Goal: Task Accomplishment & Management: Manage account settings

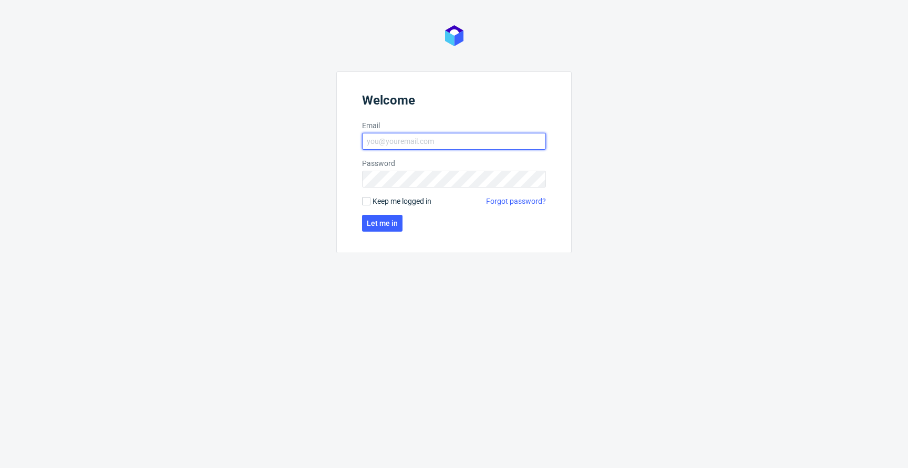
type input "[EMAIL_ADDRESS][PERSON_NAME][DOMAIN_NAME]"
click at [384, 202] on span "Keep me logged in" at bounding box center [402, 201] width 59 height 11
click at [371, 202] on input "Keep me logged in" at bounding box center [366, 201] width 8 height 8
checkbox input "true"
click at [391, 224] on span "Let me in" at bounding box center [382, 223] width 31 height 7
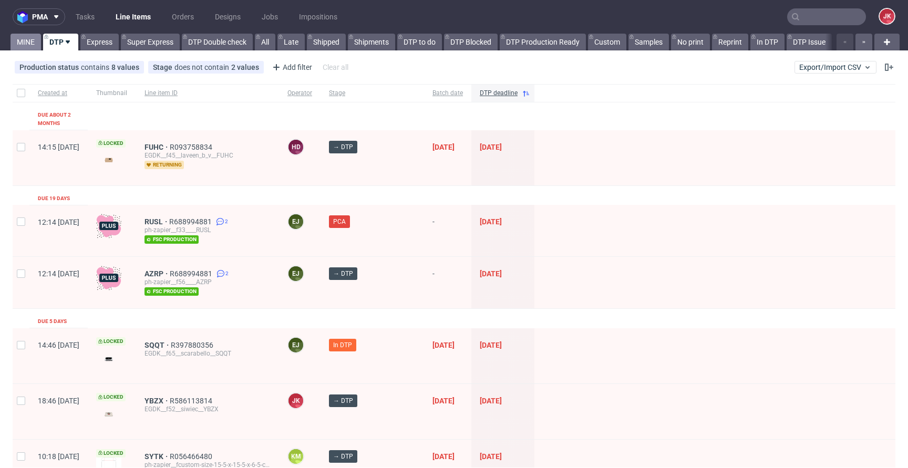
click at [33, 41] on link "MINE" at bounding box center [26, 42] width 30 height 17
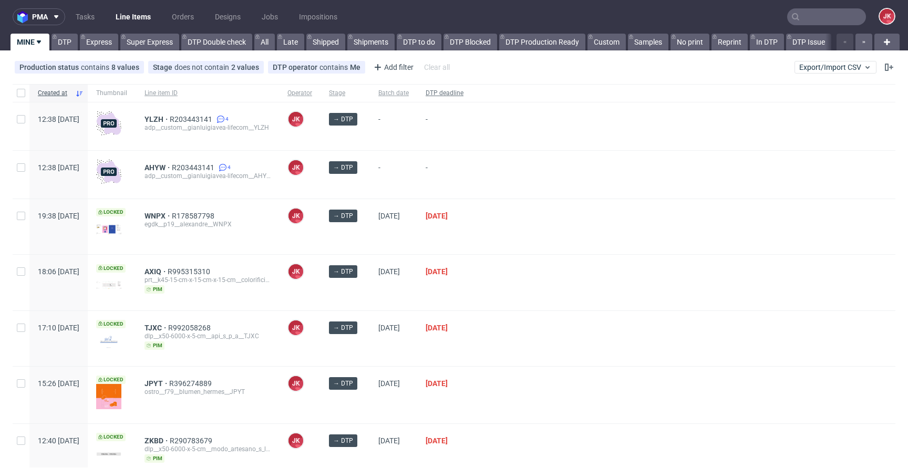
click at [464, 94] on span "DTP deadline" at bounding box center [445, 93] width 38 height 9
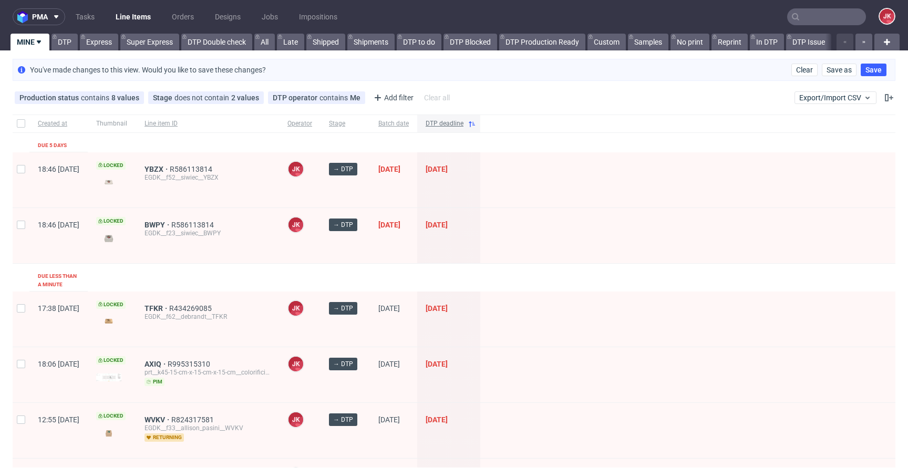
click at [464, 120] on span "DTP deadline" at bounding box center [445, 123] width 38 height 9
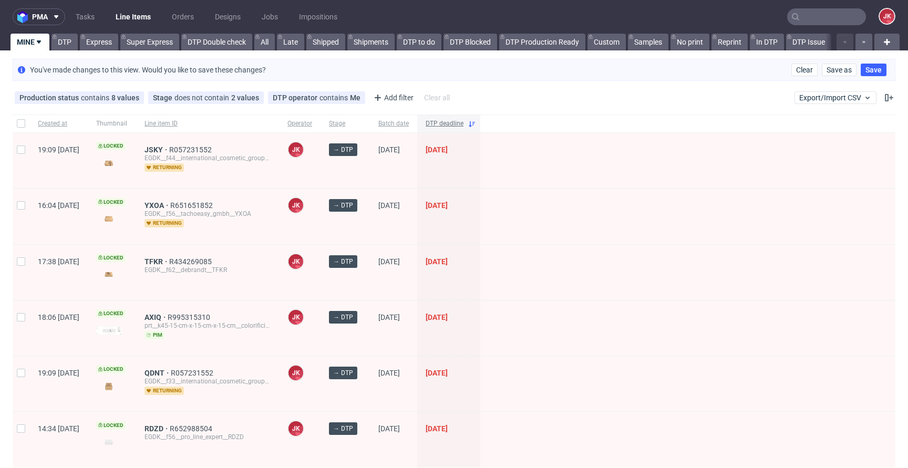
click at [464, 124] on span "DTP deadline" at bounding box center [445, 123] width 38 height 9
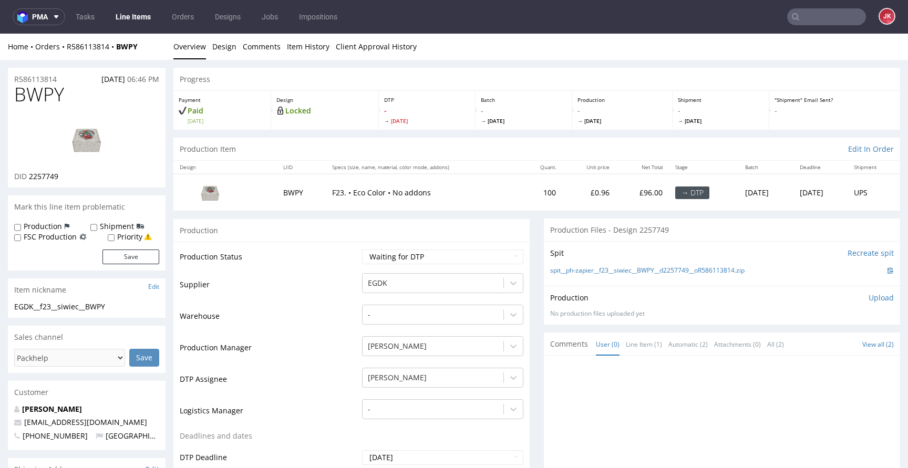
click at [45, 96] on span "BWPY" at bounding box center [39, 94] width 50 height 21
copy span "BWPY"
click at [44, 173] on span "2257749" at bounding box center [43, 176] width 29 height 10
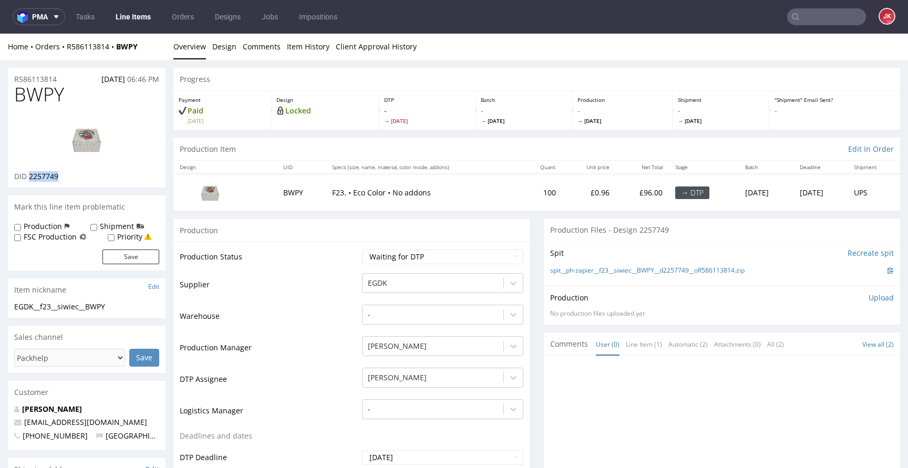
click at [44, 173] on span "2257749" at bounding box center [43, 176] width 29 height 10
copy span "2257749"
click at [390, 251] on select "Waiting for Artwork Waiting for Diecut Waiting for Mockup Waiting for DTP Waiti…" at bounding box center [442, 257] width 161 height 15
select select "dtp_in_process"
click at [362, 250] on select "Waiting for Artwork Waiting for Diecut Waiting for Mockup Waiting for DTP Waiti…" at bounding box center [442, 257] width 161 height 15
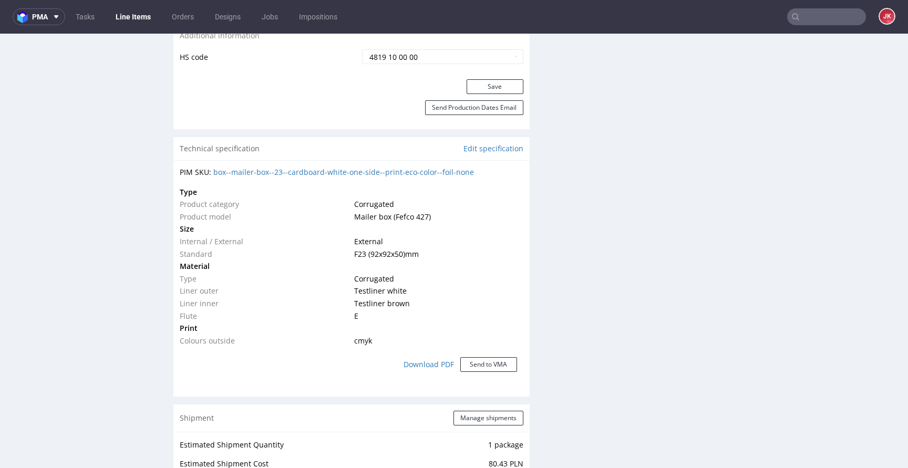
scroll to position [505, 0]
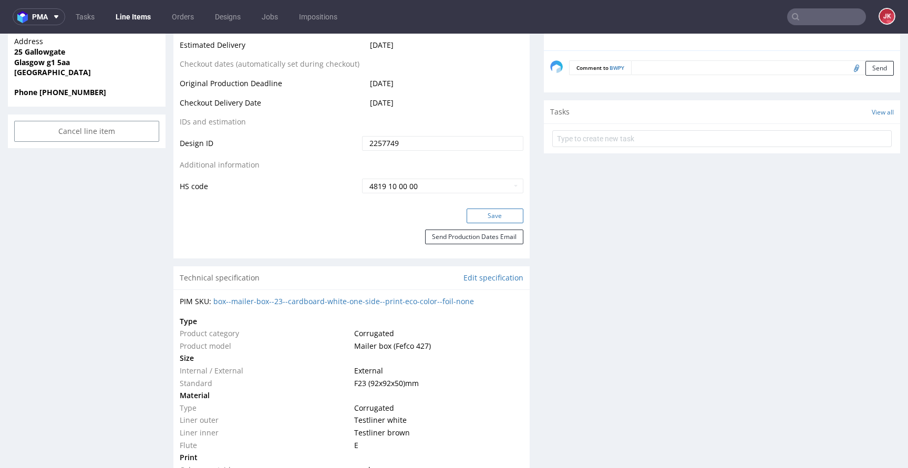
click at [491, 220] on button "Save" at bounding box center [495, 216] width 57 height 15
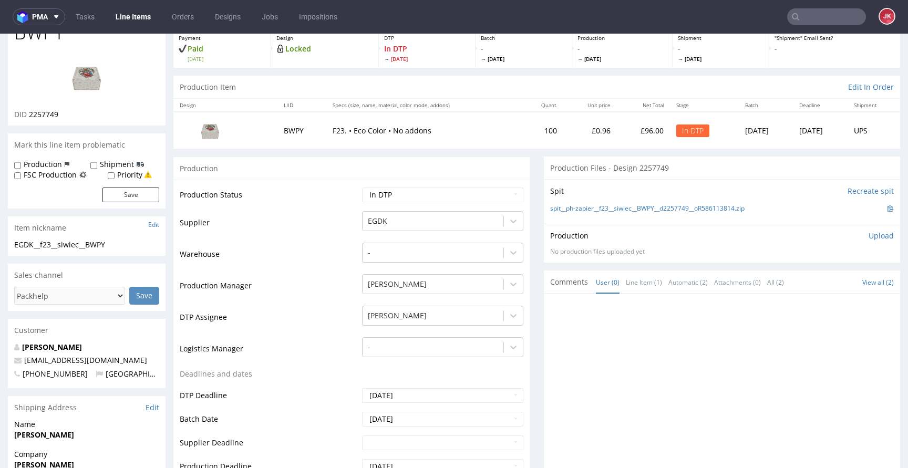
scroll to position [0, 0]
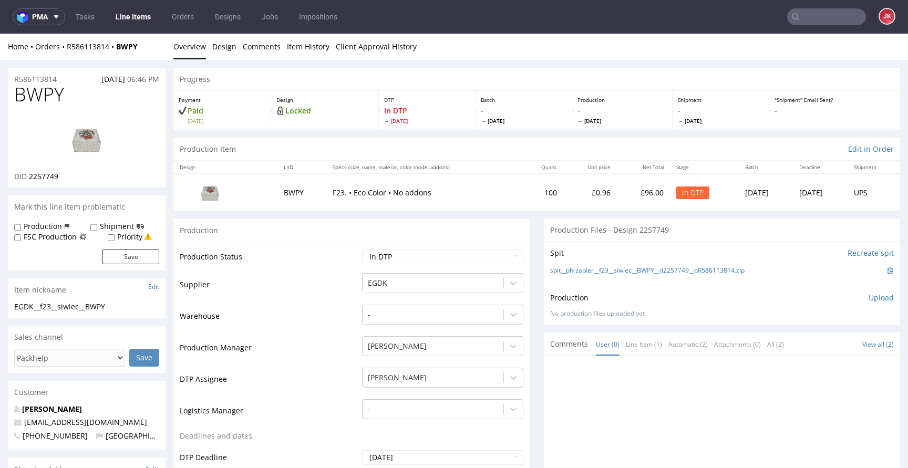
click at [22, 97] on span "BWPY" at bounding box center [39, 94] width 50 height 21
copy span "BWPY"
click at [321, 282] on td "Supplier" at bounding box center [270, 288] width 180 height 32
drag, startPoint x: 112, startPoint y: 307, endPoint x: 0, endPoint y: 311, distance: 112.5
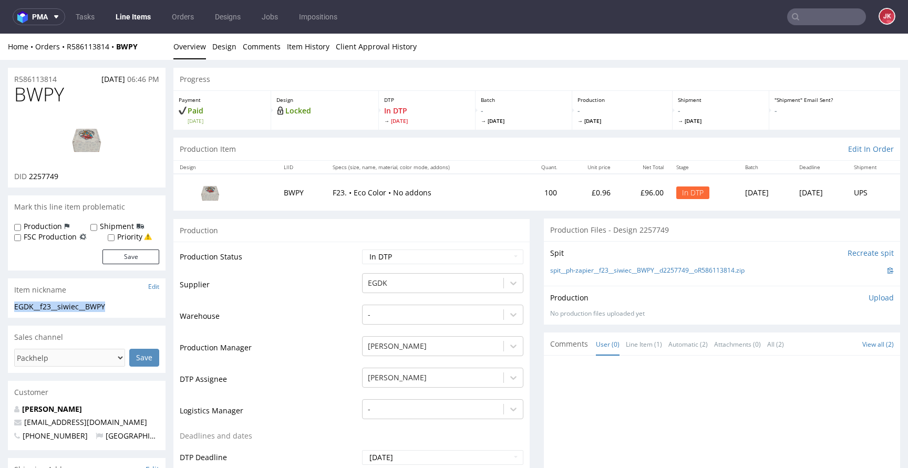
drag, startPoint x: 538, startPoint y: 270, endPoint x: 740, endPoint y: 273, distance: 201.8
click at [740, 273] on div "Spit Recreate spit spit__ph-zapier__f23__siwiec__BWPY__d2257749__oR586113814.zip" at bounding box center [722, 263] width 356 height 45
copy link "spit__ph-zapier__f23__siwiec__BWPY__d2257749__oR586113814"
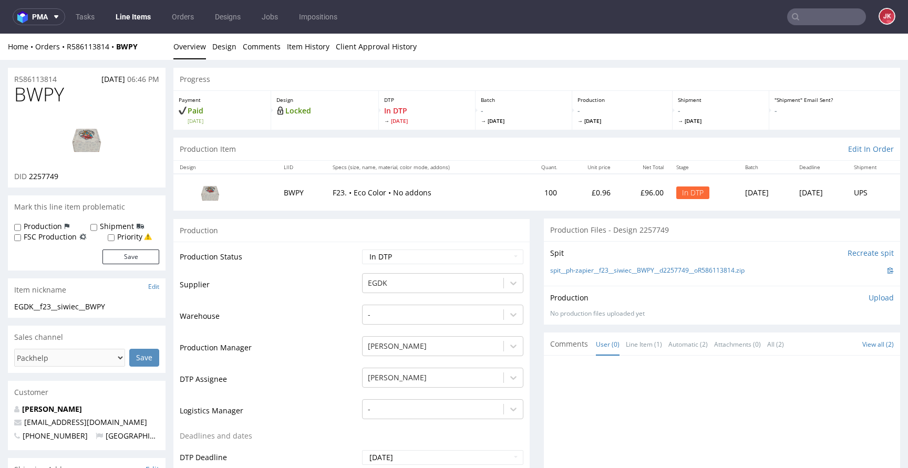
click at [716, 286] on div "Production Upload No production files uploaded yet Description (optional) Add f…" at bounding box center [722, 305] width 356 height 38
drag, startPoint x: 107, startPoint y: 305, endPoint x: 0, endPoint y: 306, distance: 106.7
copy div "EGDK__f23__siwiec__BWPY"
click at [870, 299] on p "Upload" at bounding box center [881, 298] width 25 height 11
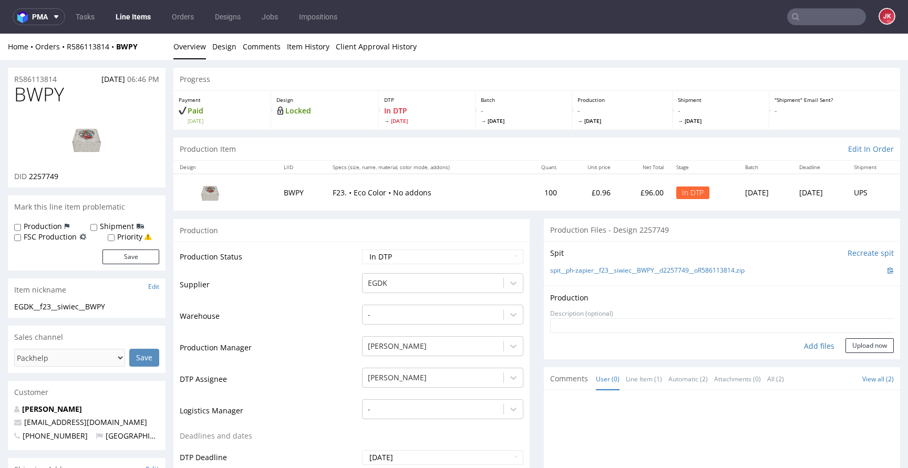
click at [795, 346] on div "Add files" at bounding box center [819, 346] width 53 height 16
type input "C:\fakepath\EGDK__f23__siwiec__BWPY__d2257749__oR586113814__6__outside.pdf"
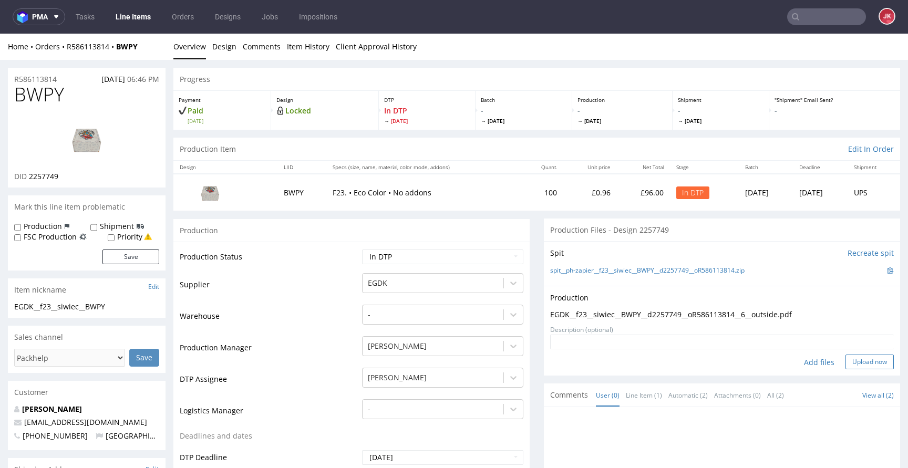
click at [856, 361] on button "Upload now" at bounding box center [870, 362] width 48 height 15
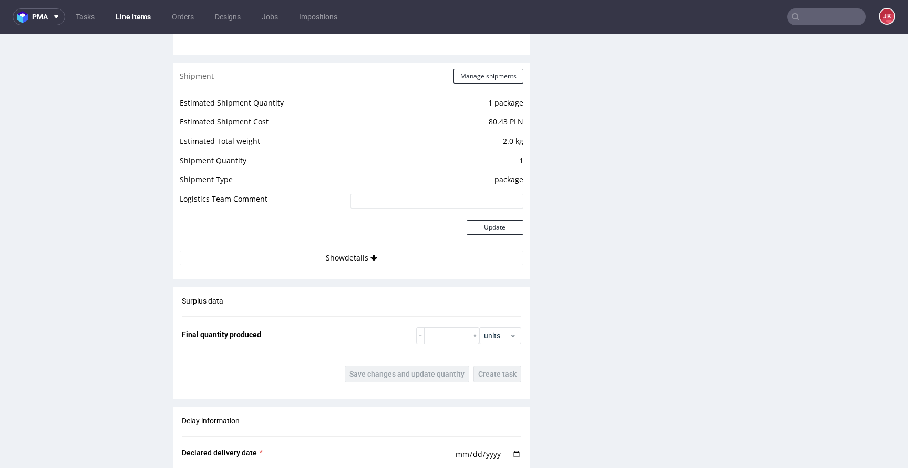
scroll to position [1421, 0]
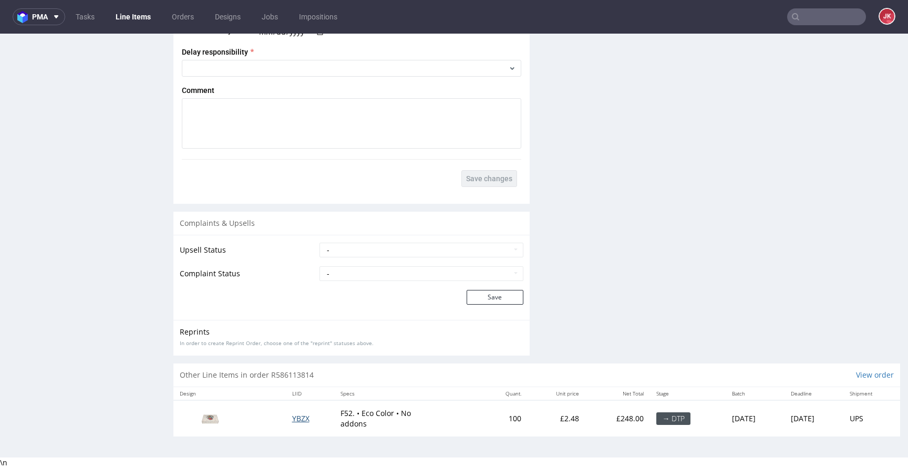
click at [295, 416] on span "YBZX" at bounding box center [300, 419] width 17 height 10
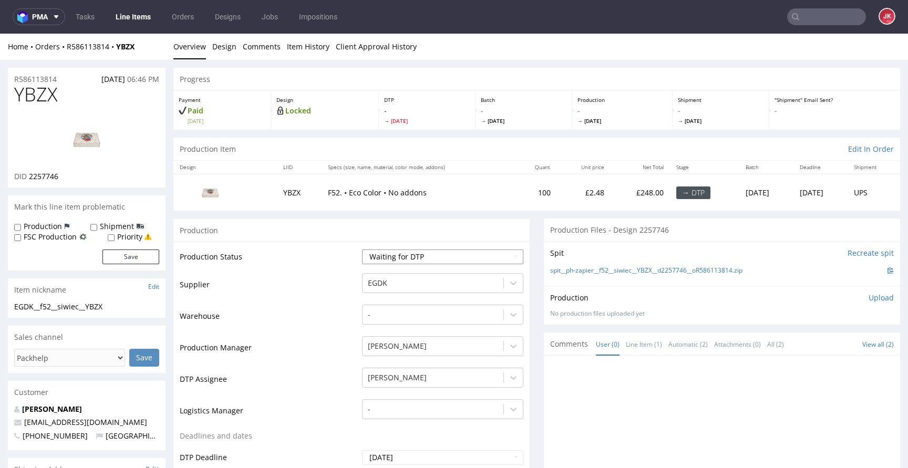
click at [423, 255] on select "Waiting for Artwork Waiting for Diecut Waiting for Mockup Waiting for DTP Waiti…" at bounding box center [442, 257] width 161 height 15
select select "dtp_in_process"
click at [362, 250] on select "Waiting for Artwork Waiting for Diecut Waiting for Mockup Waiting for DTP Waiti…" at bounding box center [442, 257] width 161 height 15
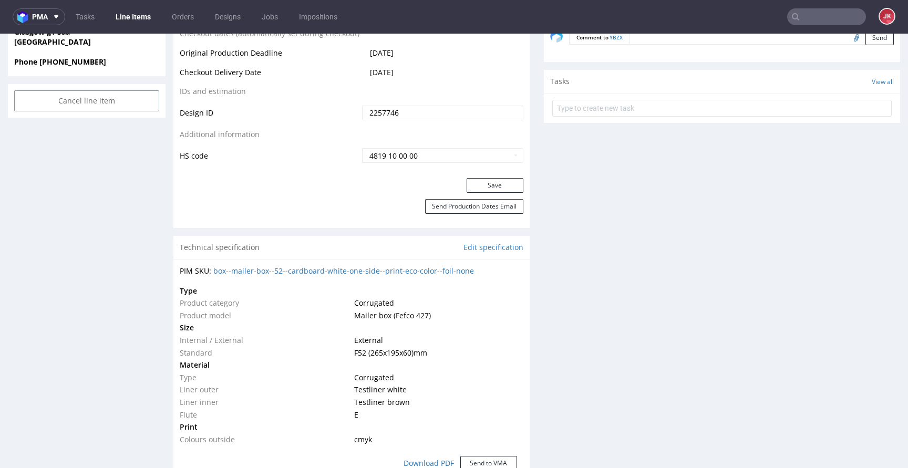
scroll to position [519, 0]
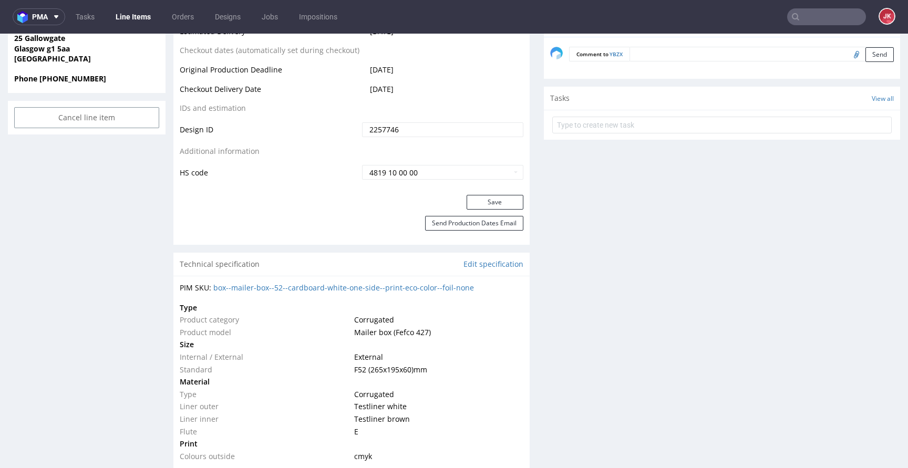
click at [491, 210] on div "Save" at bounding box center [351, 205] width 356 height 21
click at [491, 207] on button "Save" at bounding box center [495, 202] width 57 height 15
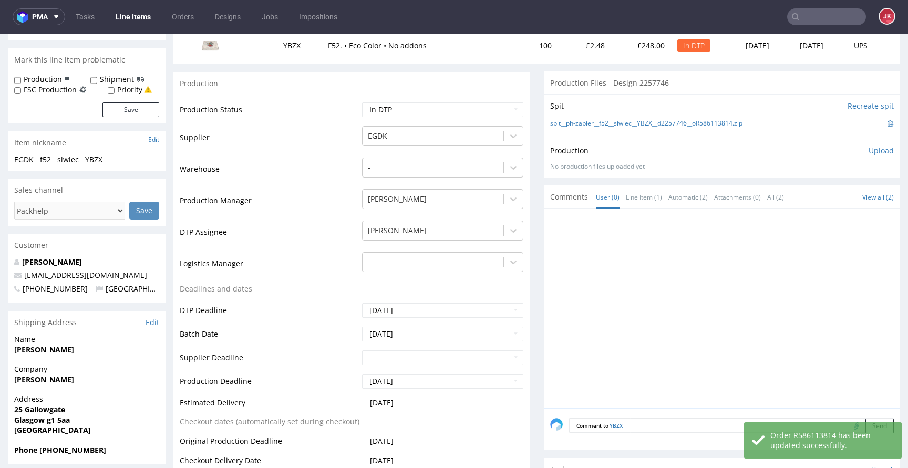
scroll to position [0, 0]
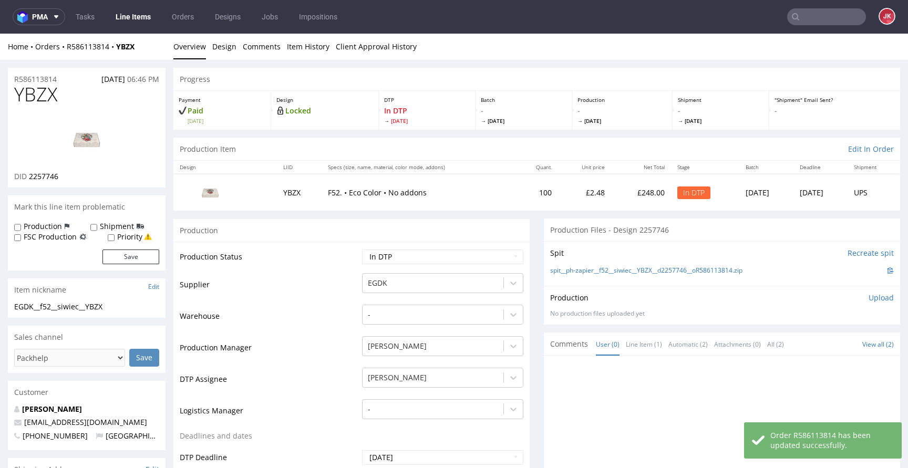
click at [48, 177] on span "2257746" at bounding box center [43, 176] width 29 height 10
copy span "2257746"
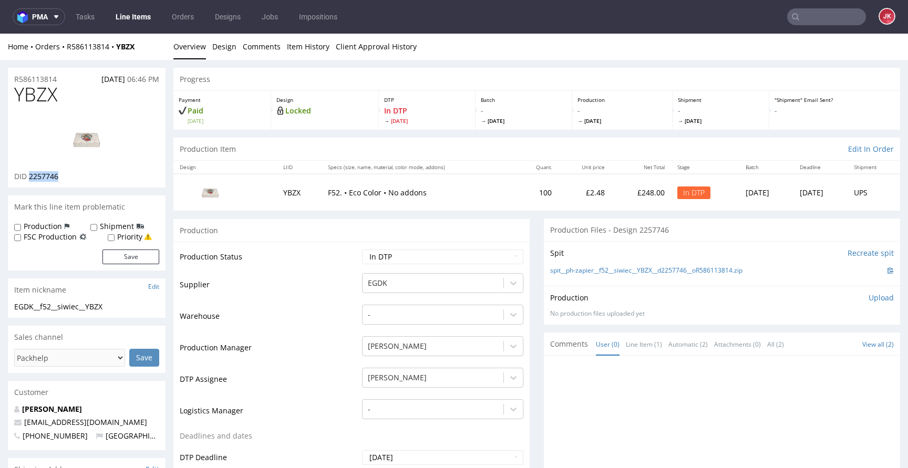
copy span "2257746"
click at [27, 97] on span "YBZX" at bounding box center [35, 94] width 43 height 21
copy span "YBZX"
drag, startPoint x: 109, startPoint y: 303, endPoint x: 127, endPoint y: 306, distance: 18.8
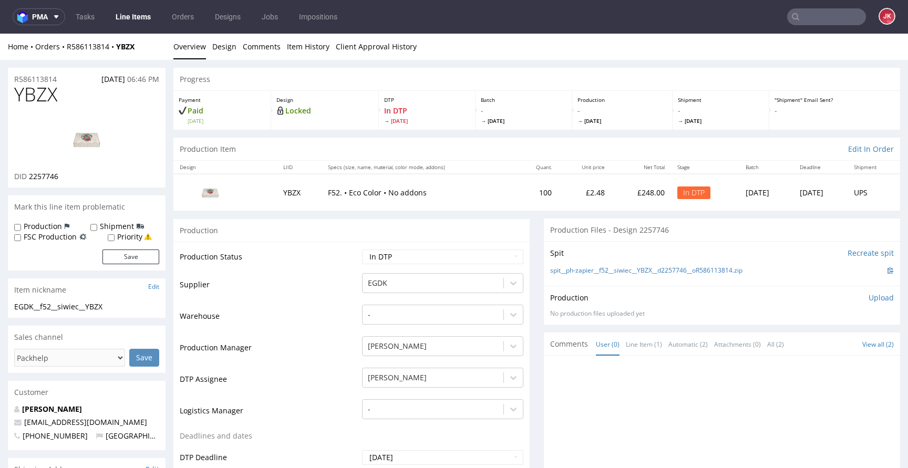
click at [109, 303] on div "EGDK__f52__siwiec__YBZX" at bounding box center [86, 307] width 145 height 11
drag, startPoint x: 7, startPoint y: 303, endPoint x: 0, endPoint y: 305, distance: 7.0
copy div "EGDK__f52__siwiec__YBZX"
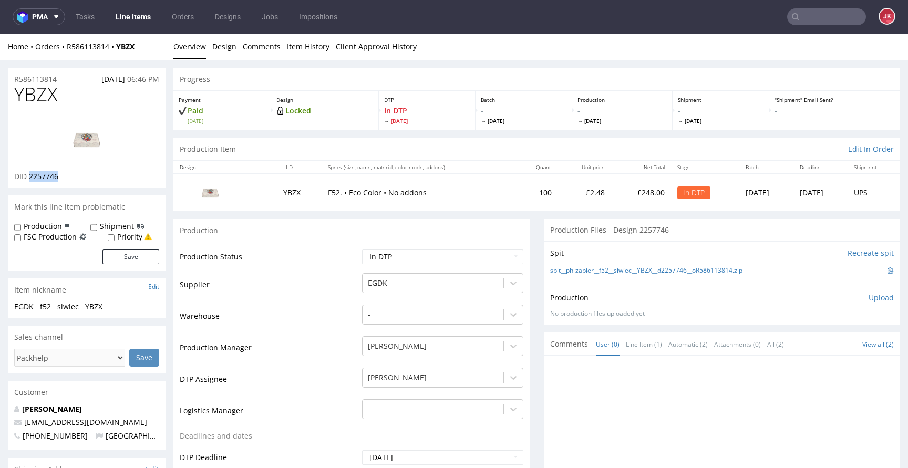
drag, startPoint x: 30, startPoint y: 178, endPoint x: 101, endPoint y: 177, distance: 71.0
click at [101, 177] on div "DID 2257746" at bounding box center [86, 176] width 145 height 11
click at [869, 300] on p "Upload" at bounding box center [881, 298] width 25 height 11
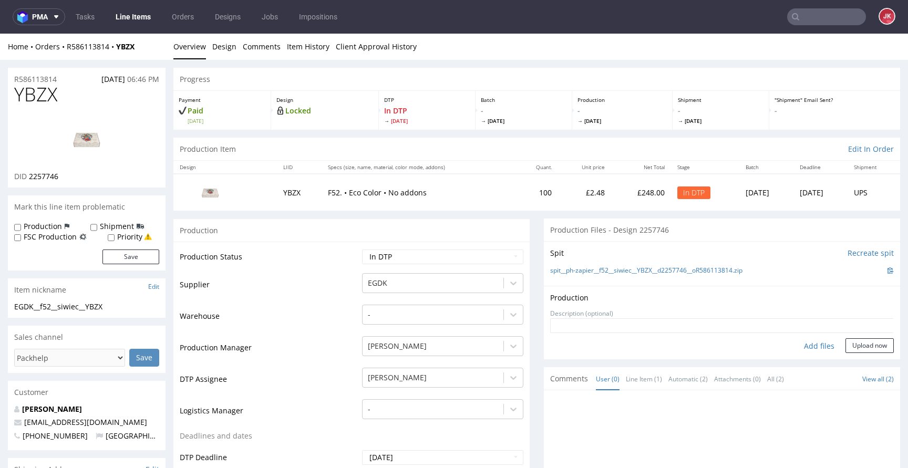
click at [798, 344] on div "Add files" at bounding box center [819, 346] width 53 height 16
type input "C:\fakepath\EGDK__f52__siwiec__YBZX__d2257746__oR586113814__6__outside.pdf"
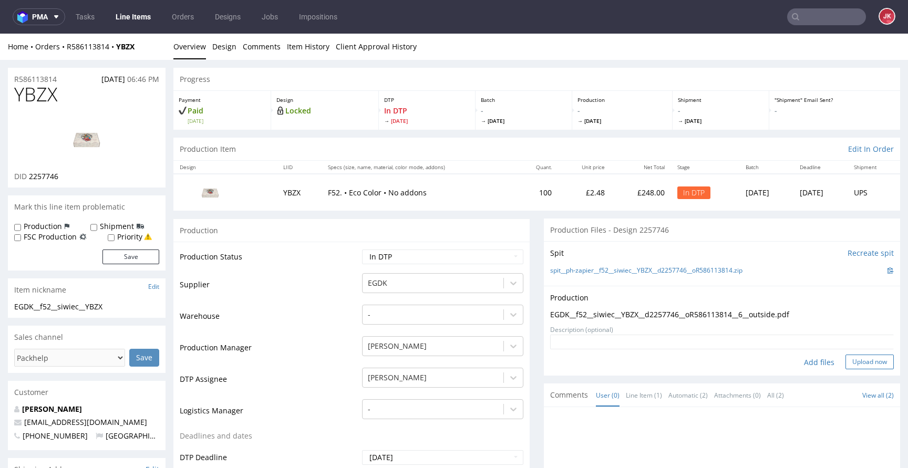
click at [852, 365] on button "Upload now" at bounding box center [870, 362] width 48 height 15
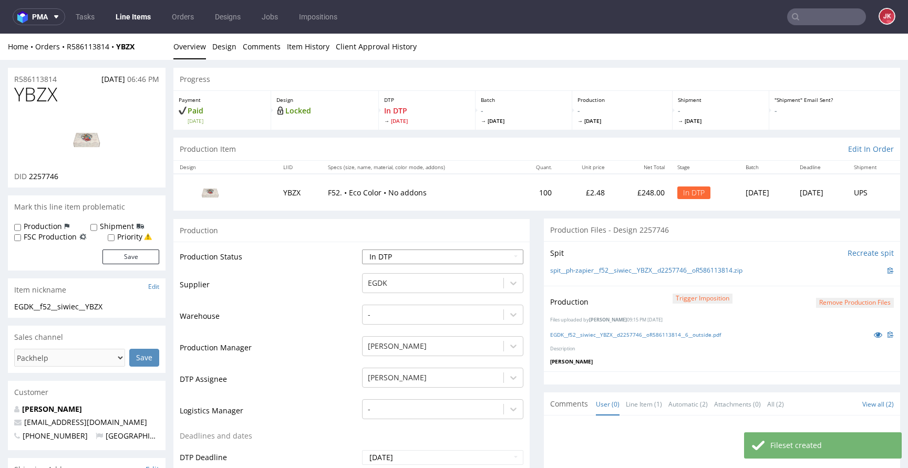
click at [413, 254] on select "Waiting for Artwork Waiting for Diecut Waiting for Mockup Waiting for DTP Waiti…" at bounding box center [442, 257] width 161 height 15
select select "dtp_production_ready"
click at [362, 250] on select "Waiting for Artwork Waiting for Diecut Waiting for Mockup Waiting for DTP Waiti…" at bounding box center [442, 257] width 161 height 15
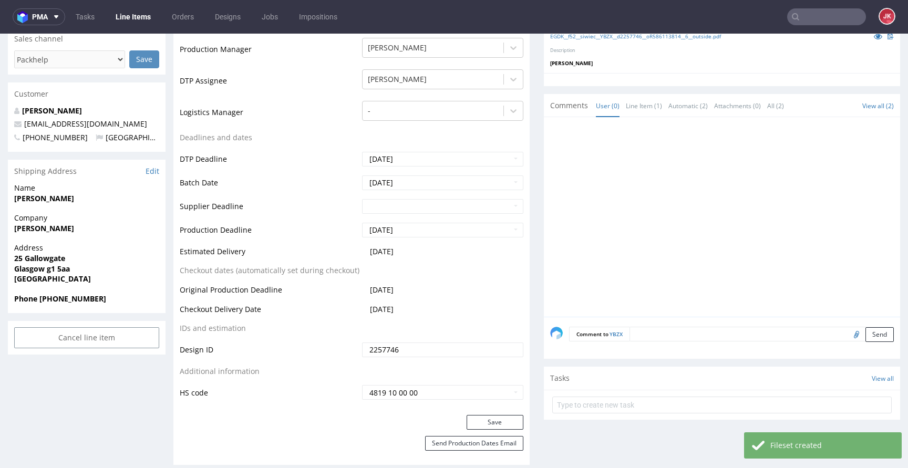
scroll to position [321, 0]
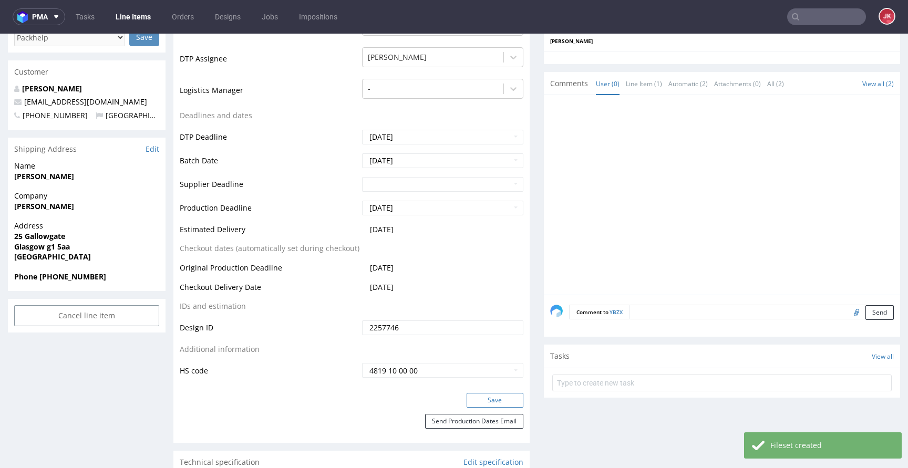
click at [473, 405] on button "Save" at bounding box center [495, 400] width 57 height 15
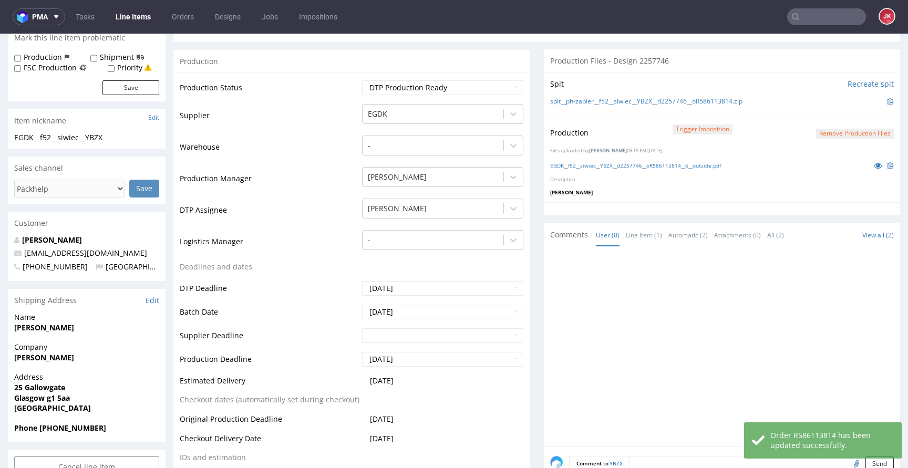
scroll to position [0, 0]
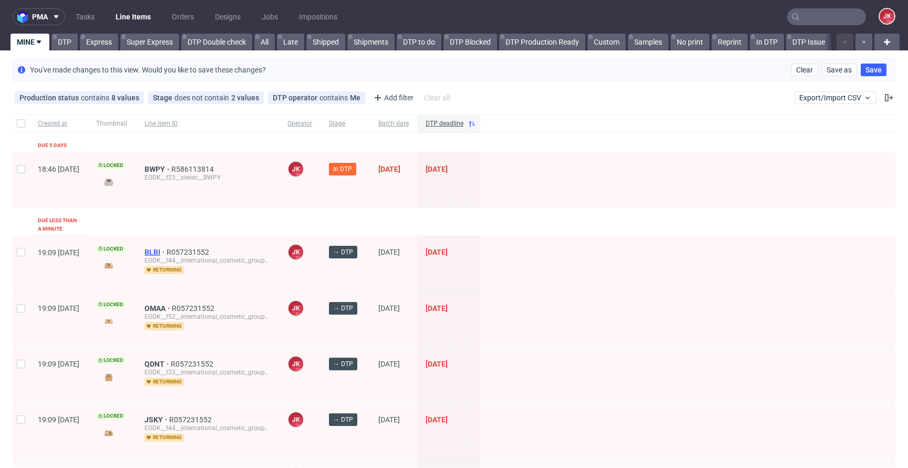
click at [167, 248] on span "BLBI" at bounding box center [156, 252] width 22 height 8
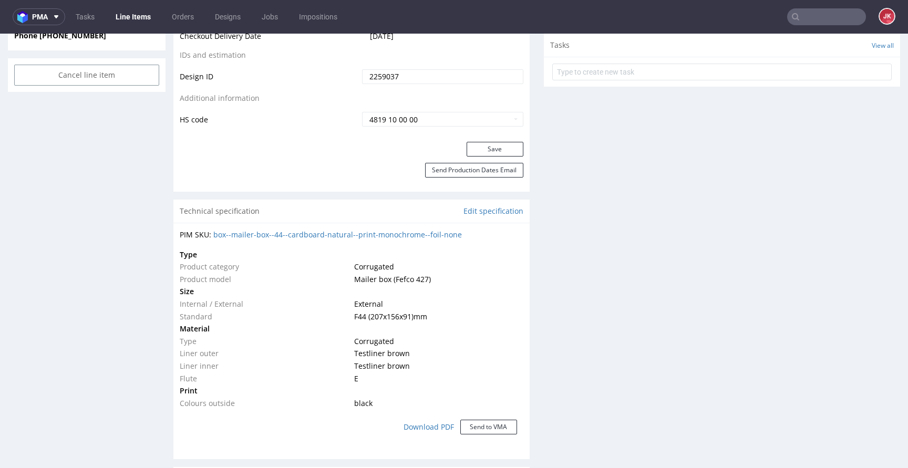
scroll to position [570, 0]
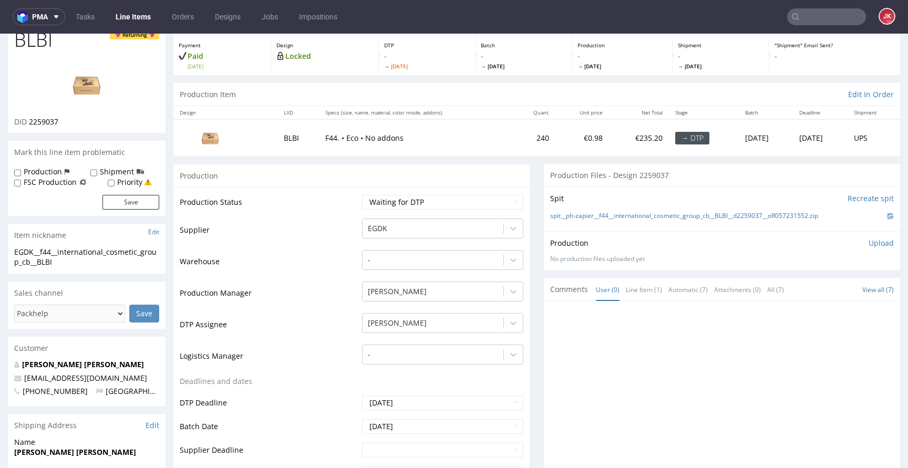
scroll to position [0, 0]
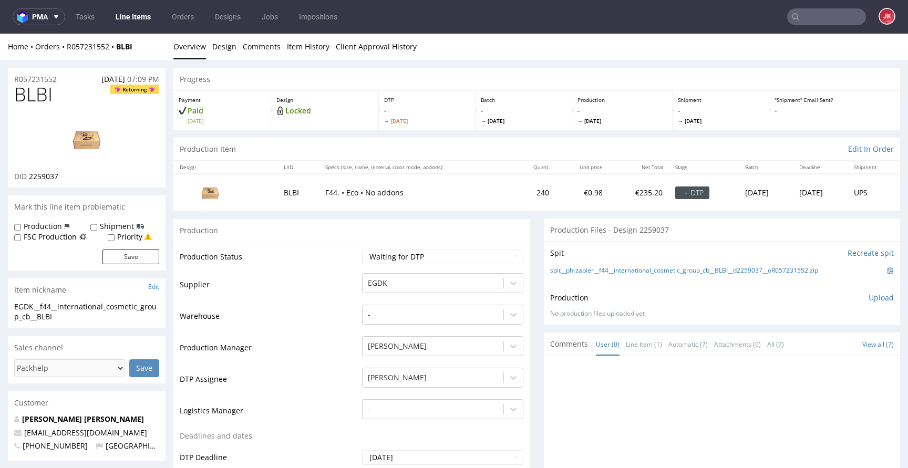
click at [338, 223] on div "Production" at bounding box center [351, 231] width 356 height 24
click at [30, 93] on span "BLBI" at bounding box center [33, 94] width 38 height 21
copy span "BLBI"
click at [36, 174] on span "2259037" at bounding box center [43, 176] width 29 height 10
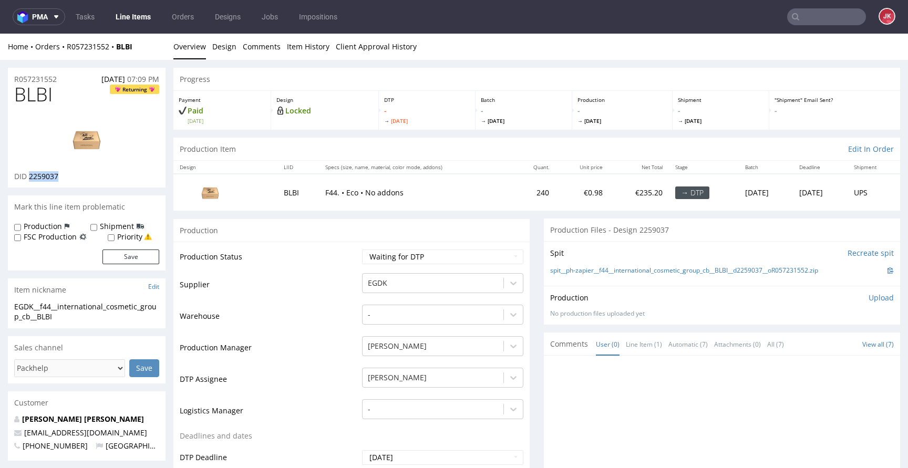
click at [36, 174] on span "2259037" at bounding box center [43, 176] width 29 height 10
click at [77, 174] on div "DID 2259037" at bounding box center [86, 176] width 145 height 11
click at [42, 174] on span "2259037" at bounding box center [43, 176] width 29 height 10
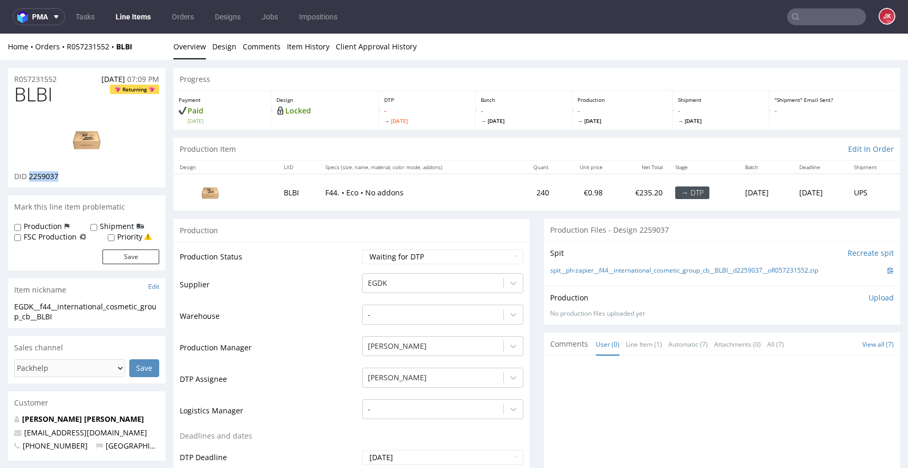
copy span "2259037"
click at [31, 94] on span "BLBI" at bounding box center [33, 94] width 38 height 21
copy span "BLBI"
click at [388, 260] on select "Waiting for Artwork Waiting for Diecut Waiting for Mockup Waiting for DTP Waiti…" at bounding box center [442, 257] width 161 height 15
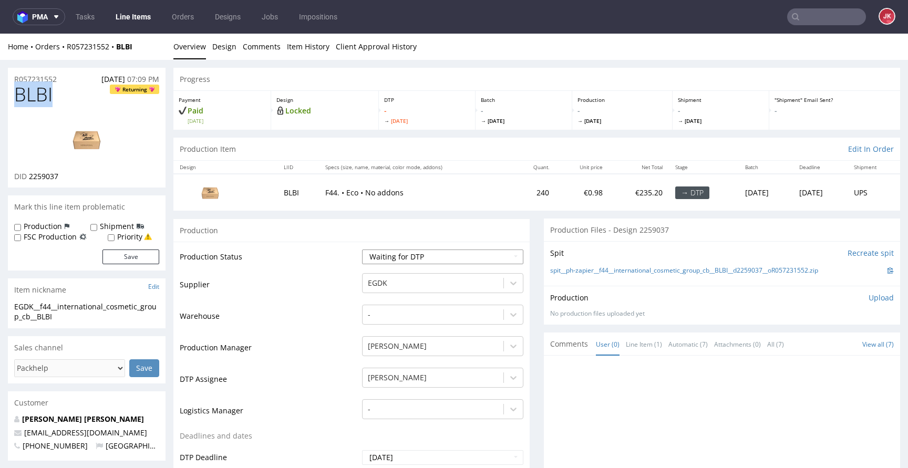
select select "dtp_in_process"
click at [362, 250] on select "Waiting for Artwork Waiting for Diecut Waiting for Mockup Waiting for DTP Waiti…" at bounding box center [442, 257] width 161 height 15
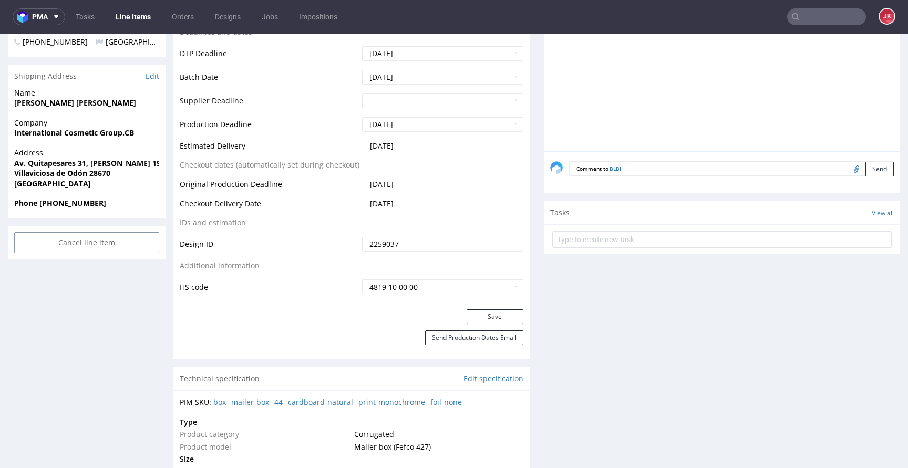
scroll to position [480, 0]
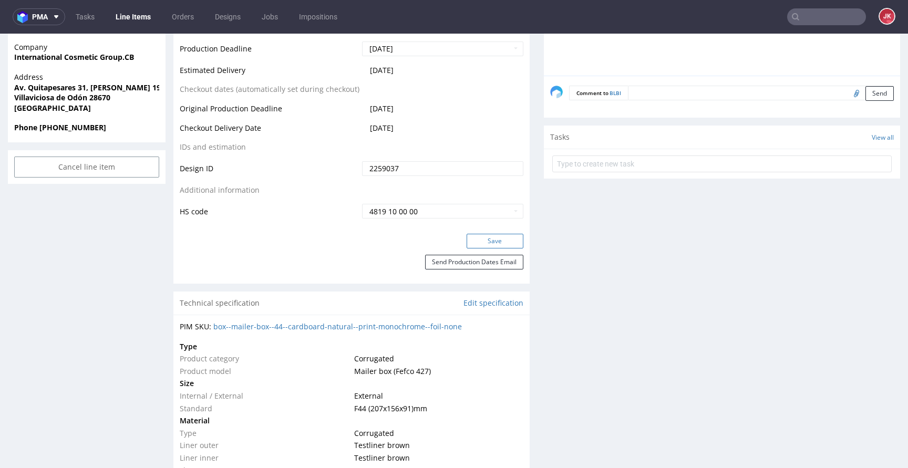
click at [485, 242] on button "Save" at bounding box center [495, 241] width 57 height 15
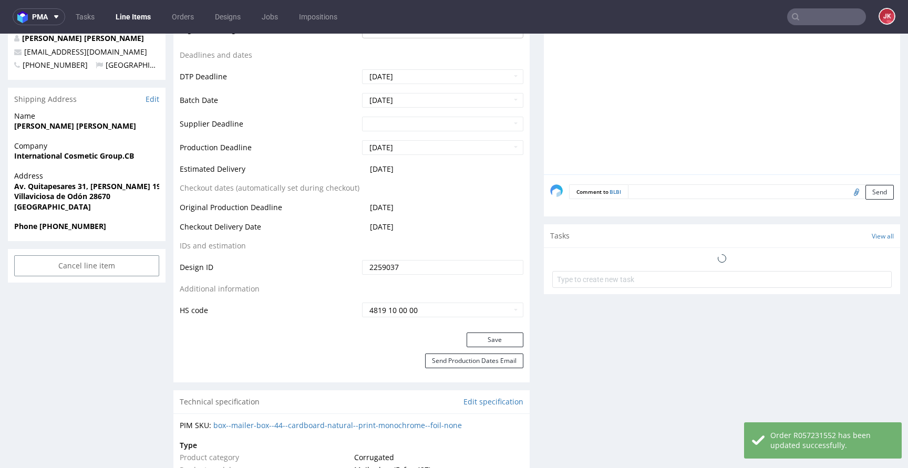
scroll to position [0, 0]
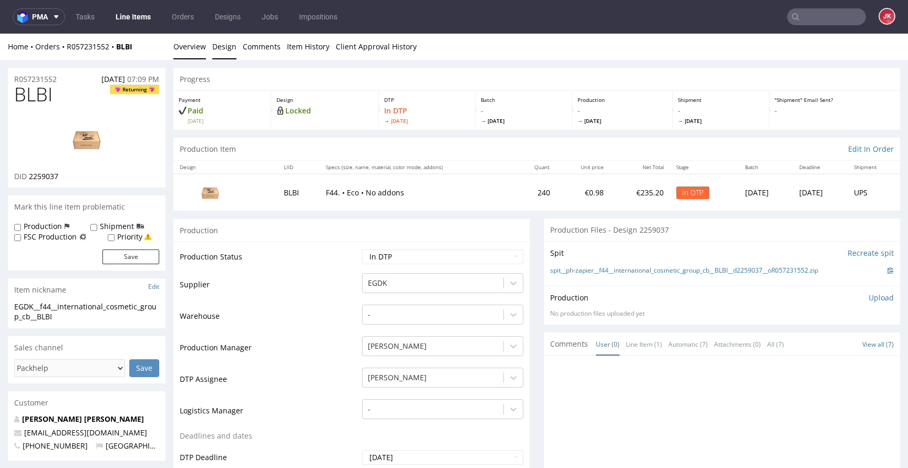
click at [217, 47] on link "Design" at bounding box center [224, 47] width 24 height 26
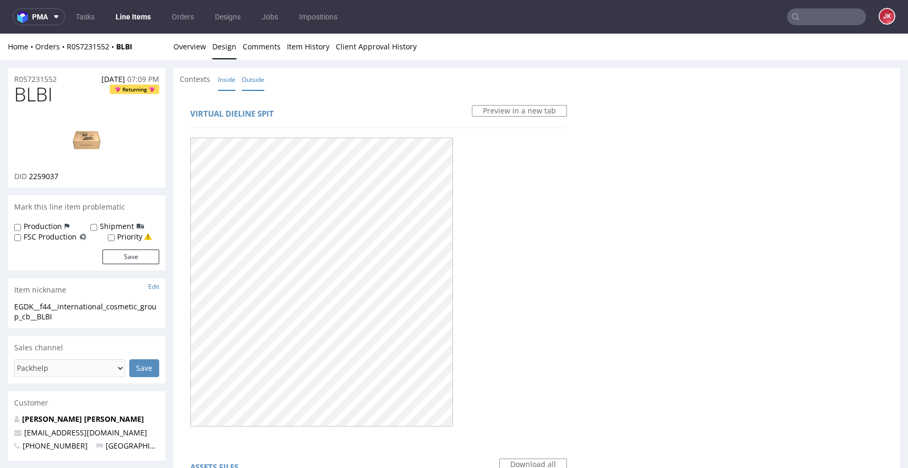
click at [225, 81] on link "Inside" at bounding box center [226, 79] width 17 height 23
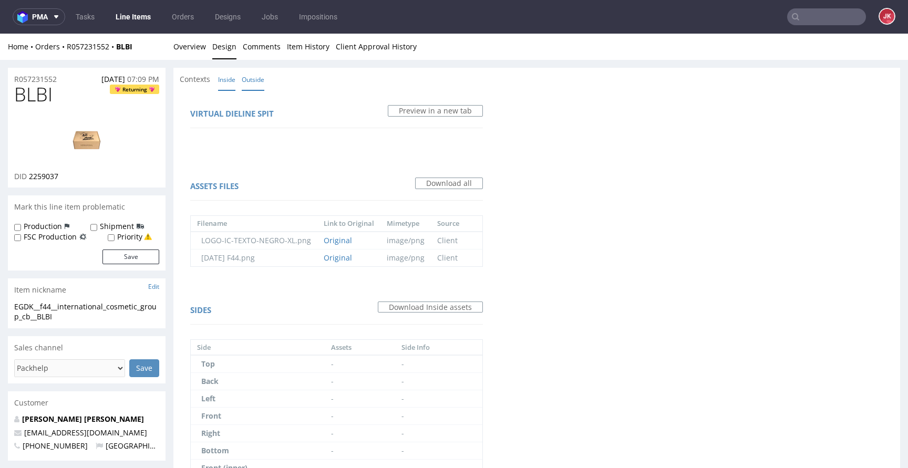
click at [248, 74] on link "Outside" at bounding box center [253, 79] width 23 height 23
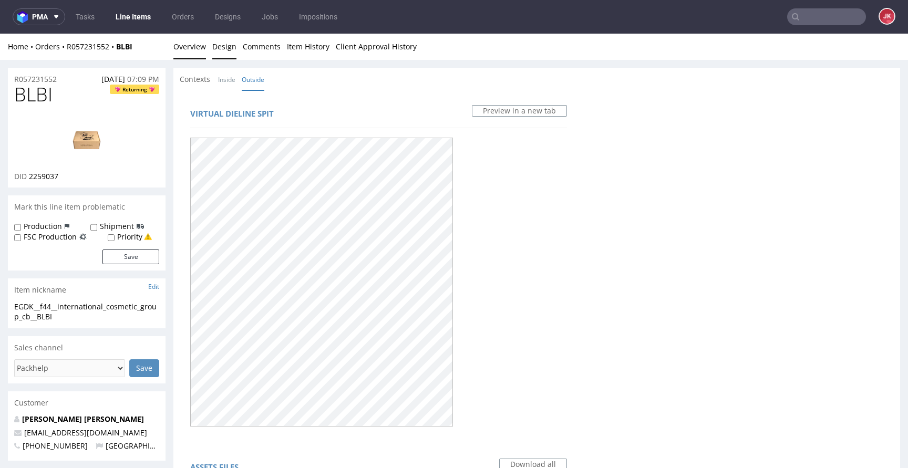
click at [190, 46] on link "Overview" at bounding box center [189, 47] width 33 height 26
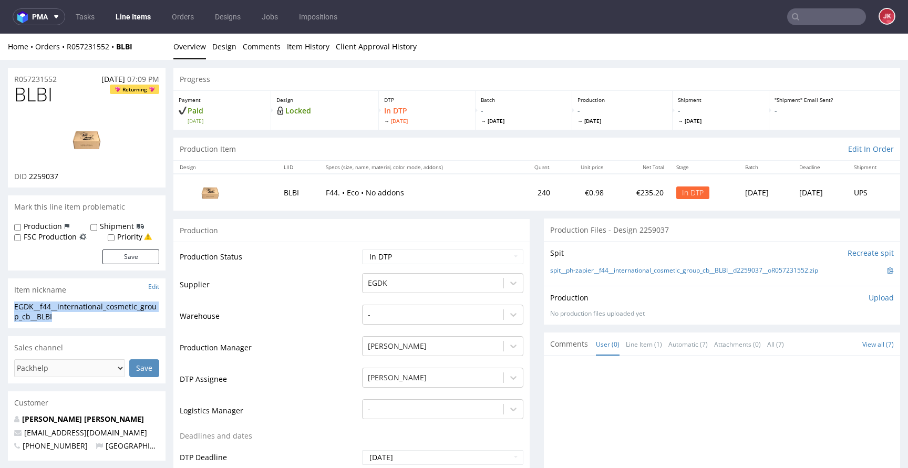
drag, startPoint x: 70, startPoint y: 318, endPoint x: 0, endPoint y: 309, distance: 70.5
copy div "EGDK__f44__international_cosmetic_group_cb__BLBI"
drag, startPoint x: 52, startPoint y: 78, endPoint x: 0, endPoint y: 78, distance: 51.5
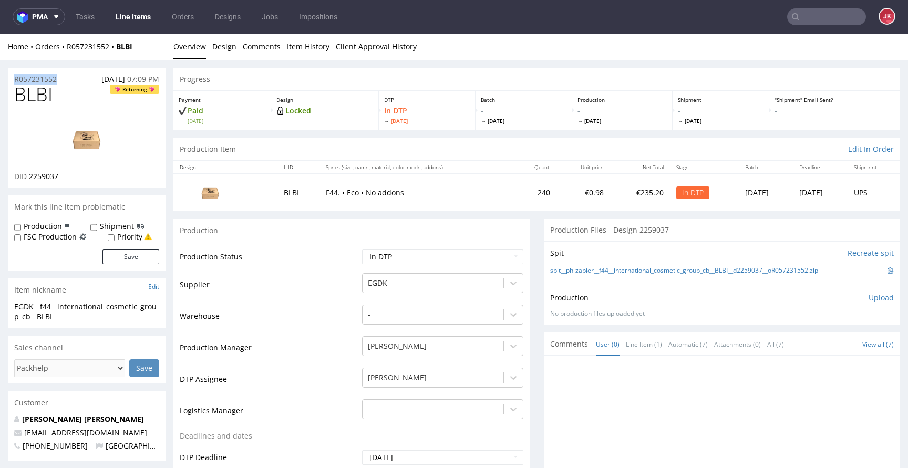
copy p "R057231552"
click at [869, 297] on p "Upload" at bounding box center [881, 298] width 25 height 11
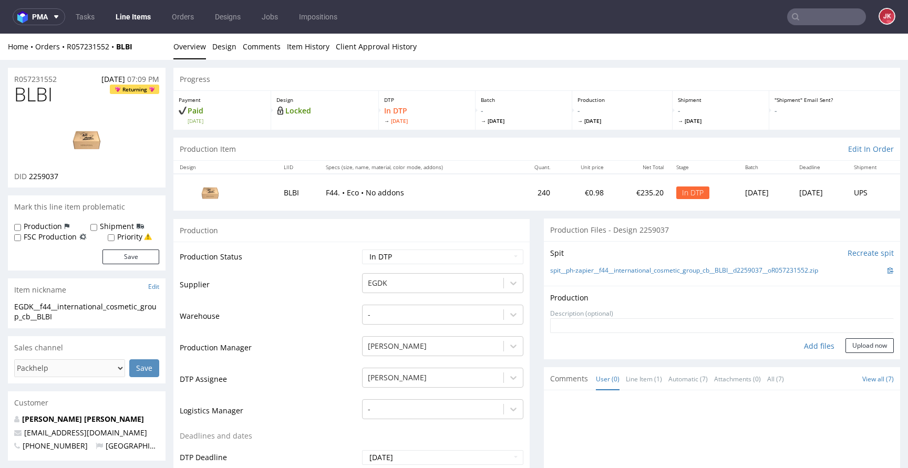
click at [798, 345] on div "Add files" at bounding box center [819, 346] width 53 height 16
type input "C:\fakepath\EGDK__f44__international_cosmetic_group_cb__BLBI__d2259037__oR05723…"
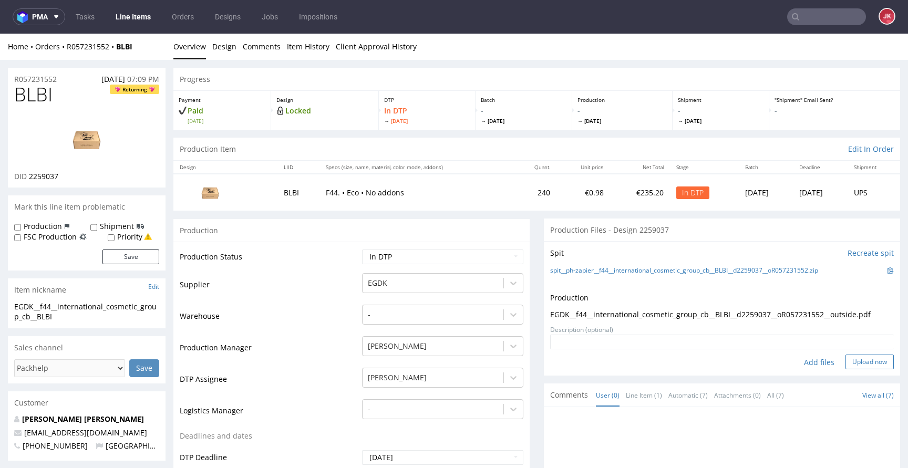
click at [864, 360] on button "Upload now" at bounding box center [870, 362] width 48 height 15
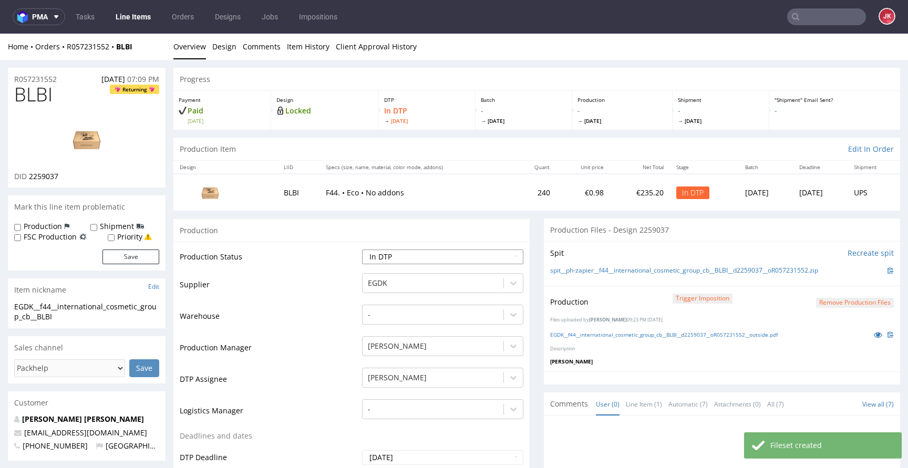
click at [426, 262] on select "Waiting for Artwork Waiting for Diecut Waiting for Mockup Waiting for DTP Waiti…" at bounding box center [442, 257] width 161 height 15
click at [362, 250] on select "Waiting for Artwork Waiting for Diecut Waiting for Mockup Waiting for DTP Waiti…" at bounding box center [442, 257] width 161 height 15
click at [440, 255] on select "Waiting for Artwork Waiting for Diecut Waiting for Mockup Waiting for DTP Waiti…" at bounding box center [442, 257] width 161 height 15
click at [362, 250] on select "Waiting for Artwork Waiting for Diecut Waiting for Mockup Waiting for DTP Waiti…" at bounding box center [442, 257] width 161 height 15
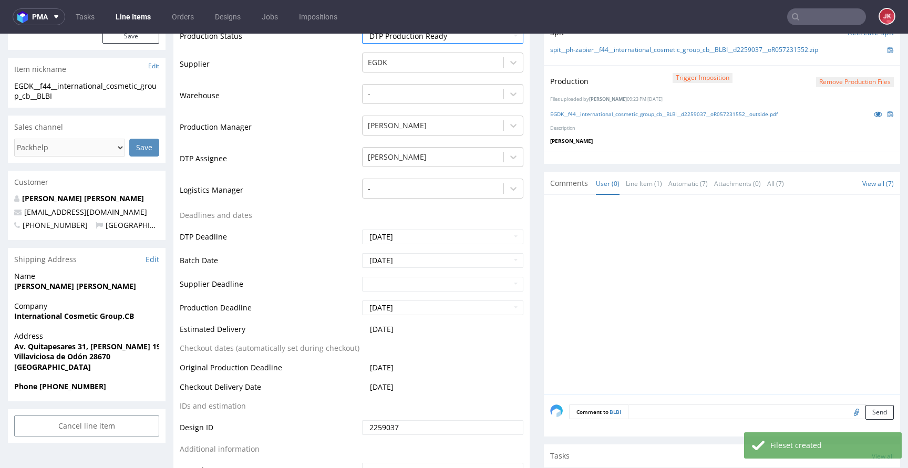
scroll to position [435, 0]
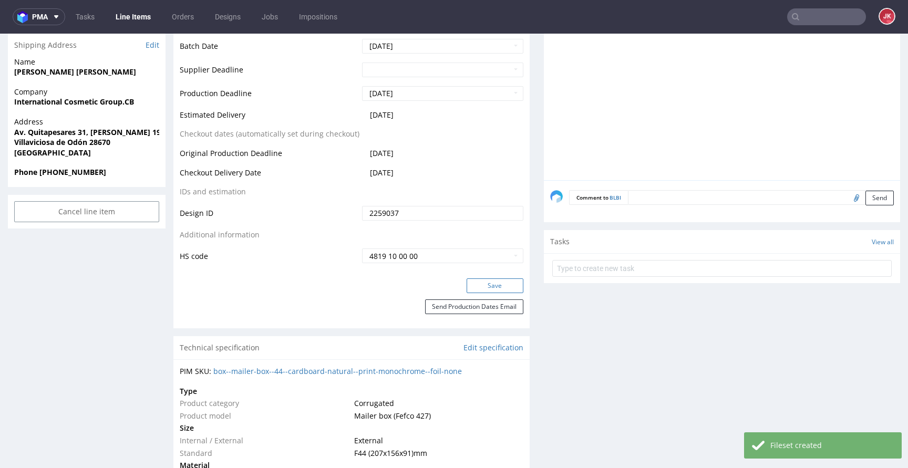
click at [478, 283] on button "Save" at bounding box center [495, 286] width 57 height 15
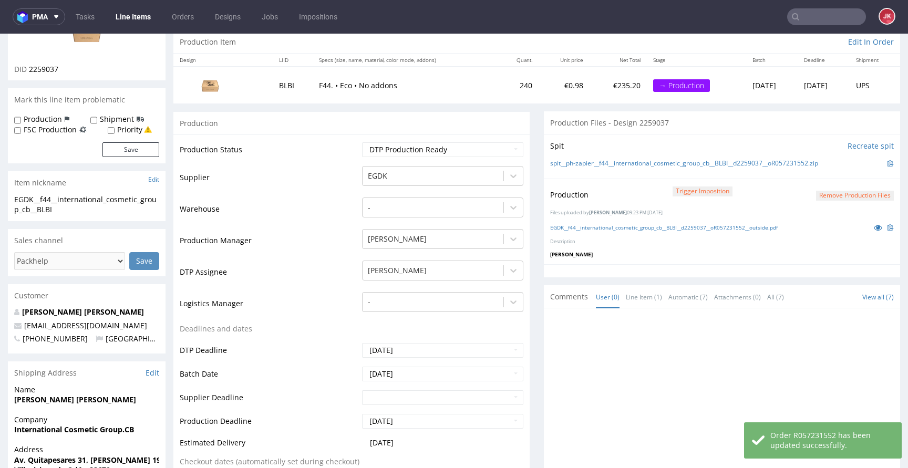
scroll to position [0, 0]
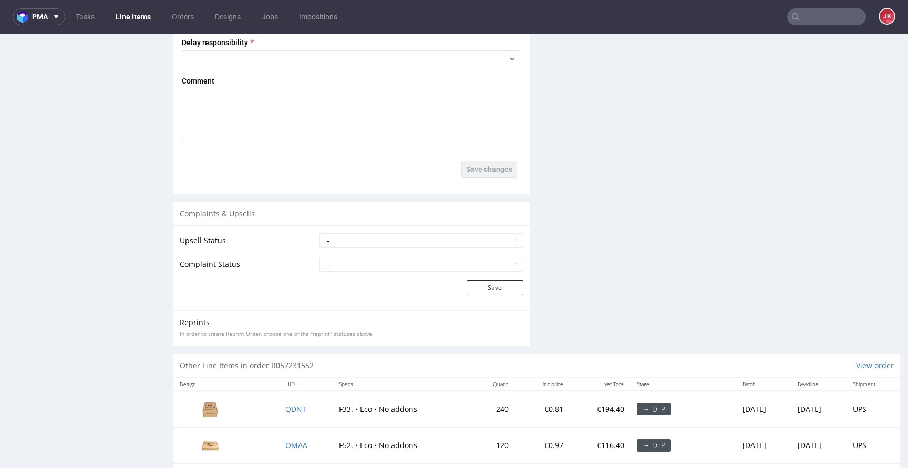
scroll to position [1713, 0]
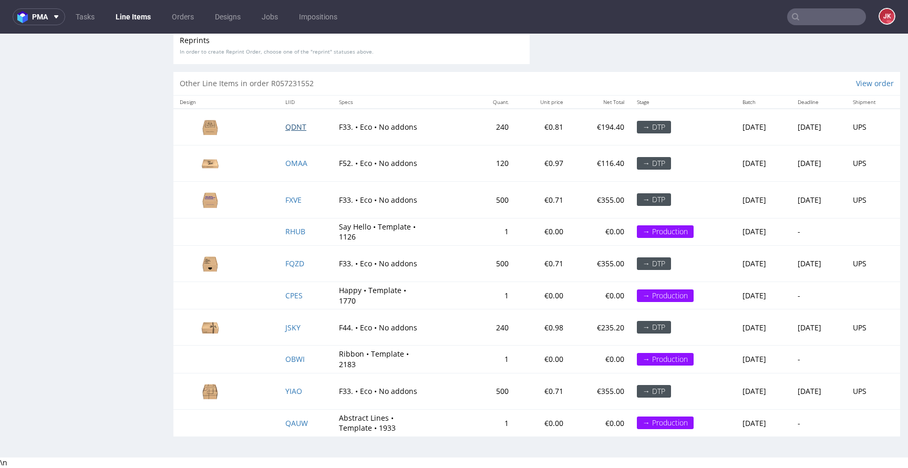
click at [285, 127] on span "QDNT" at bounding box center [295, 127] width 21 height 10
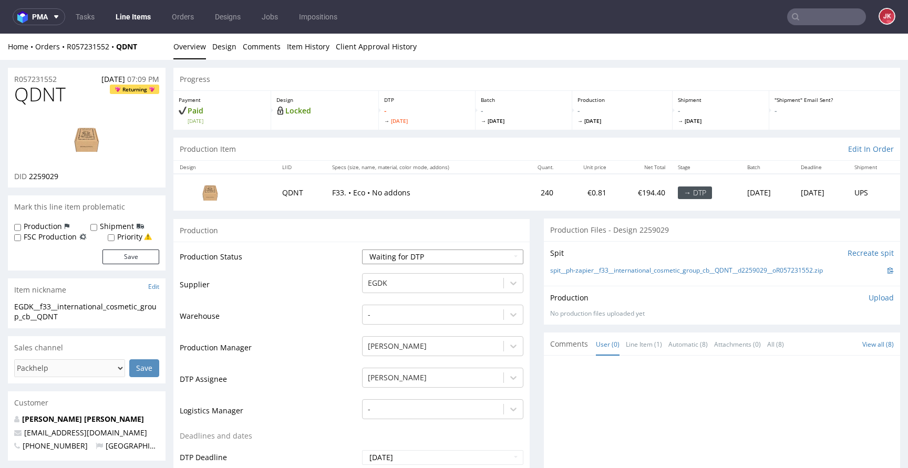
click at [418, 257] on select "Waiting for Artwork Waiting for Diecut Waiting for Mockup Waiting for DTP Waiti…" at bounding box center [442, 257] width 161 height 15
select select "dtp_in_process"
click at [362, 250] on select "Waiting for Artwork Waiting for Diecut Waiting for Mockup Waiting for DTP Waiti…" at bounding box center [442, 257] width 161 height 15
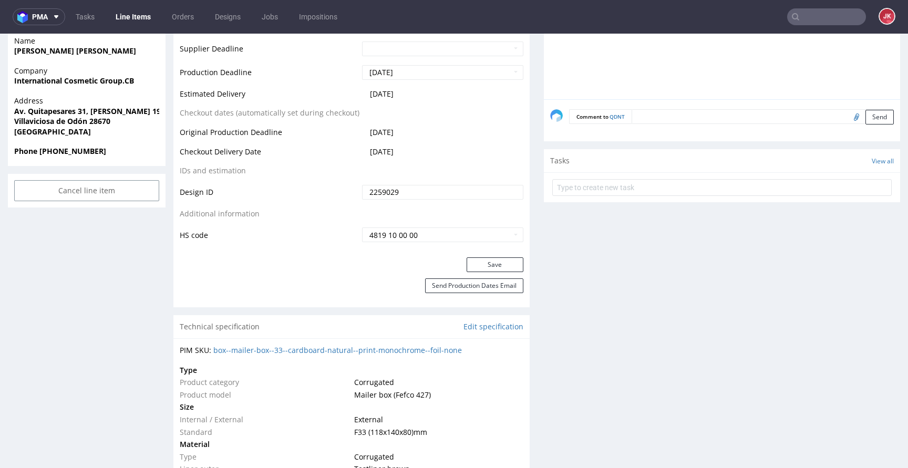
scroll to position [558, 0]
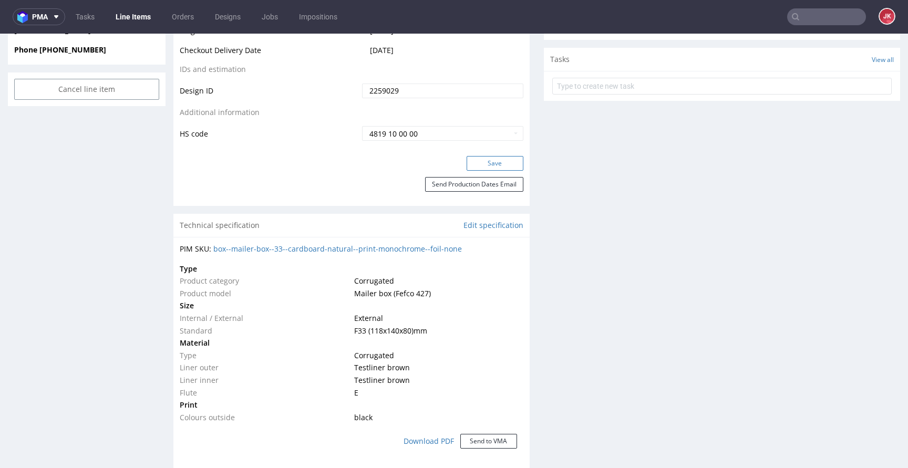
click at [491, 165] on button "Save" at bounding box center [495, 163] width 57 height 15
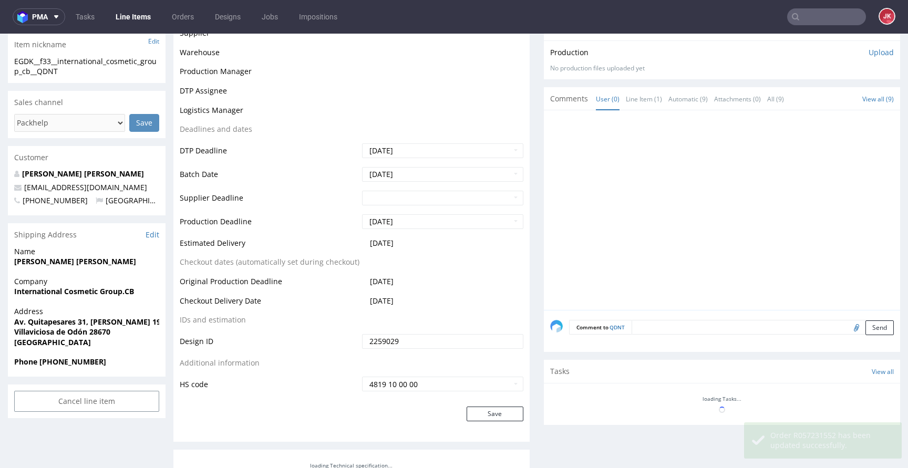
scroll to position [0, 0]
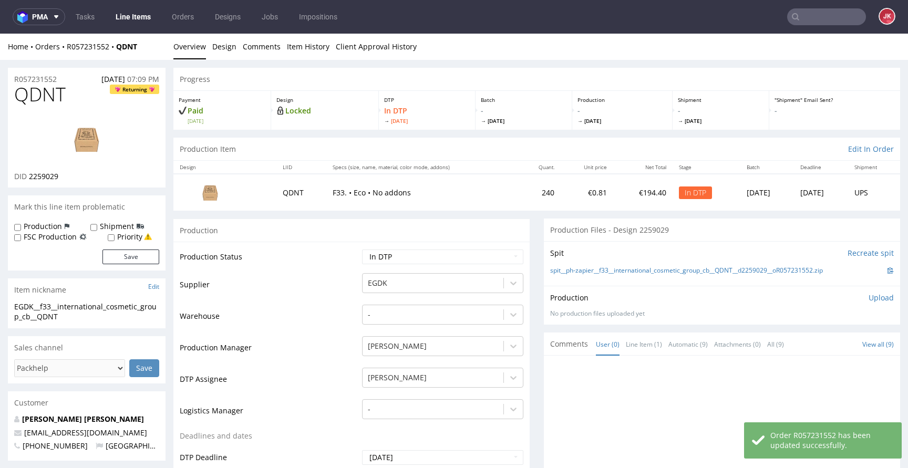
click at [34, 93] on span "QDNT" at bounding box center [40, 94] width 52 height 21
copy span "QDNT"
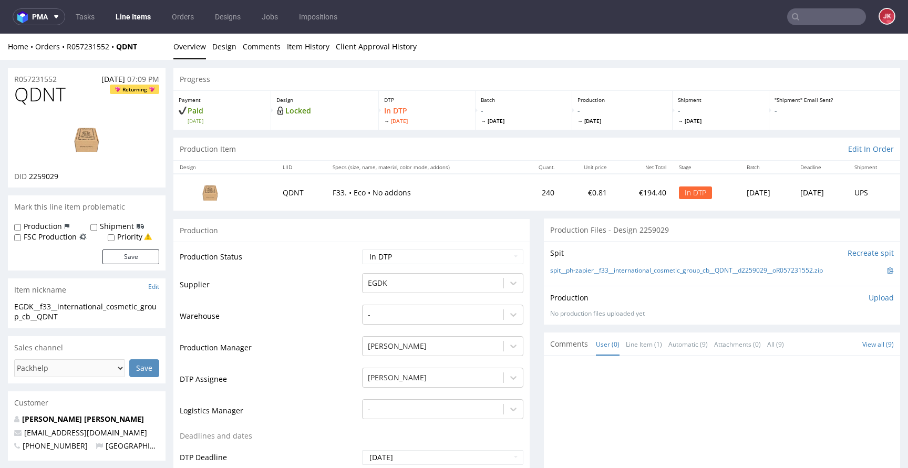
click at [52, 174] on span "2259029" at bounding box center [43, 176] width 29 height 10
copy span "2259029"
click at [26, 101] on span "QDNT" at bounding box center [40, 94] width 52 height 21
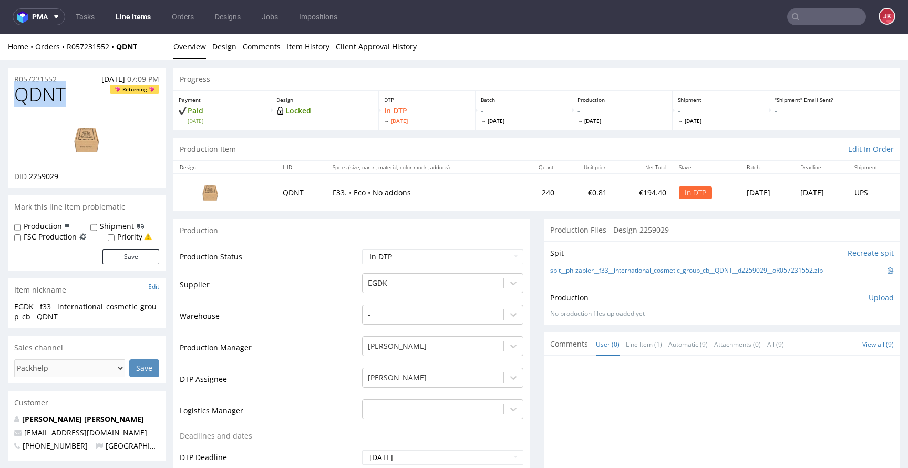
copy span "QDNT"
click at [217, 68] on div "Progress" at bounding box center [536, 79] width 727 height 23
click at [221, 52] on link "Design" at bounding box center [224, 47] width 24 height 26
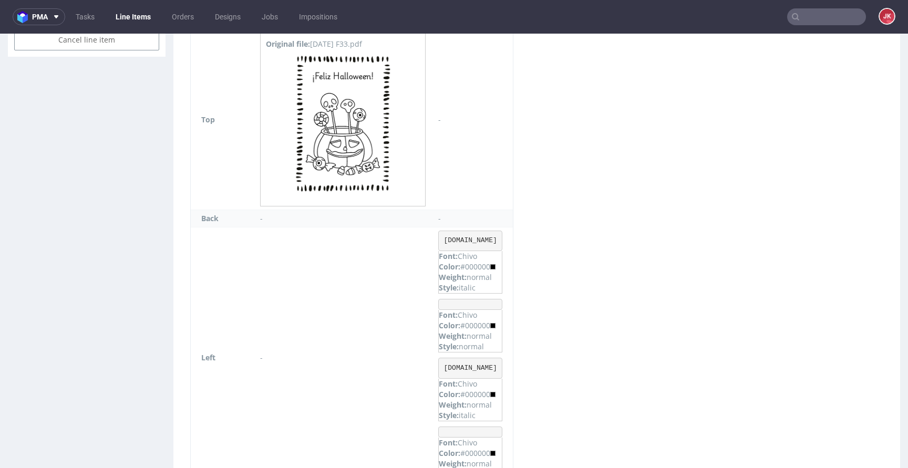
scroll to position [566, 0]
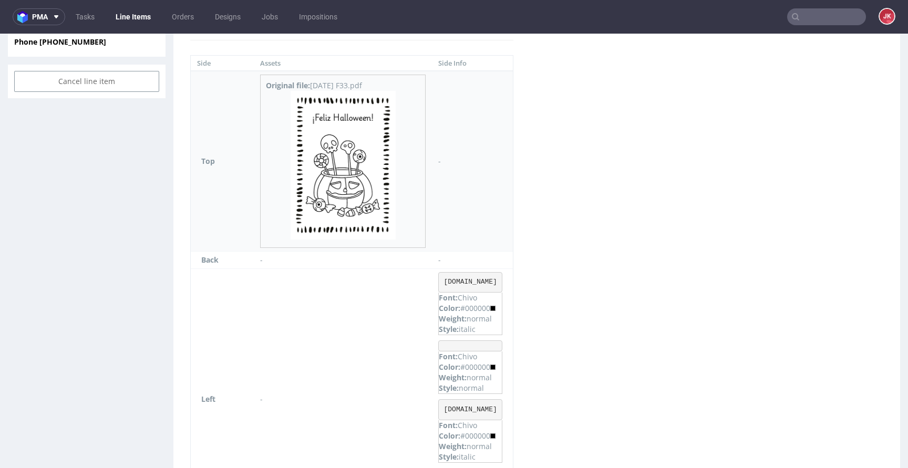
click at [372, 154] on img at bounding box center [343, 165] width 105 height 149
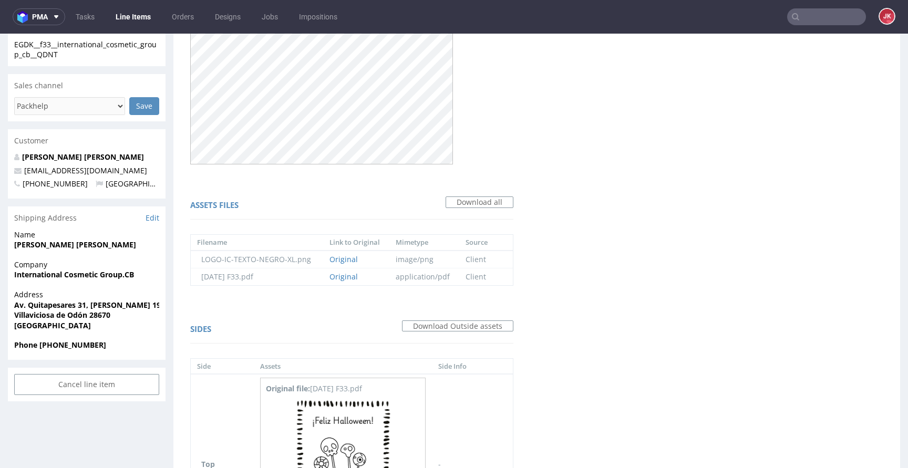
scroll to position [0, 0]
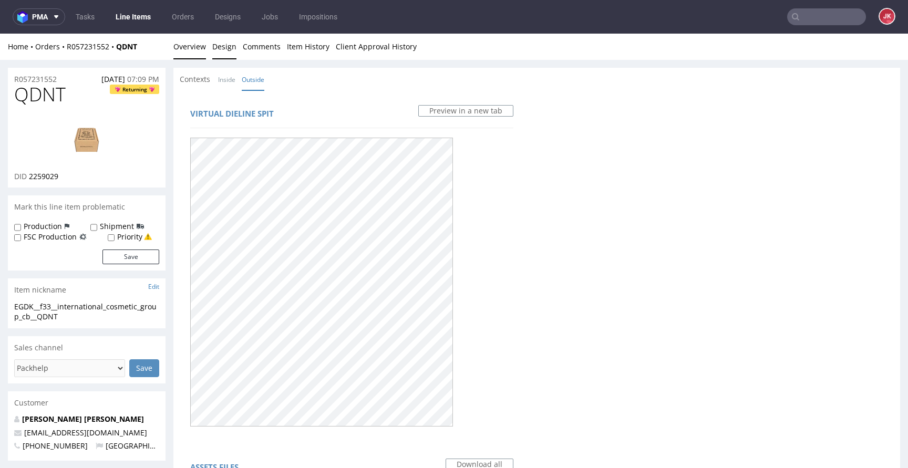
click at [187, 56] on link "Overview" at bounding box center [189, 47] width 33 height 26
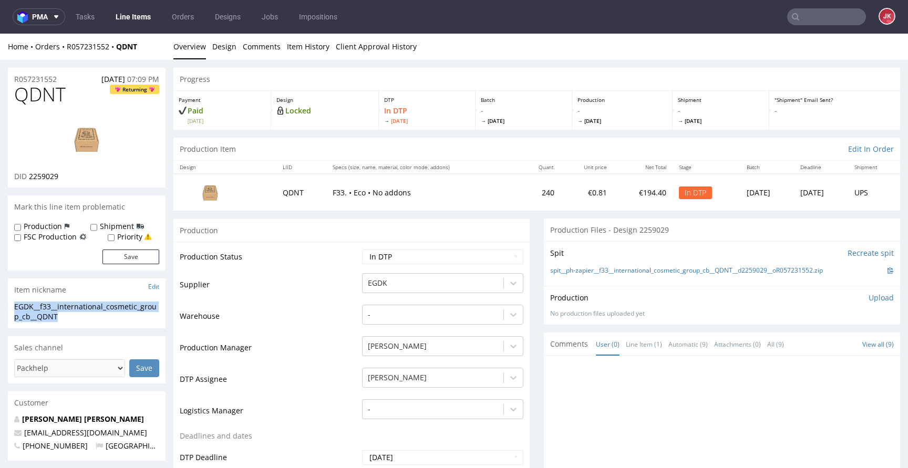
drag, startPoint x: 66, startPoint y: 319, endPoint x: 0, endPoint y: 303, distance: 67.6
copy div "EGDK__f33__international_cosmetic_group_cb__QDNT"
drag, startPoint x: 65, startPoint y: 77, endPoint x: 0, endPoint y: 84, distance: 65.5
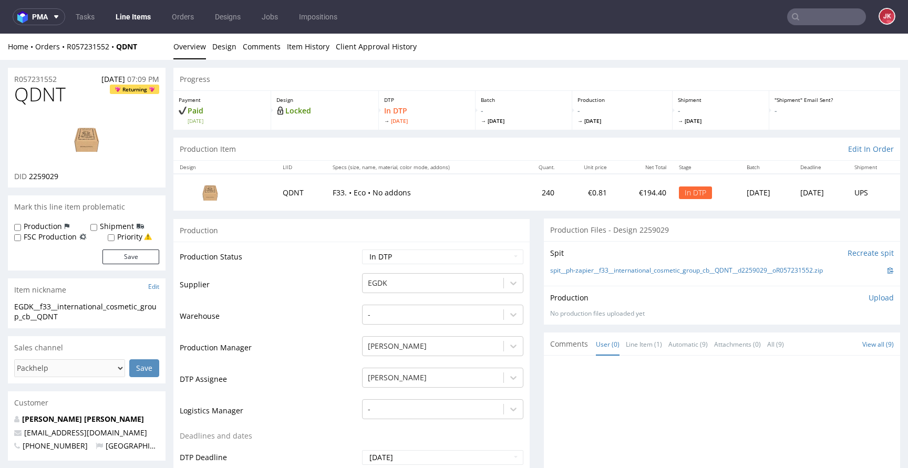
click at [873, 299] on p "Upload" at bounding box center [881, 298] width 25 height 11
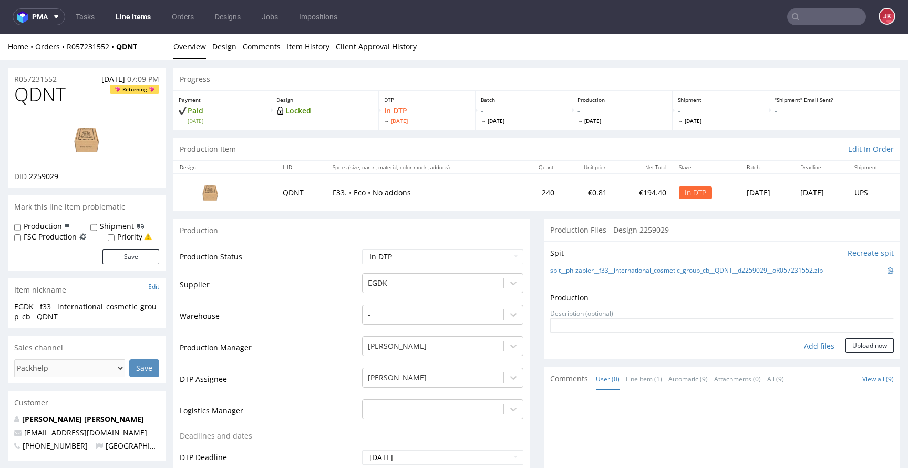
click at [799, 344] on div "Add files" at bounding box center [819, 346] width 53 height 16
type input "C:\fakepath\EGDK__f33__international_cosmetic_group_cb__QDNT__d2259029__oR05723…"
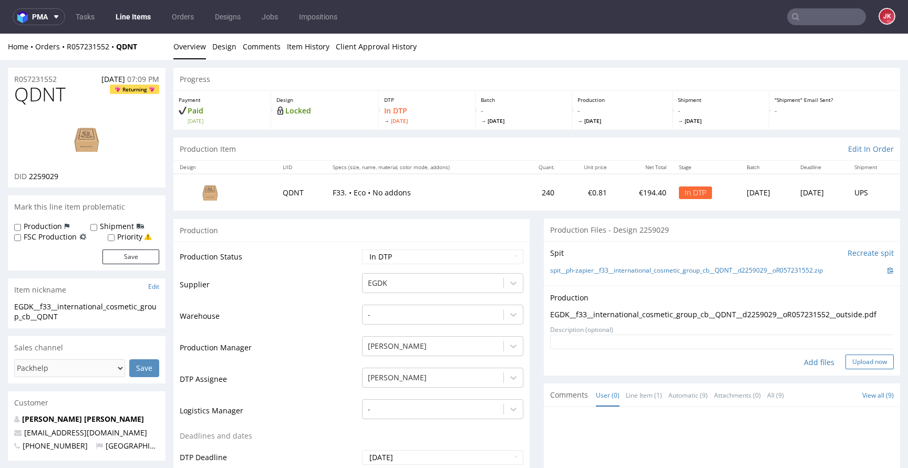
click at [846, 364] on button "Upload now" at bounding box center [870, 362] width 48 height 15
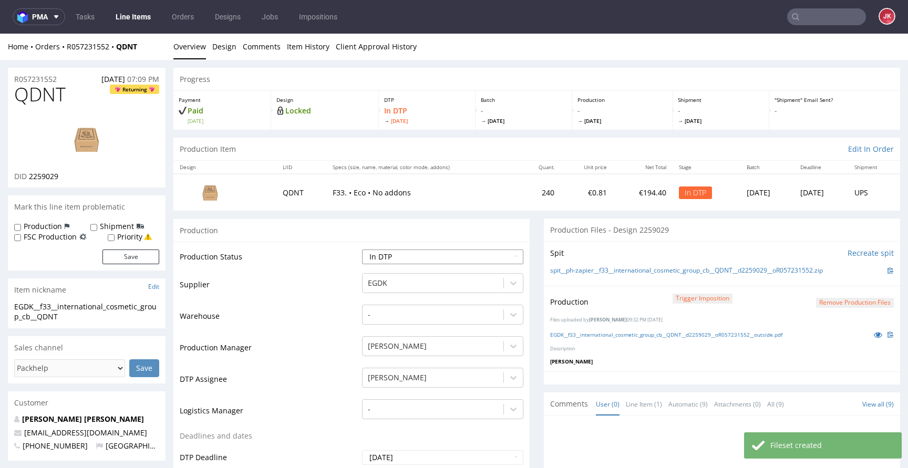
click at [434, 260] on select "Waiting for Artwork Waiting for Diecut Waiting for Mockup Waiting for DTP Waiti…" at bounding box center [442, 257] width 161 height 15
select select "dtp_production_ready"
click at [362, 250] on select "Waiting for Artwork Waiting for Diecut Waiting for Mockup Waiting for DTP Waiti…" at bounding box center [442, 257] width 161 height 15
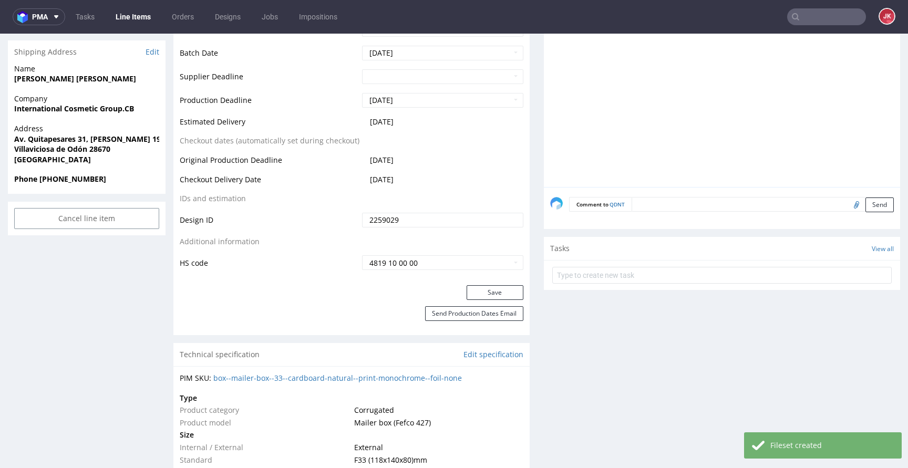
scroll to position [438, 0]
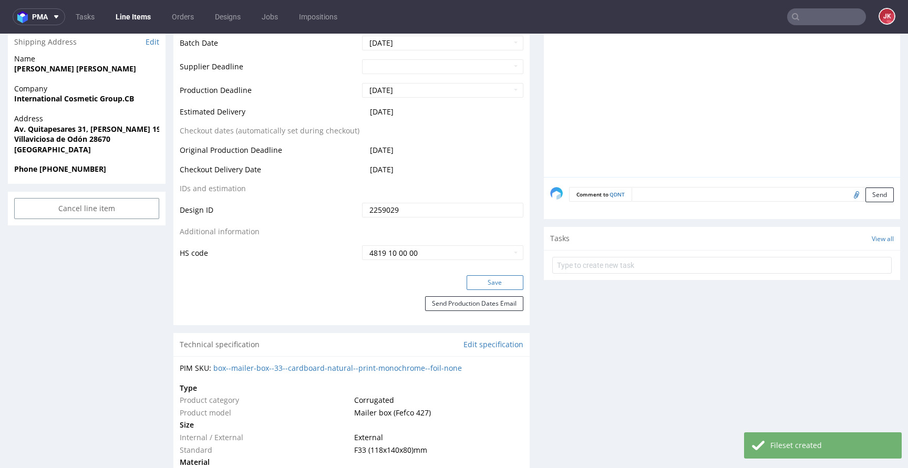
click at [479, 284] on button "Save" at bounding box center [495, 282] width 57 height 15
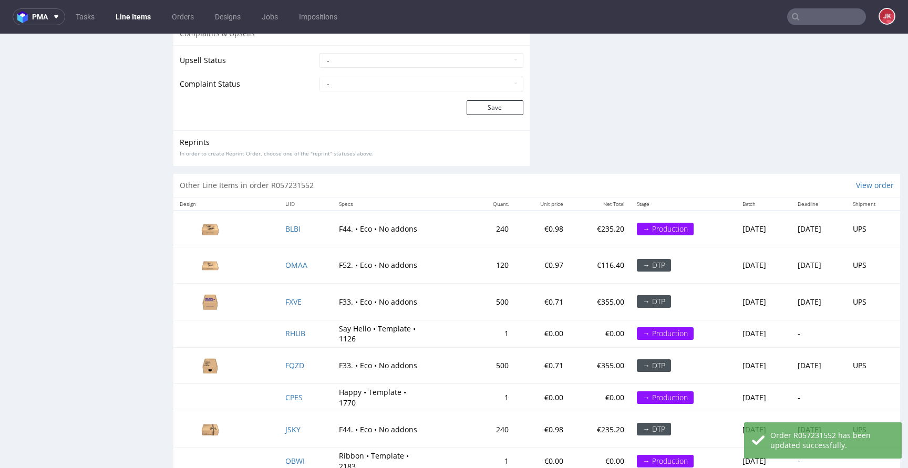
scroll to position [1713, 0]
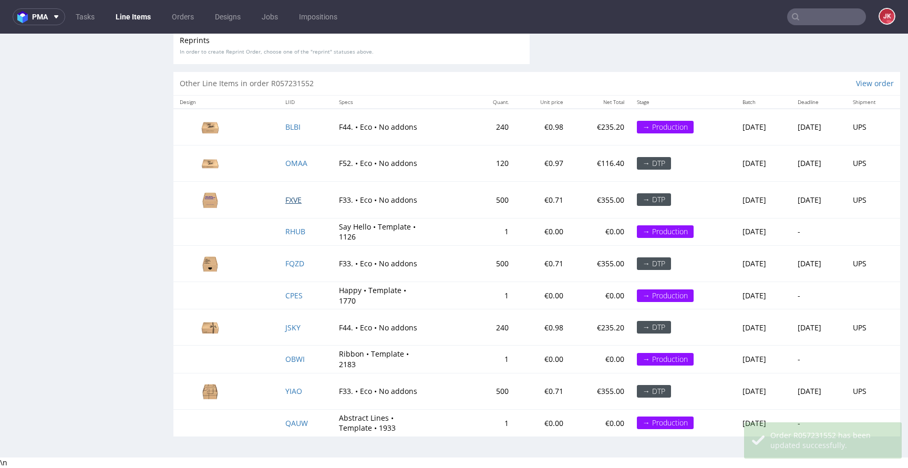
click at [285, 202] on span "FXVE" at bounding box center [293, 200] width 16 height 10
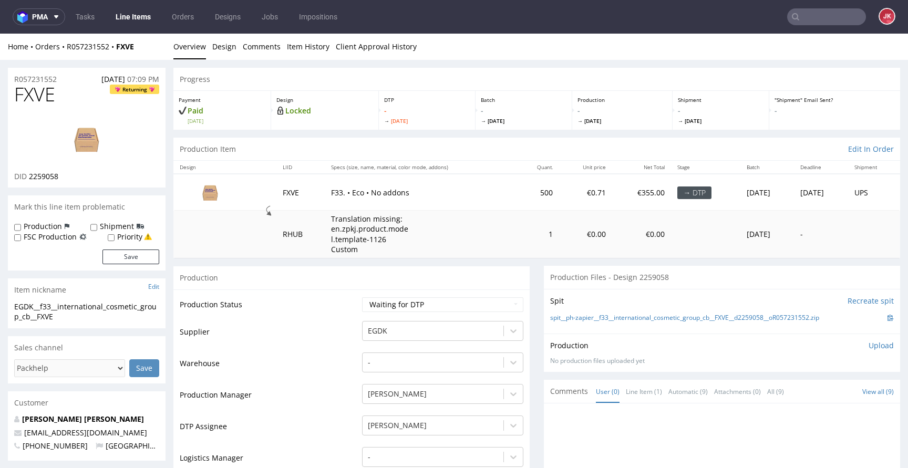
click at [48, 178] on span "2259058" at bounding box center [43, 176] width 29 height 10
click at [46, 96] on span "FXVE" at bounding box center [34, 94] width 41 height 21
click at [320, 326] on td "Supplier" at bounding box center [270, 336] width 180 height 32
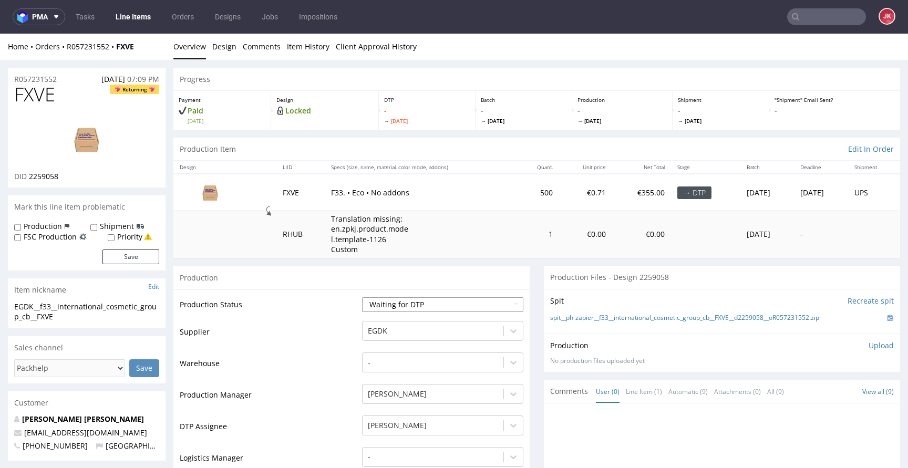
click at [378, 311] on select "Waiting for Artwork Waiting for Diecut Waiting for Mockup Waiting for DTP Waiti…" at bounding box center [442, 304] width 161 height 15
select select "dtp_in_process"
click at [362, 297] on select "Waiting for Artwork Waiting for Diecut Waiting for Mockup Waiting for DTP Waiti…" at bounding box center [442, 304] width 161 height 15
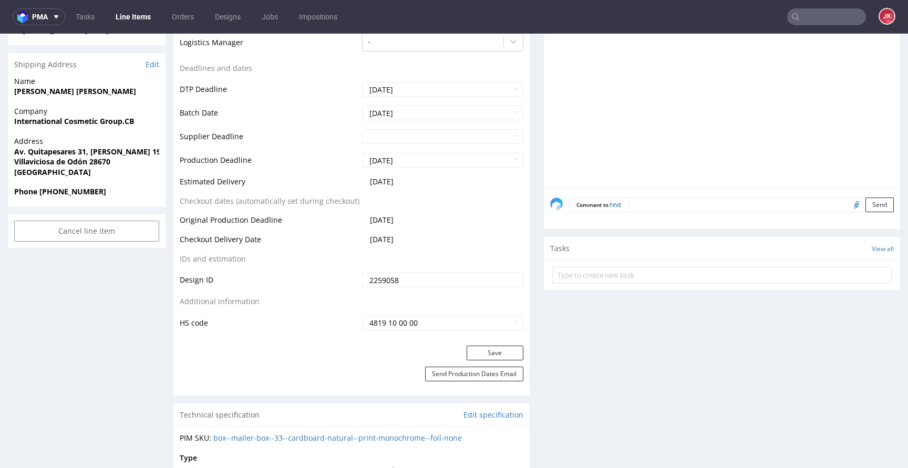
scroll to position [459, 0]
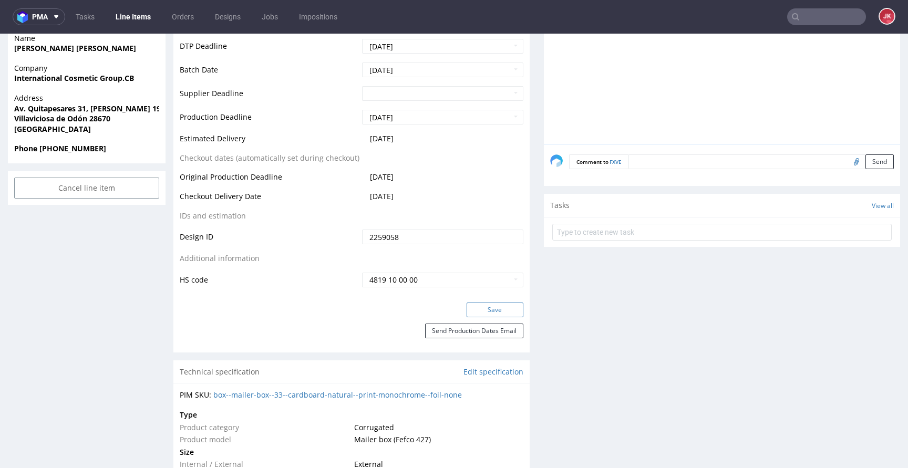
click at [481, 311] on button "Save" at bounding box center [495, 310] width 57 height 15
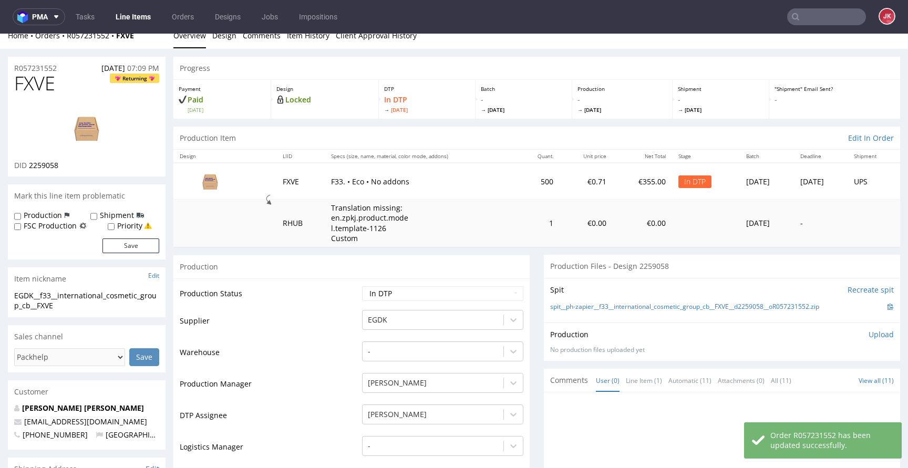
scroll to position [0, 0]
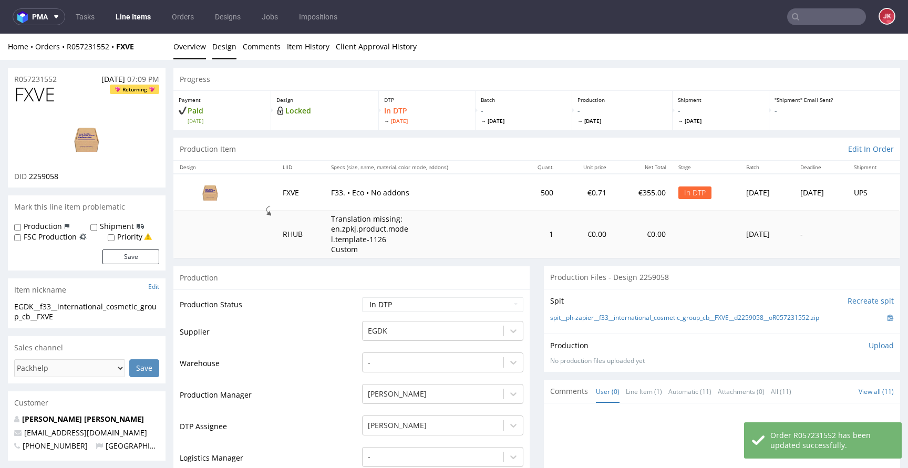
click at [224, 44] on link "Design" at bounding box center [224, 47] width 24 height 26
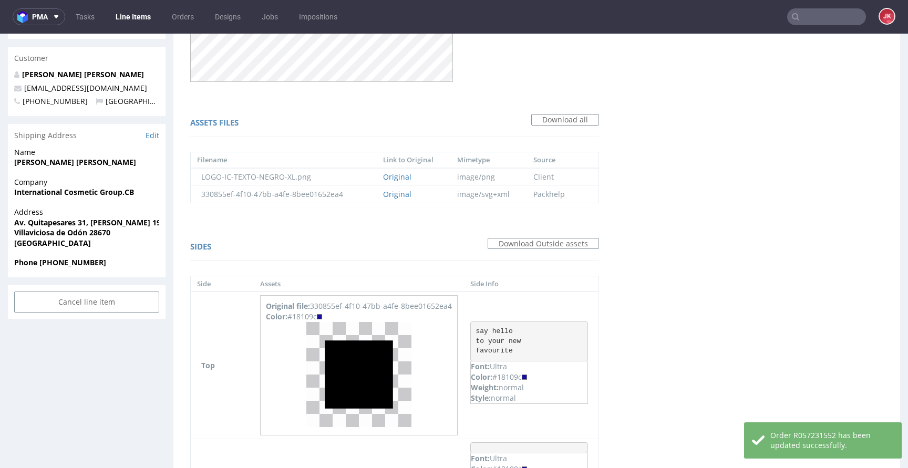
scroll to position [621, 0]
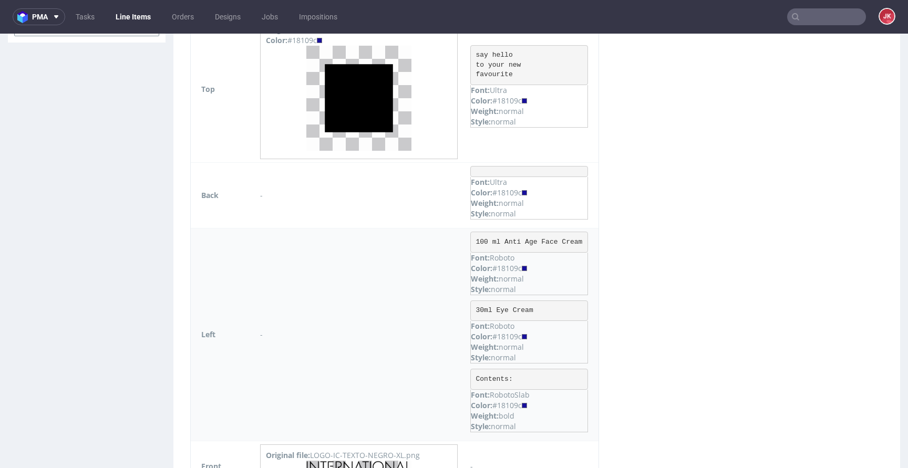
click at [514, 274] on div "Color: #18109c" at bounding box center [529, 268] width 117 height 11
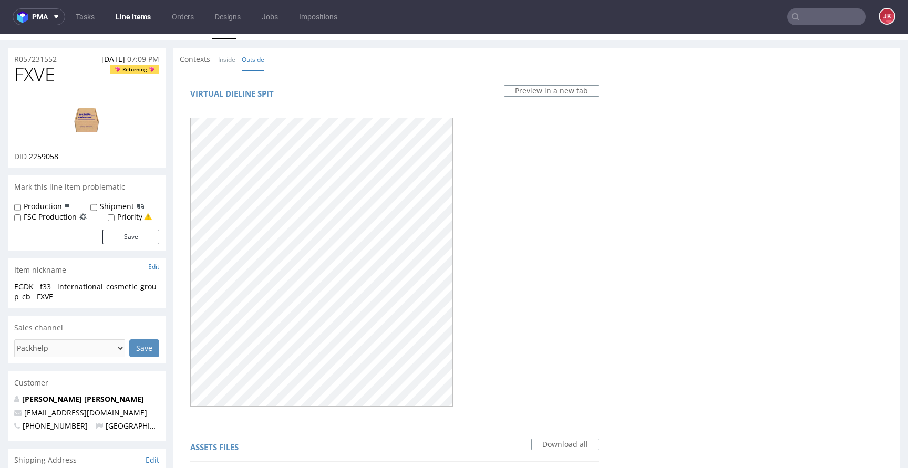
scroll to position [0, 0]
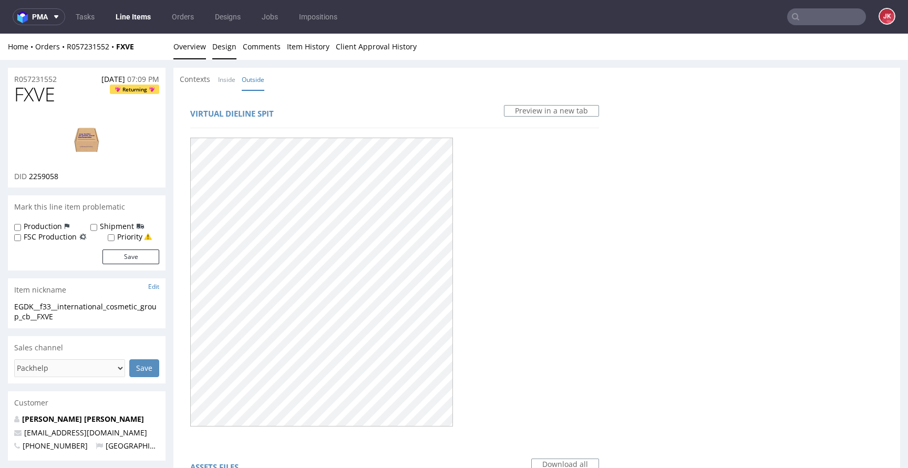
click at [189, 52] on link "Overview" at bounding box center [189, 47] width 33 height 26
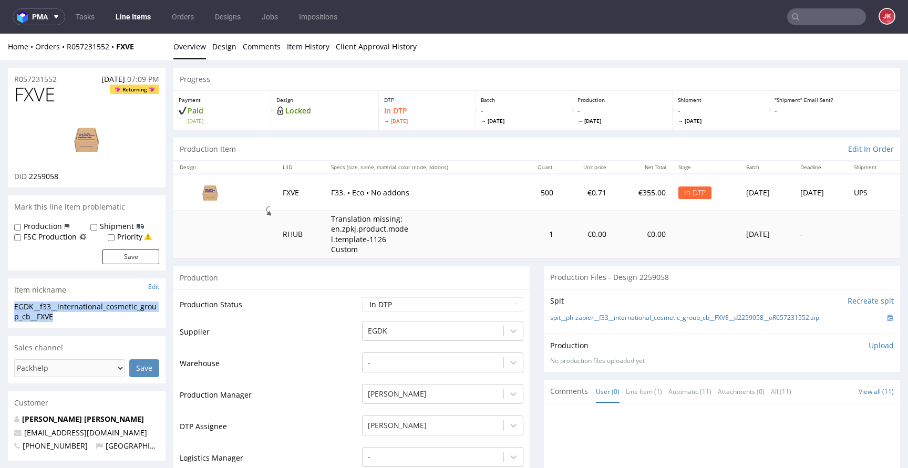
drag, startPoint x: 34, startPoint y: 315, endPoint x: 0, endPoint y: 303, distance: 35.9
click at [68, 79] on div "R057231552 09.09.2025 07:09 PM" at bounding box center [87, 76] width 158 height 17
click at [869, 351] on p "Upload" at bounding box center [881, 346] width 25 height 11
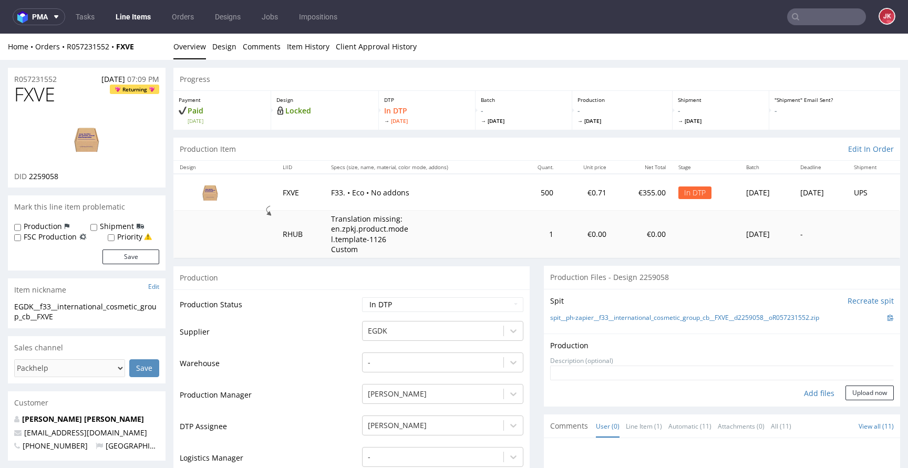
click at [810, 390] on div "Add files" at bounding box center [819, 394] width 53 height 16
type input "C:\fakepath\EGDK__f33__international_cosmetic_group_cb__FXVE__d2259058__o R0572…"
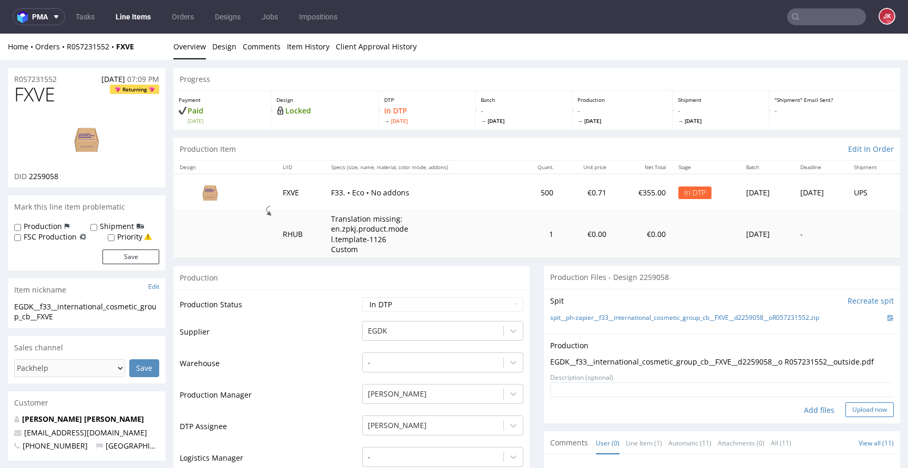
click at [869, 410] on button "Upload now" at bounding box center [870, 410] width 48 height 15
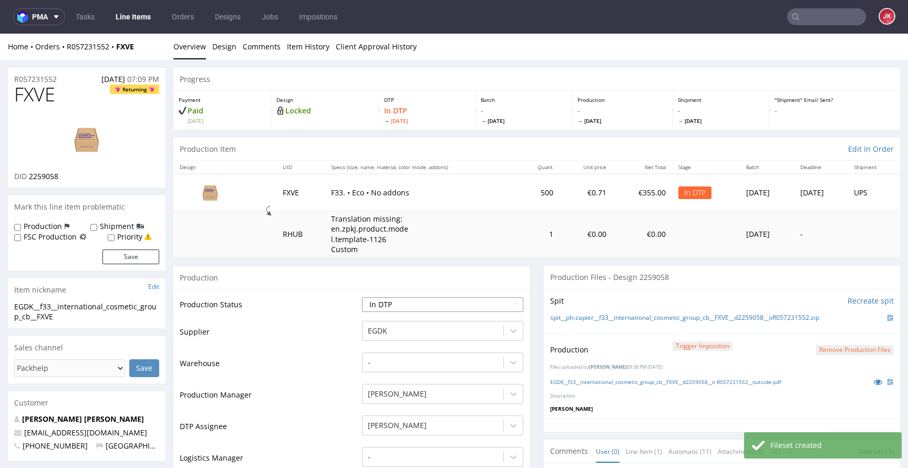
click at [512, 306] on select "Waiting for Artwork Waiting for Diecut Waiting for Mockup Waiting for DTP Waiti…" at bounding box center [442, 304] width 161 height 15
click at [362, 297] on select "Waiting for Artwork Waiting for Diecut Waiting for Mockup Waiting for DTP Waiti…" at bounding box center [442, 304] width 161 height 15
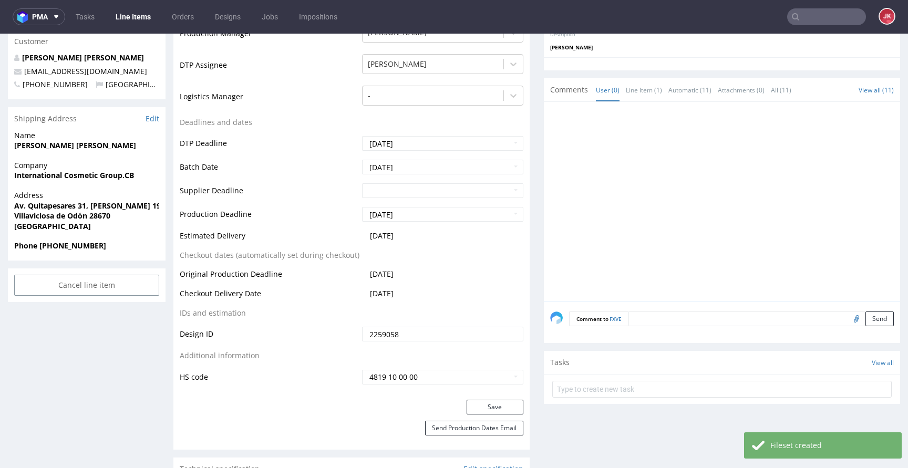
scroll to position [415, 0]
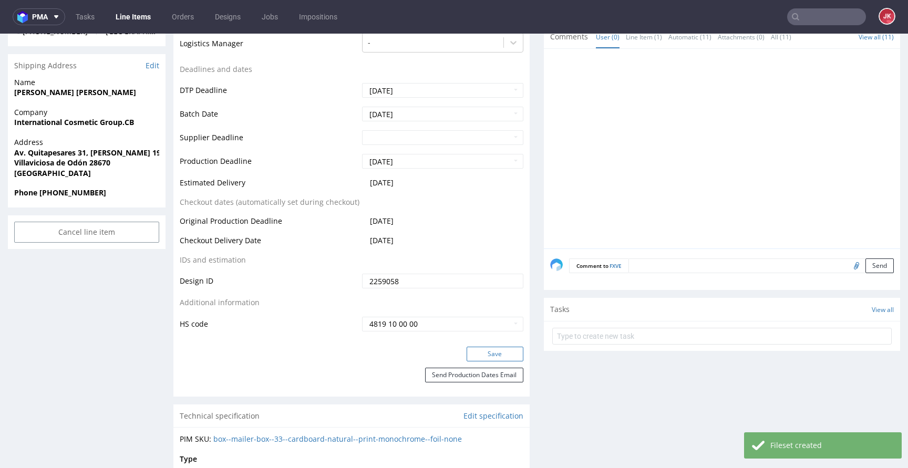
click at [483, 353] on button "Save" at bounding box center [495, 354] width 57 height 15
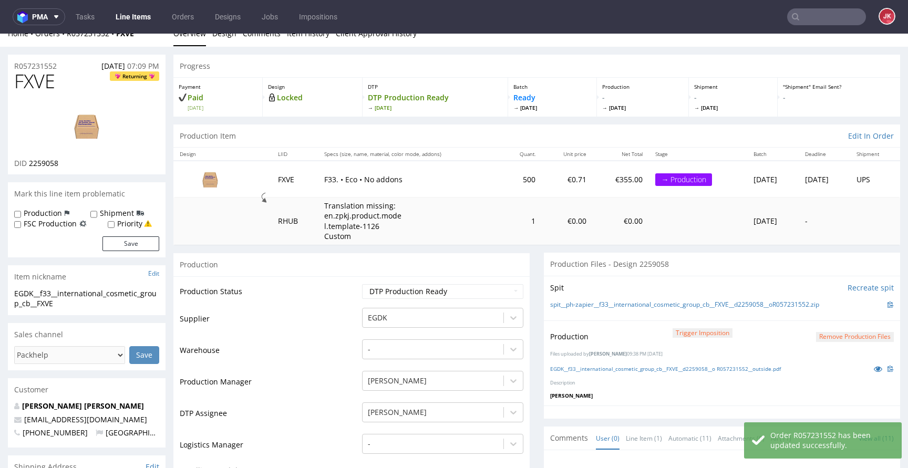
scroll to position [0, 0]
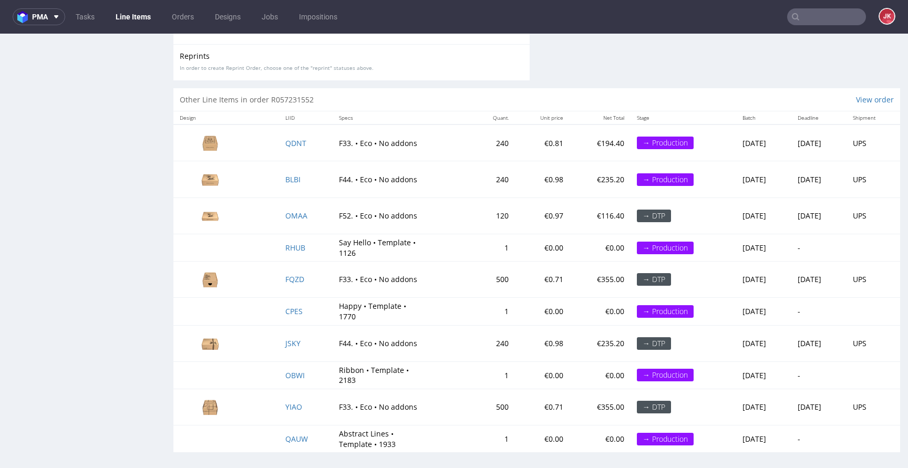
scroll to position [1761, 0]
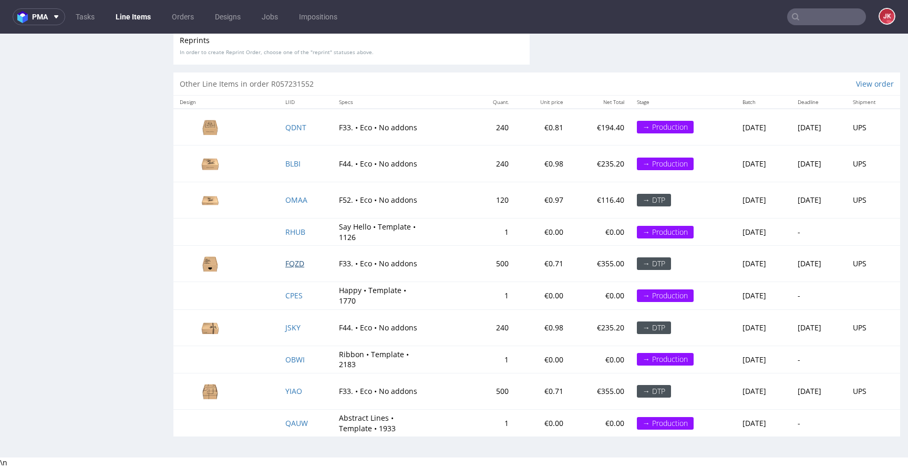
click at [291, 262] on span "FQZD" at bounding box center [294, 264] width 19 height 10
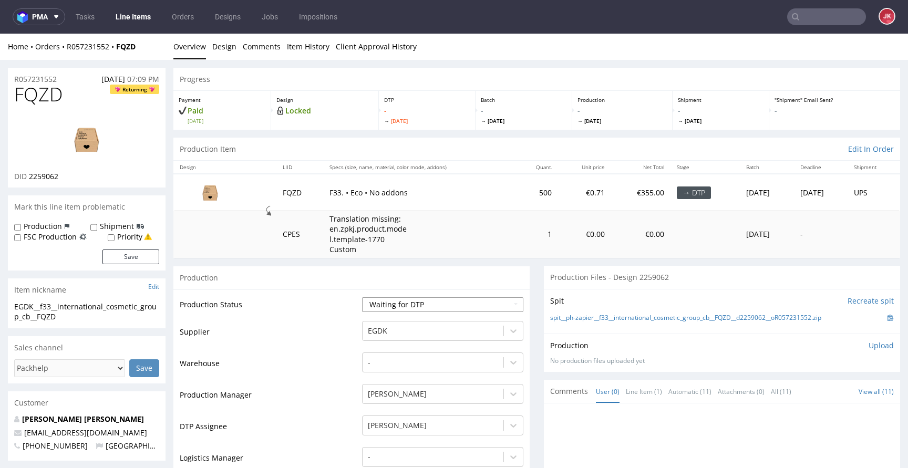
click at [449, 299] on select "Waiting for Artwork Waiting for Diecut Waiting for Mockup Waiting for DTP Waiti…" at bounding box center [442, 304] width 161 height 15
select select "dtp_in_process"
click at [362, 297] on select "Waiting for Artwork Waiting for Diecut Waiting for Mockup Waiting for DTP Waiti…" at bounding box center [442, 304] width 161 height 15
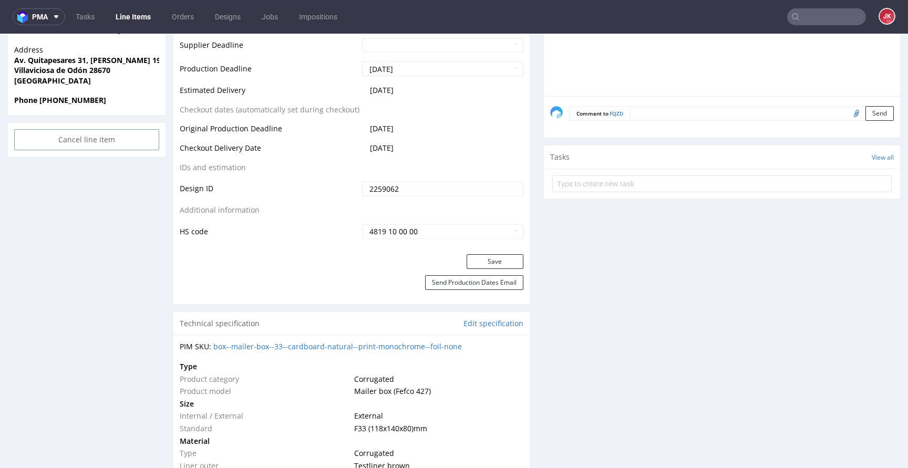
scroll to position [516, 0]
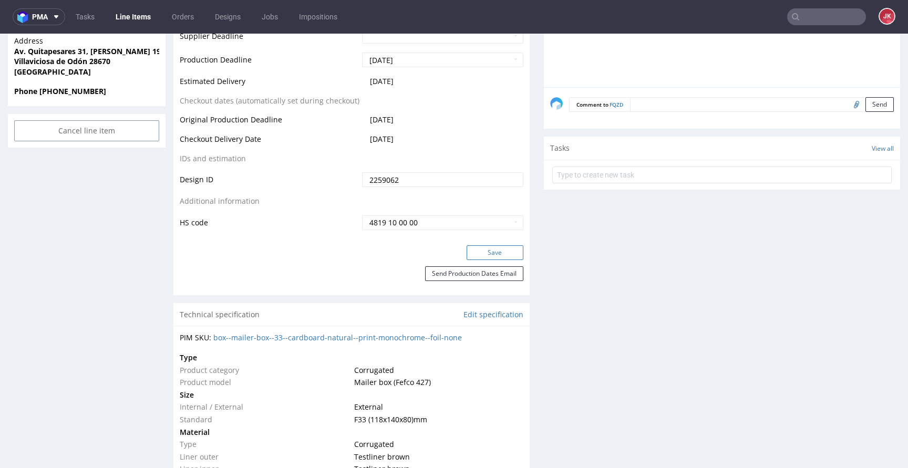
click at [488, 253] on button "Save" at bounding box center [495, 252] width 57 height 15
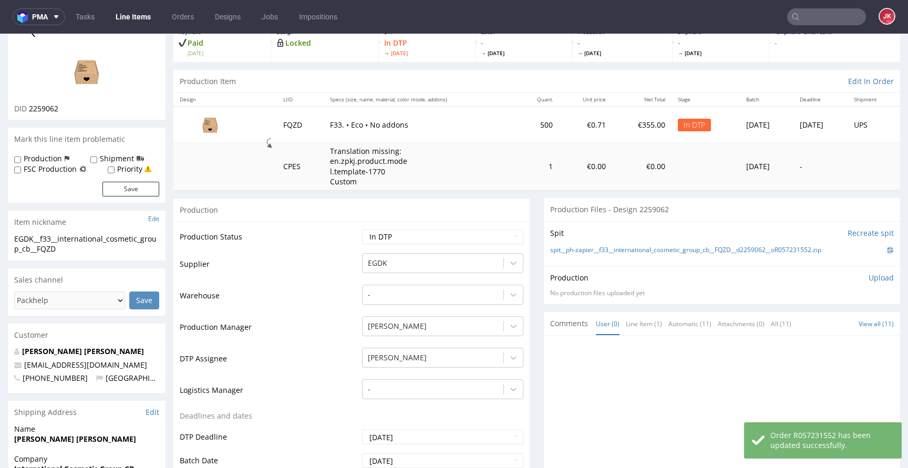
scroll to position [0, 0]
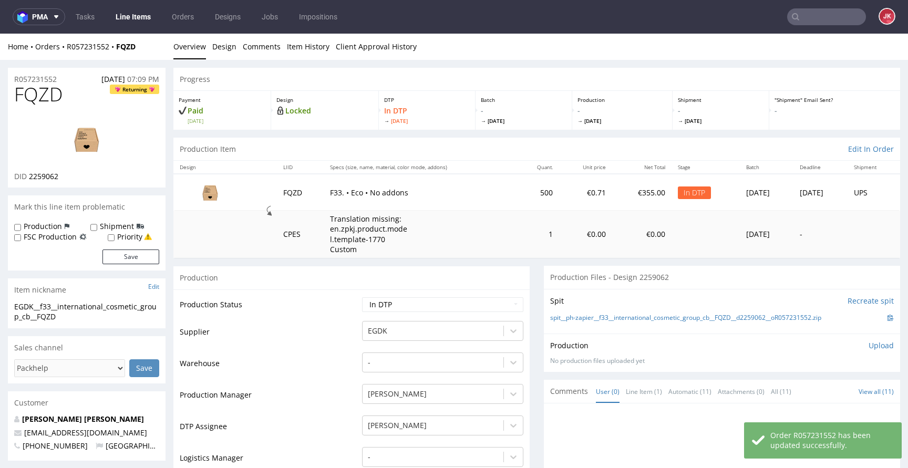
click at [50, 171] on p "DID 2259062" at bounding box center [36, 176] width 44 height 11
click at [47, 172] on span "2259062" at bounding box center [43, 176] width 29 height 10
click at [350, 387] on td "Production Manager" at bounding box center [270, 399] width 180 height 32
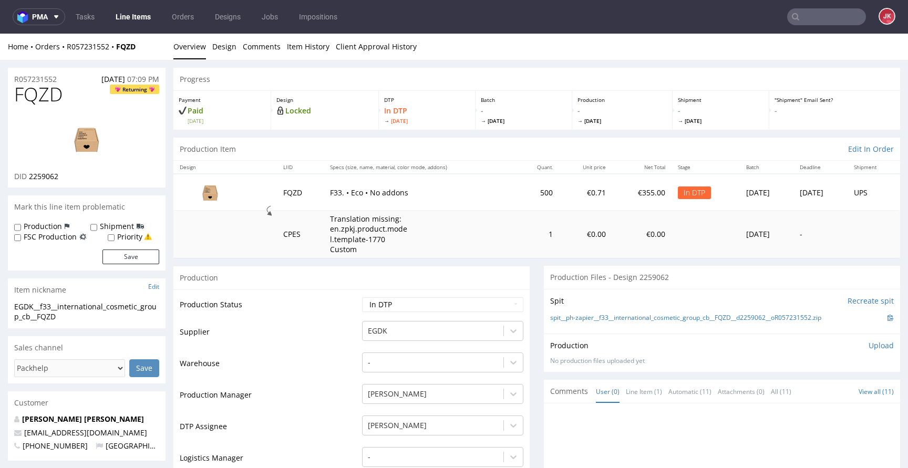
click at [43, 101] on span "FQZD" at bounding box center [38, 94] width 48 height 21
drag, startPoint x: 82, startPoint y: 318, endPoint x: 0, endPoint y: 311, distance: 82.3
drag, startPoint x: 69, startPoint y: 78, endPoint x: 3, endPoint y: 80, distance: 66.3
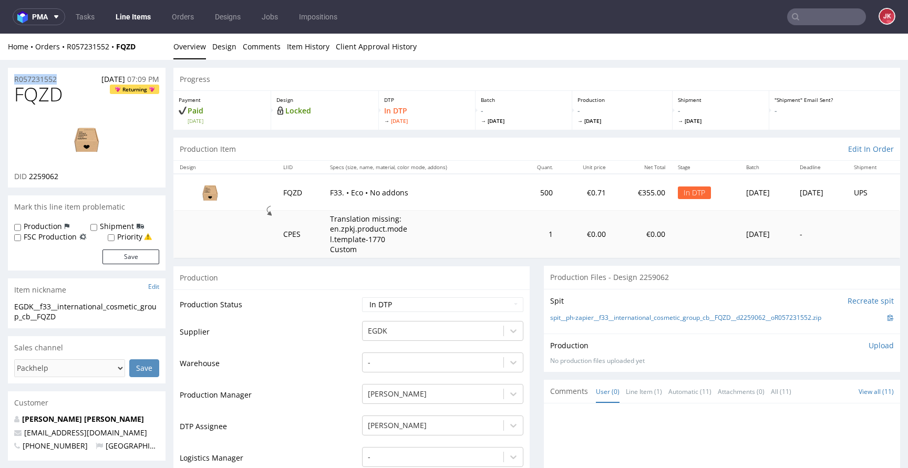
click at [869, 342] on p "Upload" at bounding box center [881, 346] width 25 height 11
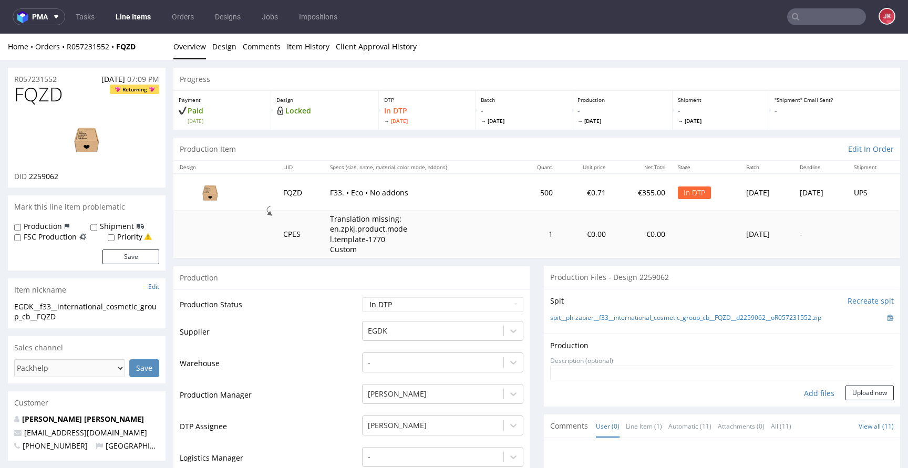
click at [797, 393] on div "Add files" at bounding box center [819, 394] width 53 height 16
type input "C:\fakepath\EGDK__f33__international_cosmetic_group_cb__FQZD__d2259062__oR05723…"
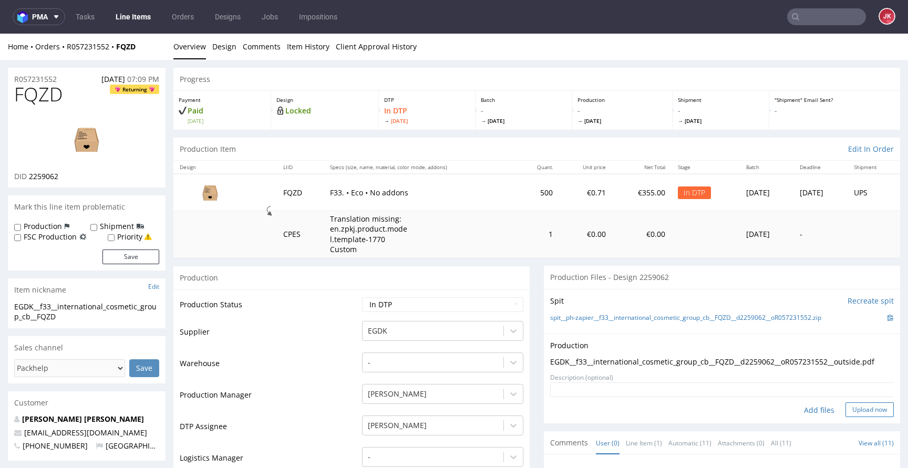
click at [857, 413] on button "Upload now" at bounding box center [870, 410] width 48 height 15
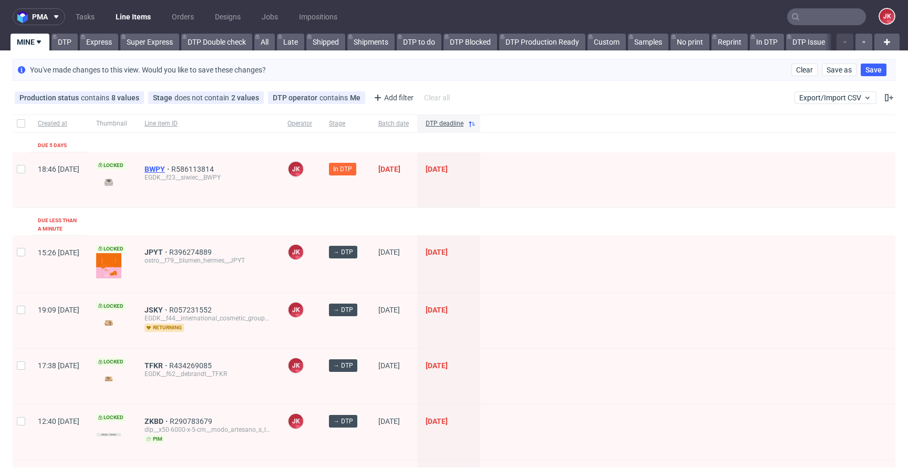
click at [171, 171] on span "BWPY" at bounding box center [158, 169] width 27 height 8
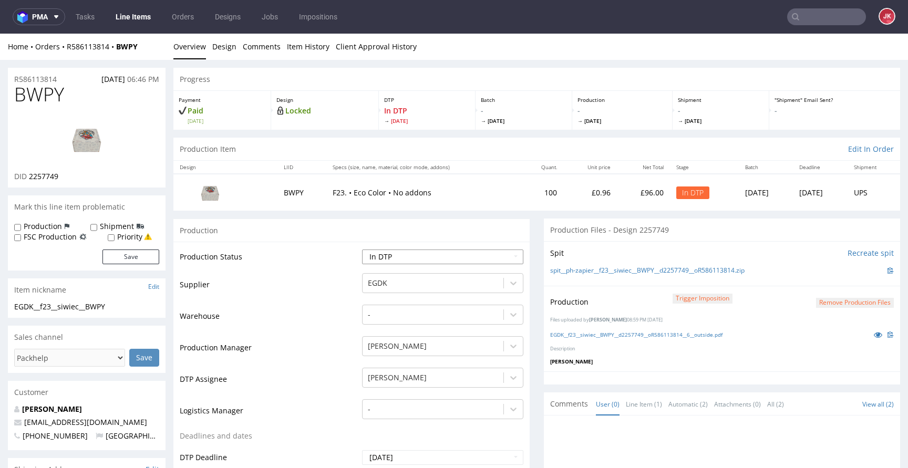
click at [434, 264] on select "Waiting for Artwork Waiting for Diecut Waiting for Mockup Waiting for DTP Waiti…" at bounding box center [442, 257] width 161 height 15
select select "dtp_production_ready"
click at [362, 250] on select "Waiting for Artwork Waiting for Diecut Waiting for Mockup Waiting for DTP Waiti…" at bounding box center [442, 257] width 161 height 15
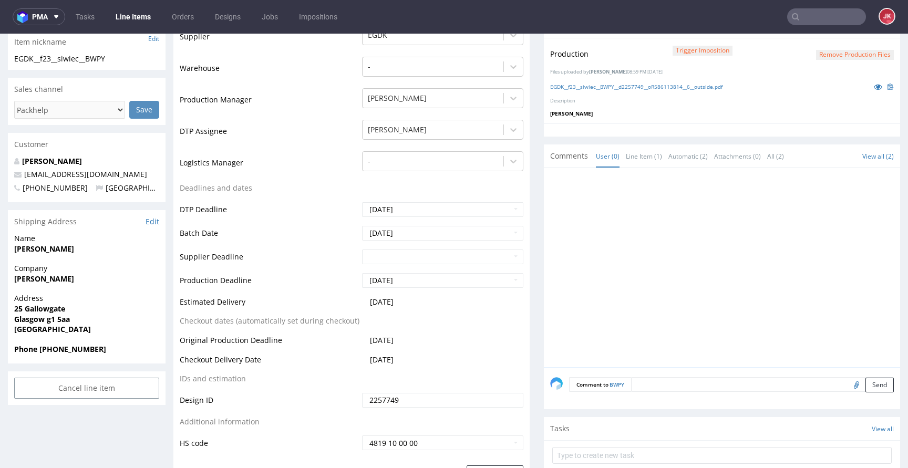
scroll to position [287, 0]
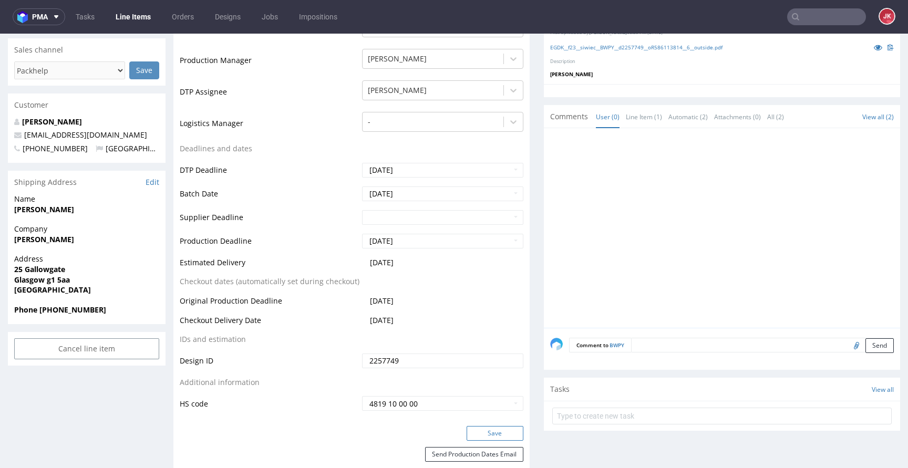
click at [481, 435] on button "Save" at bounding box center [495, 433] width 57 height 15
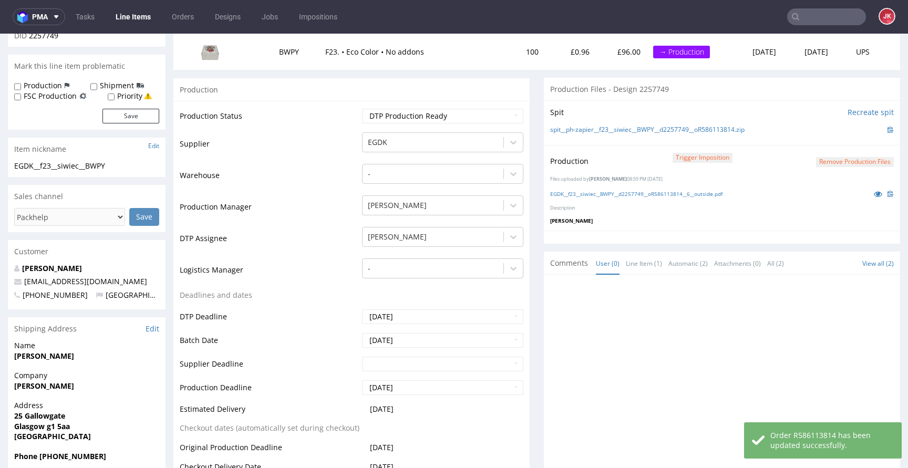
scroll to position [0, 0]
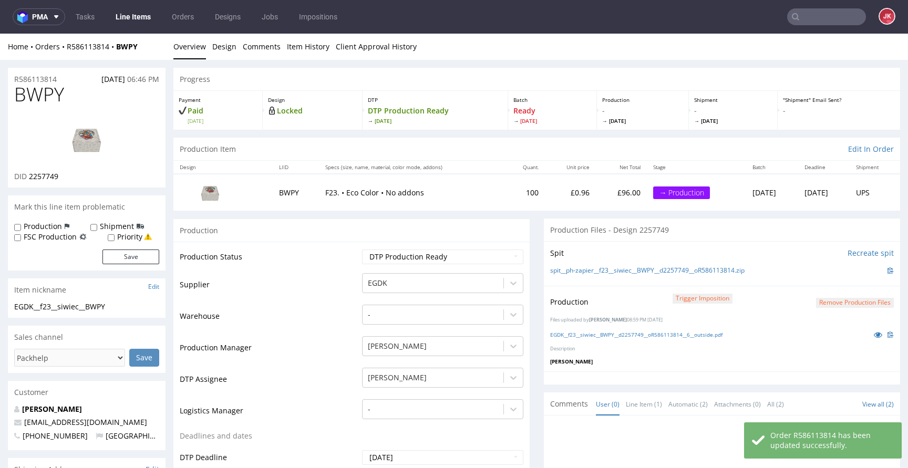
click at [149, 19] on link "Line Items" at bounding box center [133, 16] width 48 height 17
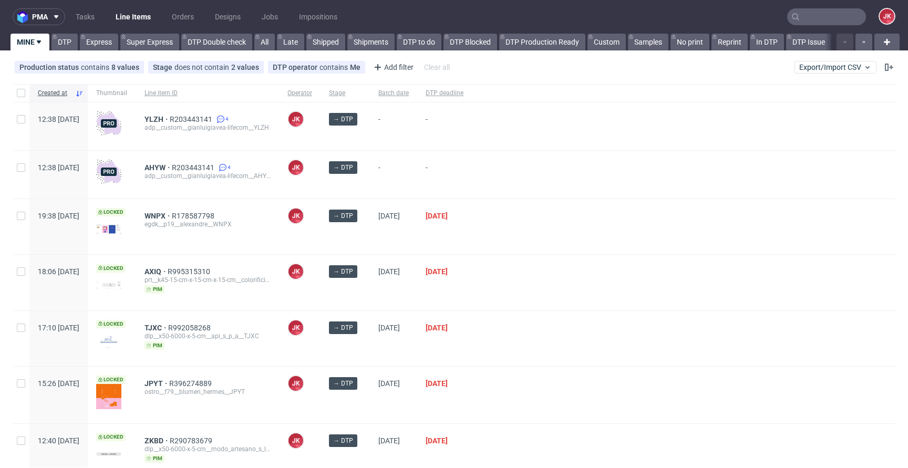
click at [557, 208] on div at bounding box center [684, 226] width 424 height 55
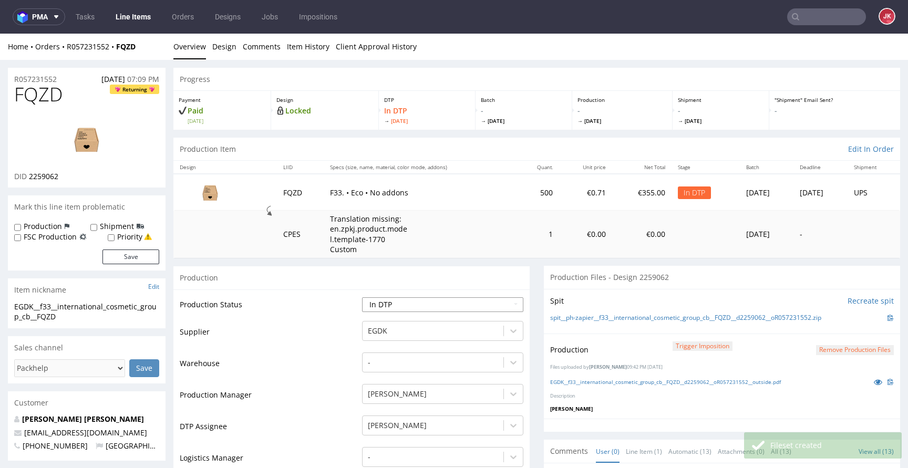
click at [387, 297] on select "Waiting for Artwork Waiting for Diecut Waiting for Mockup Waiting for DTP Waiti…" at bounding box center [442, 304] width 161 height 15
select select "dtp_production_ready"
click at [362, 297] on select "Waiting for Artwork Waiting for Diecut Waiting for Mockup Waiting for DTP Waiti…" at bounding box center [442, 304] width 161 height 15
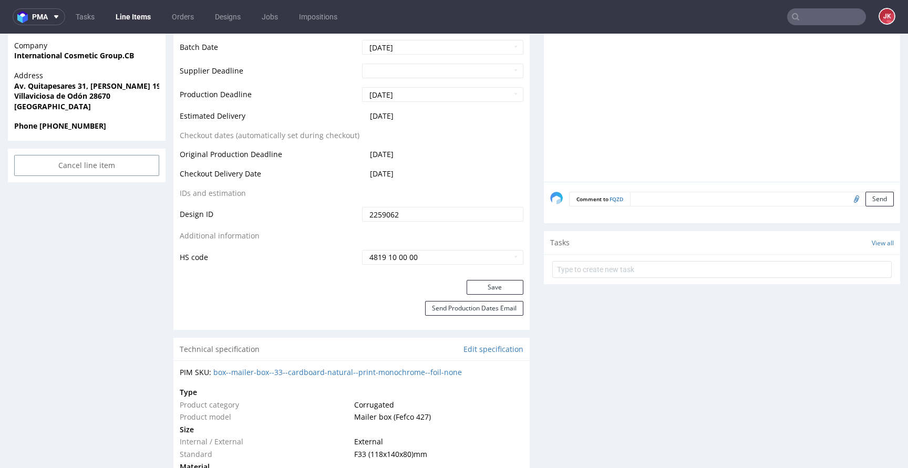
scroll to position [554, 0]
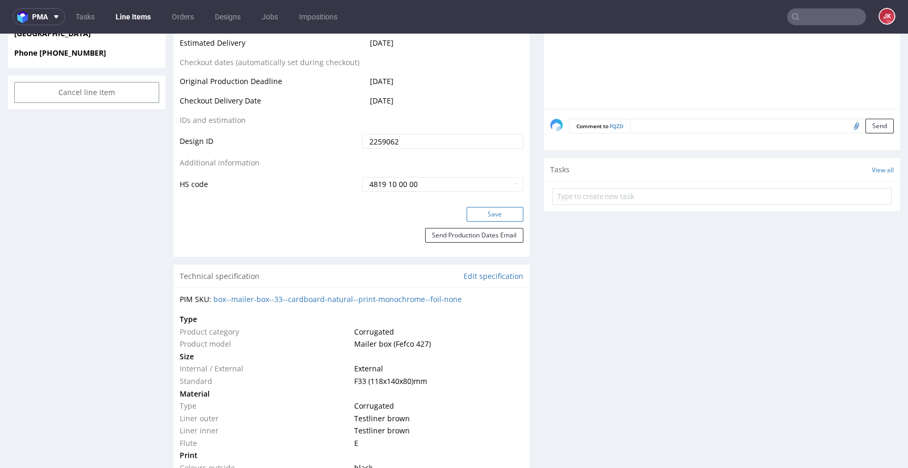
click at [483, 215] on button "Save" at bounding box center [495, 214] width 57 height 15
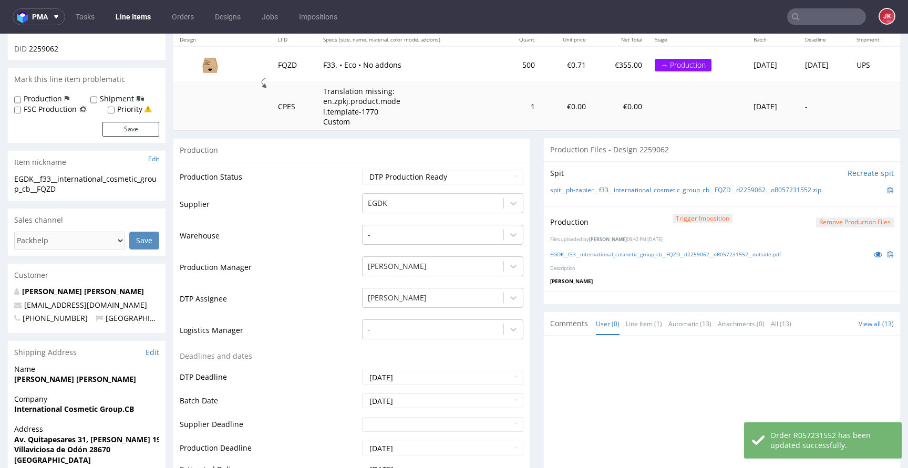
scroll to position [0, 0]
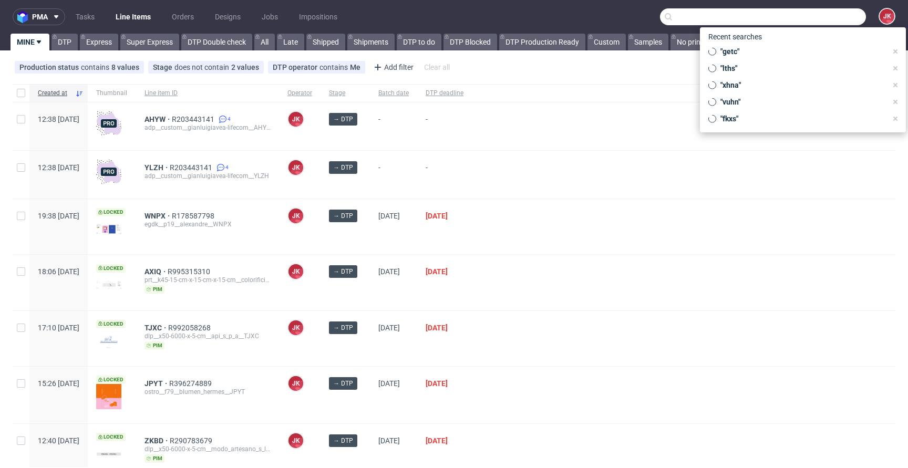
click at [814, 18] on input "text" at bounding box center [763, 16] width 206 height 17
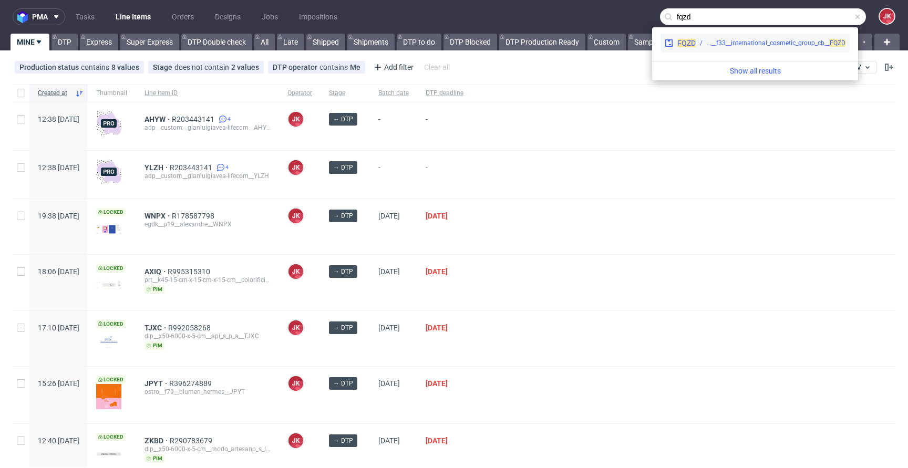
type input "fqzd"
click at [752, 46] on div "EGDK__f33__international_cosmetic_group_cb__ FQZD" at bounding box center [776, 42] width 139 height 9
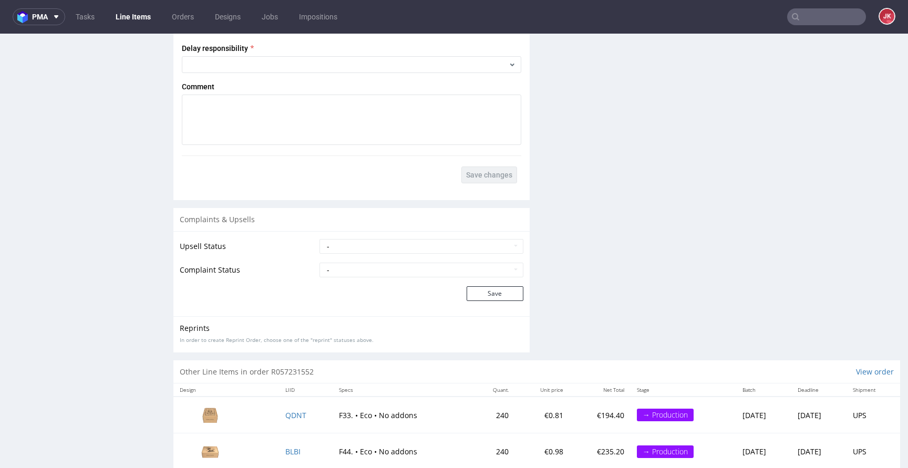
scroll to position [1750, 0]
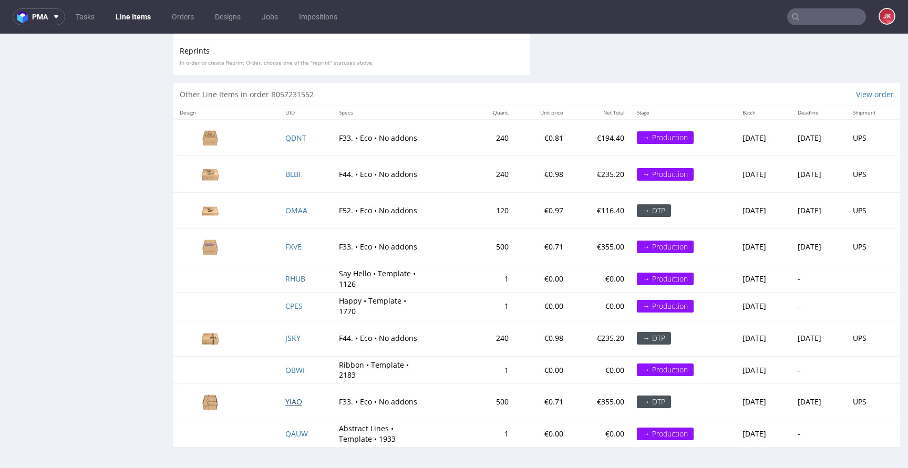
click at [287, 404] on span "YIAO" at bounding box center [293, 402] width 17 height 10
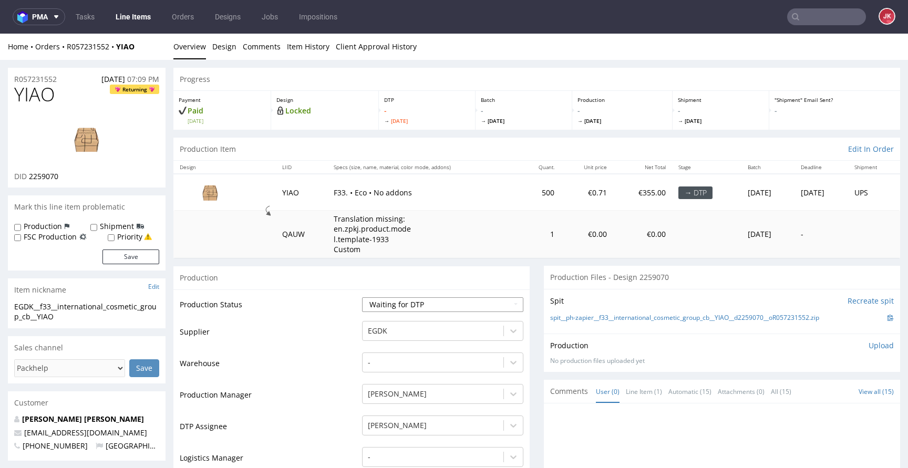
click at [418, 309] on select "Waiting for Artwork Waiting for Diecut Waiting for Mockup Waiting for DTP Waiti…" at bounding box center [442, 304] width 161 height 15
select select "dtp_in_process"
click at [362, 297] on select "Waiting for Artwork Waiting for Diecut Waiting for Mockup Waiting for DTP Waiti…" at bounding box center [442, 304] width 161 height 15
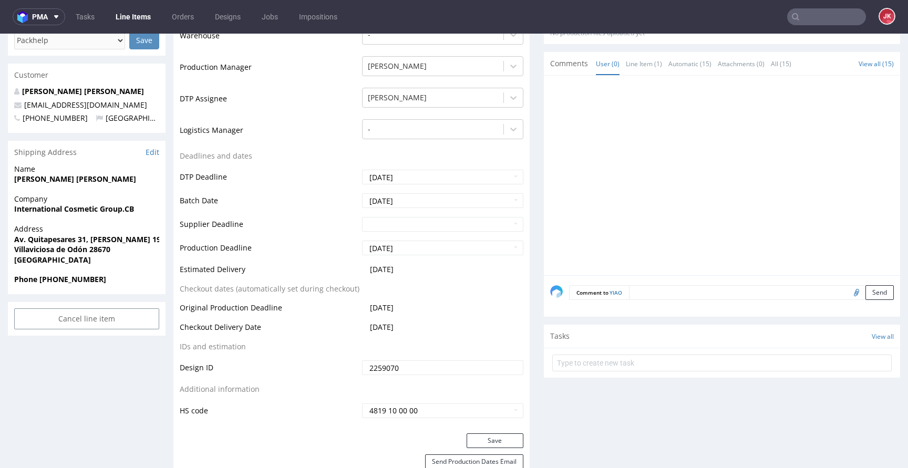
scroll to position [341, 0]
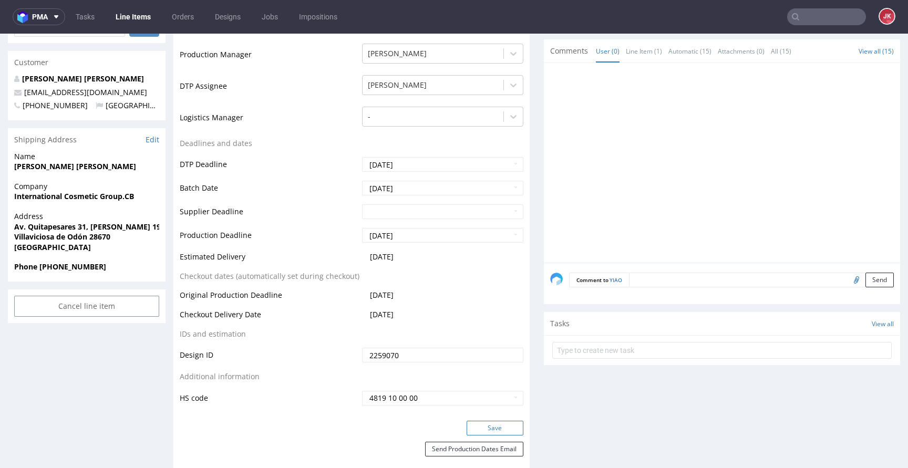
click at [471, 427] on button "Save" at bounding box center [495, 428] width 57 height 15
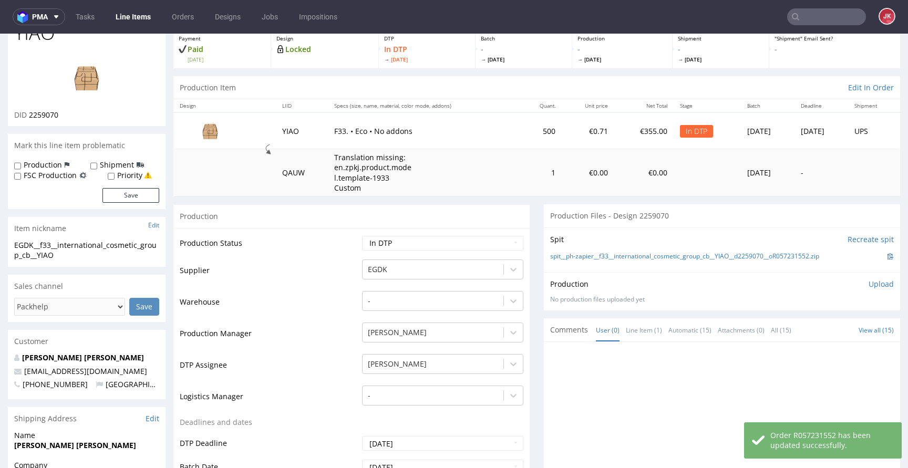
scroll to position [0, 0]
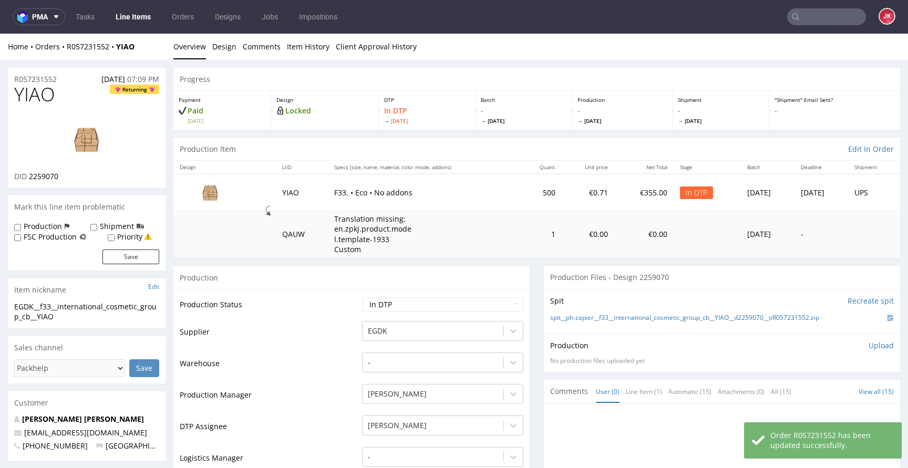
click at [54, 177] on span "2259070" at bounding box center [43, 176] width 29 height 10
copy span "2259070"
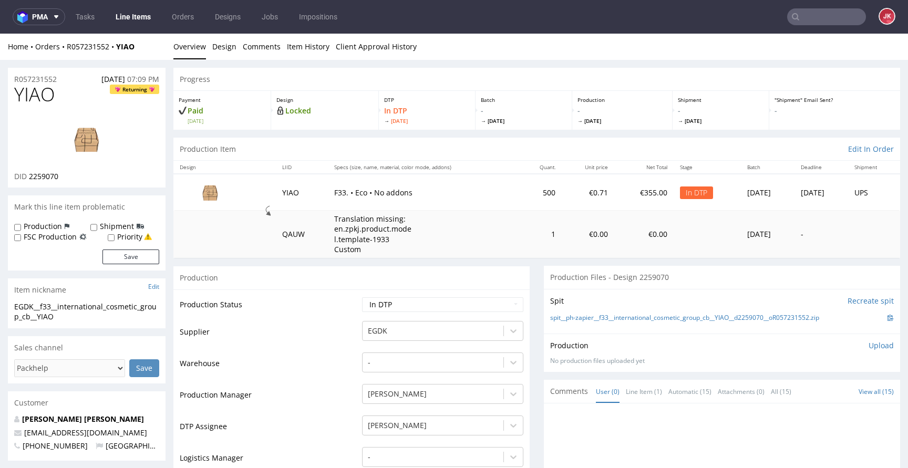
click at [336, 272] on div "Production" at bounding box center [351, 278] width 356 height 24
click at [234, 56] on link "Design" at bounding box center [224, 47] width 24 height 26
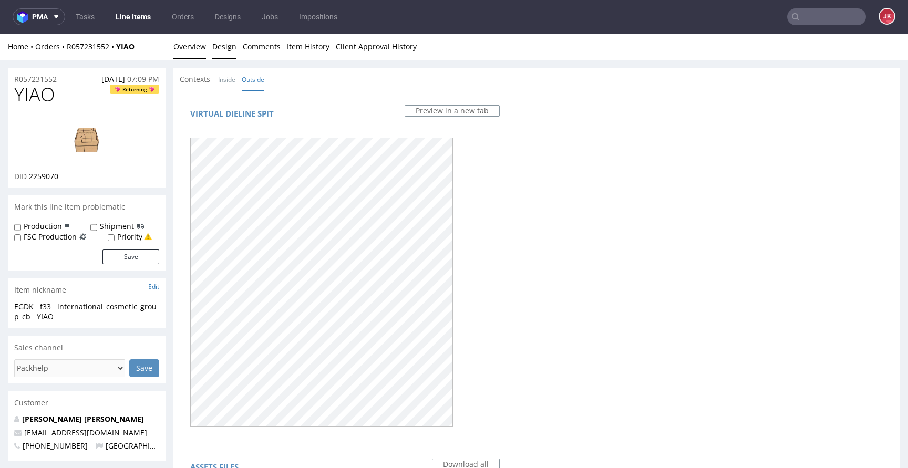
click at [194, 48] on link "Overview" at bounding box center [189, 47] width 33 height 26
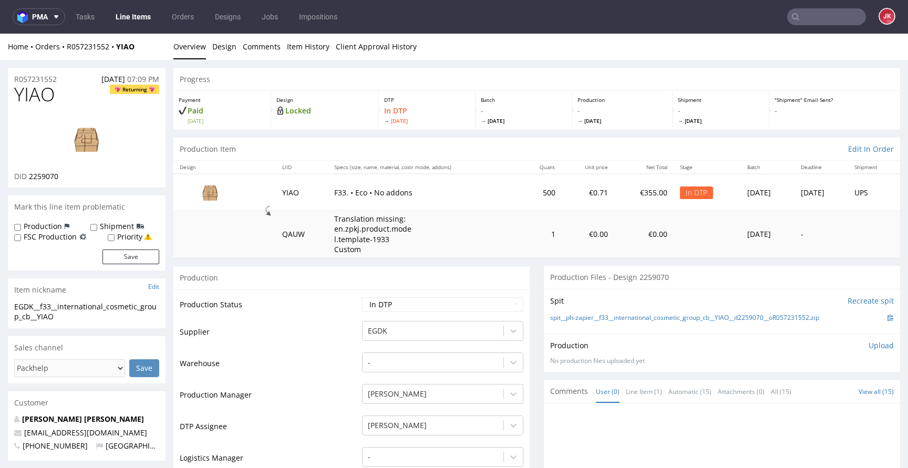
click at [38, 96] on span "YIAO" at bounding box center [34, 94] width 41 height 21
copy span "YIAO"
click at [242, 313] on td "Production Status" at bounding box center [270, 308] width 180 height 24
drag, startPoint x: 99, startPoint y: 318, endPoint x: 0, endPoint y: 310, distance: 99.2
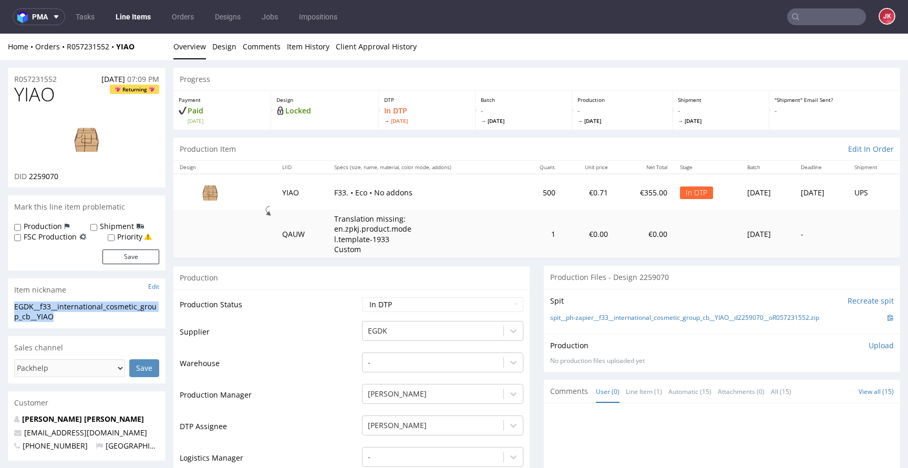
copy div "EGDK__f33__international_cosmetic_group_cb__YIAO"
click at [68, 79] on div "R057231552 09.09.2025 07:09 PM" at bounding box center [87, 76] width 158 height 17
drag, startPoint x: 65, startPoint y: 78, endPoint x: 0, endPoint y: 81, distance: 64.7
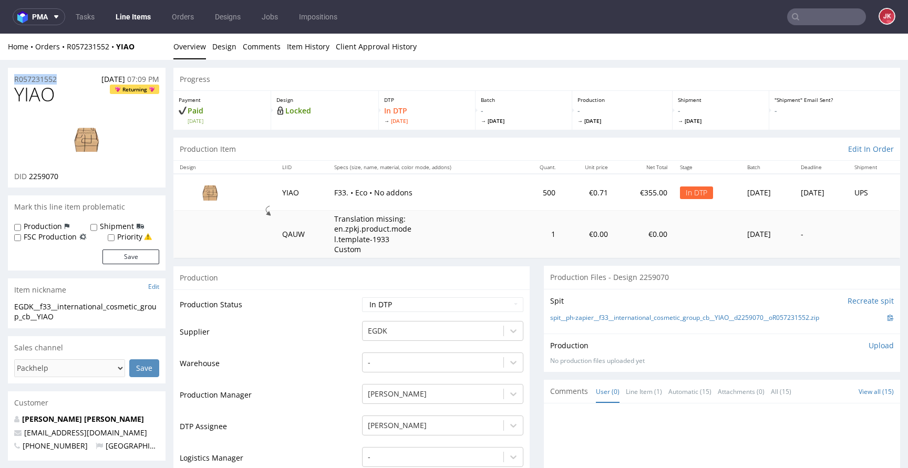
copy p "R057231552"
click at [869, 343] on p "Upload" at bounding box center [881, 346] width 25 height 11
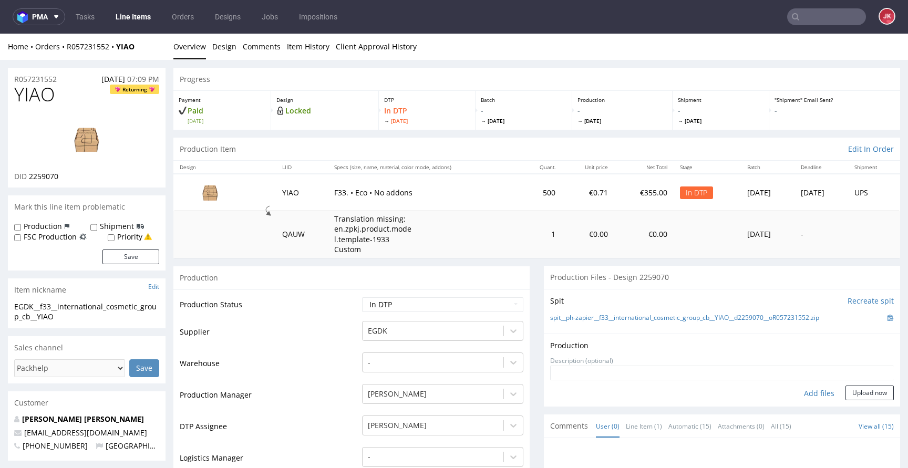
click at [805, 391] on div "Add files" at bounding box center [819, 394] width 53 height 16
type input "C:\fakepath\EGDK__f33__international_cosmetic_group_cb__YIAO__d2259070__o R0572…"
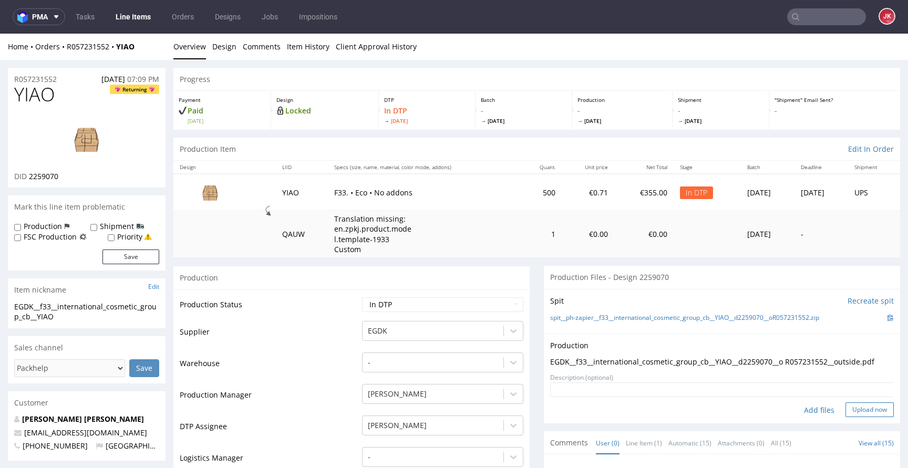
click at [846, 408] on button "Upload now" at bounding box center [870, 410] width 48 height 15
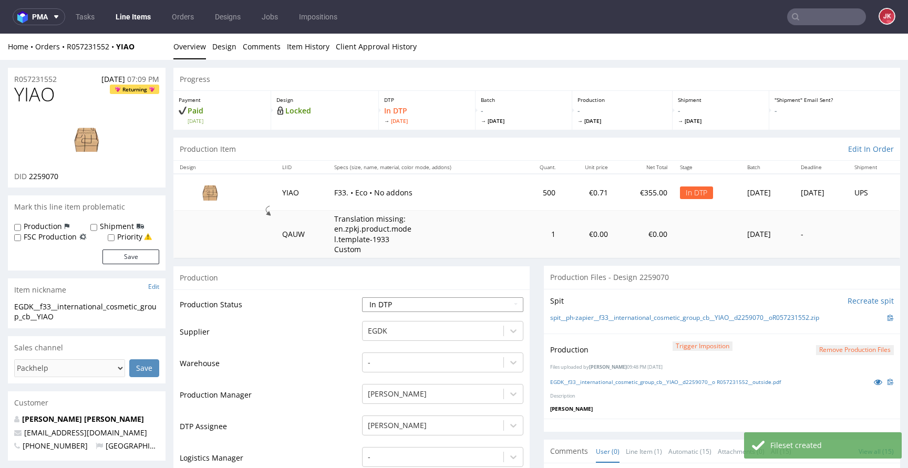
click at [454, 305] on select "Waiting for Artwork Waiting for Diecut Waiting for Mockup Waiting for DTP Waiti…" at bounding box center [442, 304] width 161 height 15
click at [362, 297] on select "Waiting for Artwork Waiting for Diecut Waiting for Mockup Waiting for DTP Waiti…" at bounding box center [442, 304] width 161 height 15
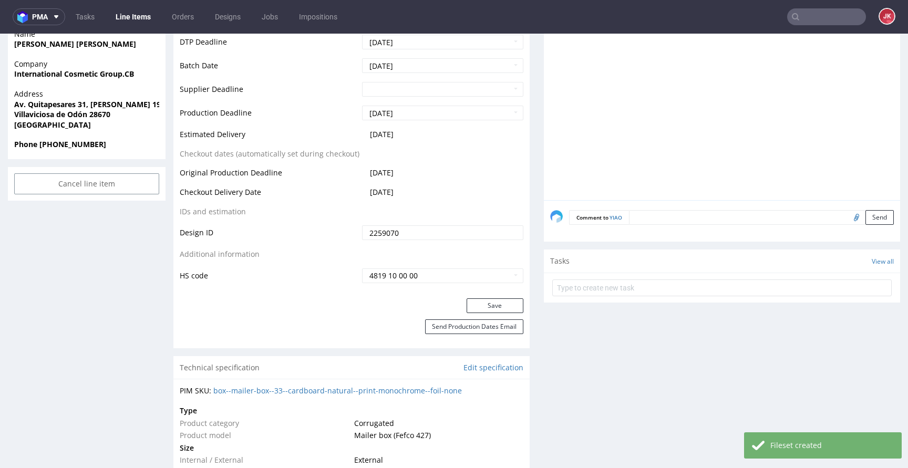
scroll to position [469, 0]
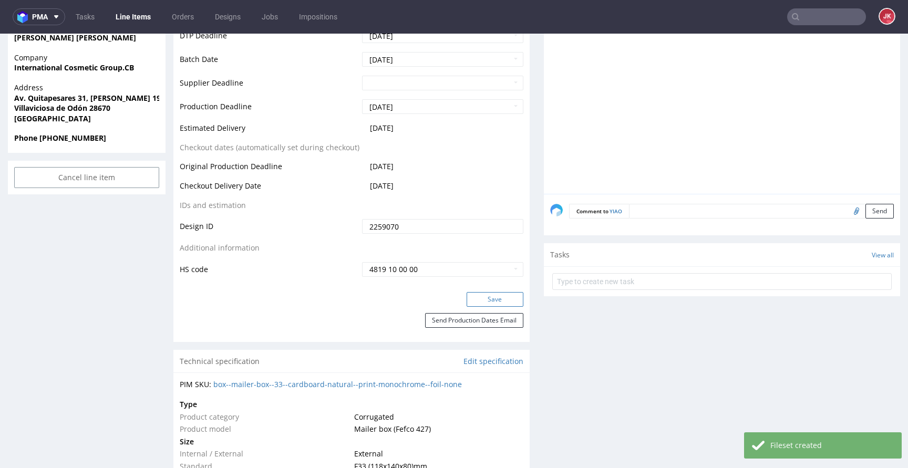
click at [472, 294] on button "Save" at bounding box center [495, 299] width 57 height 15
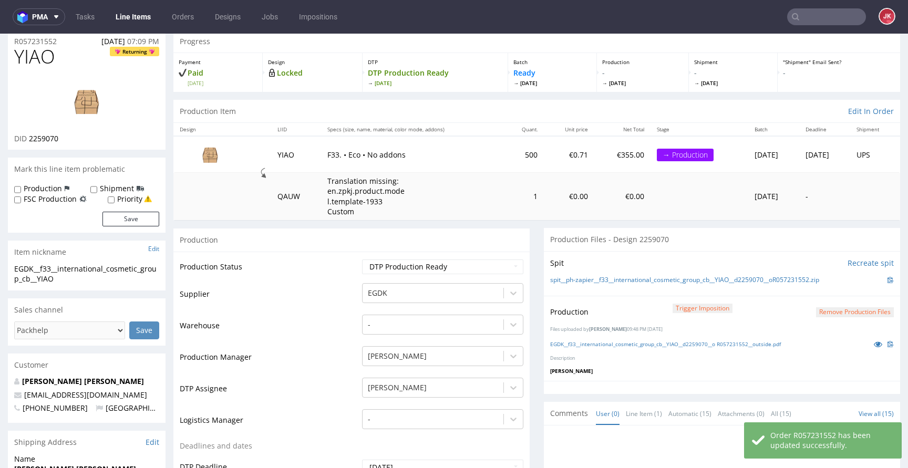
scroll to position [37, 0]
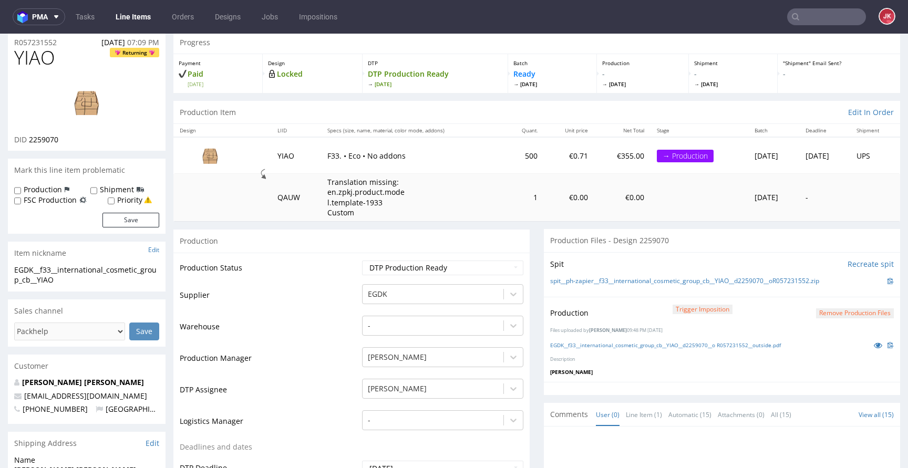
click at [346, 276] on td "Production Status" at bounding box center [270, 272] width 180 height 24
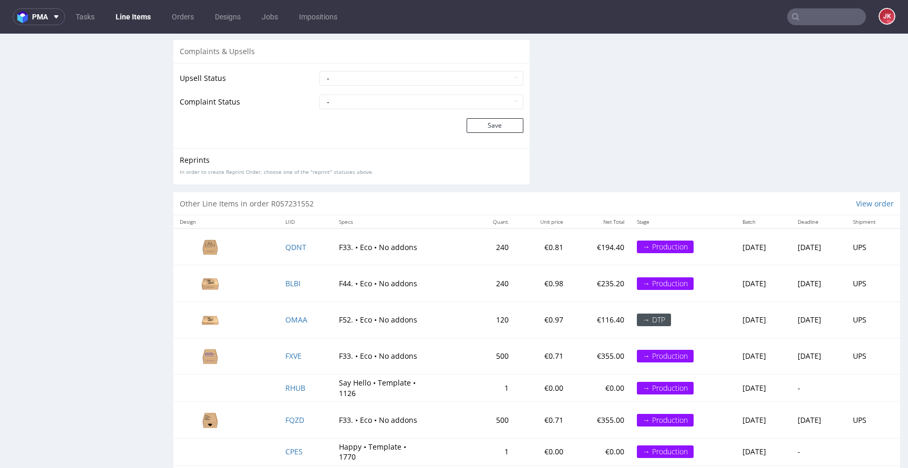
scroll to position [1761, 0]
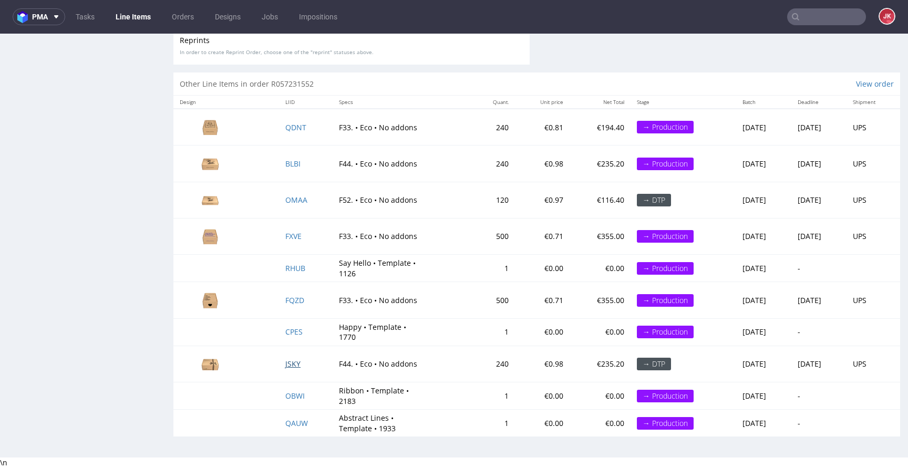
click at [285, 367] on span "JSKY" at bounding box center [292, 364] width 15 height 10
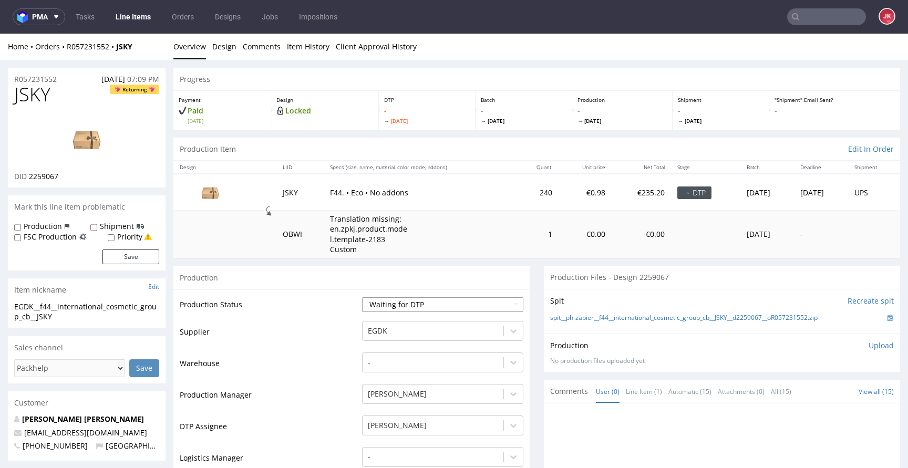
click at [367, 307] on select "Waiting for Artwork Waiting for Diecut Waiting for Mockup Waiting for DTP Waiti…" at bounding box center [442, 304] width 161 height 15
select select "dtp_in_process"
click at [362, 297] on select "Waiting for Artwork Waiting for Diecut Waiting for Mockup Waiting for DTP Waiti…" at bounding box center [442, 304] width 161 height 15
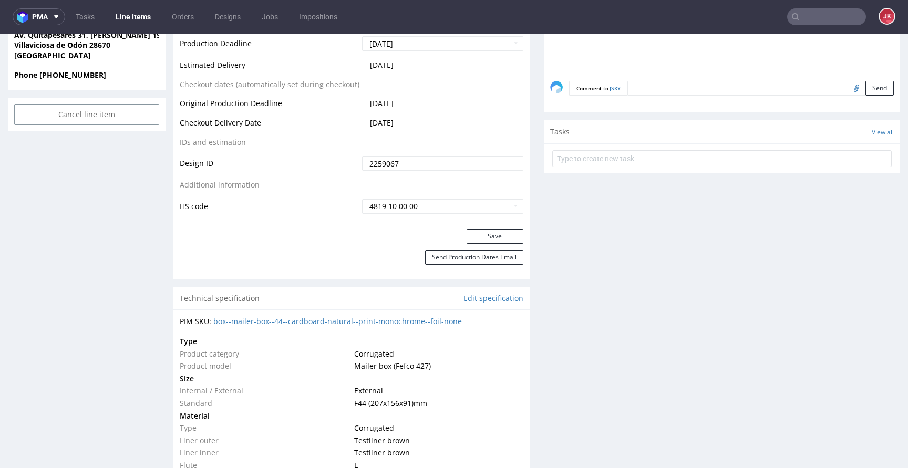
scroll to position [540, 0]
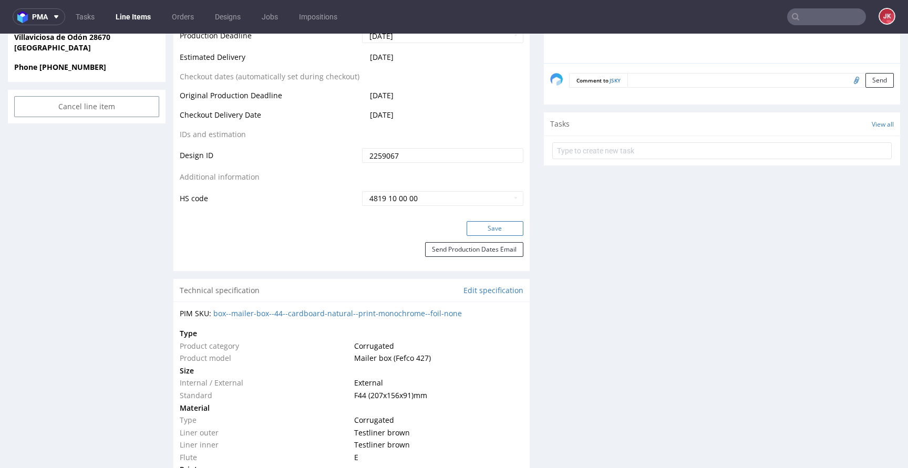
click at [480, 231] on button "Save" at bounding box center [495, 228] width 57 height 15
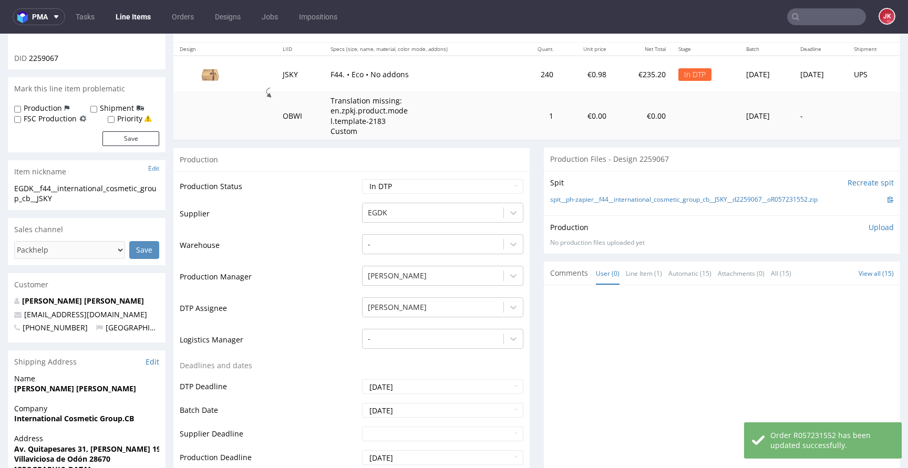
scroll to position [0, 0]
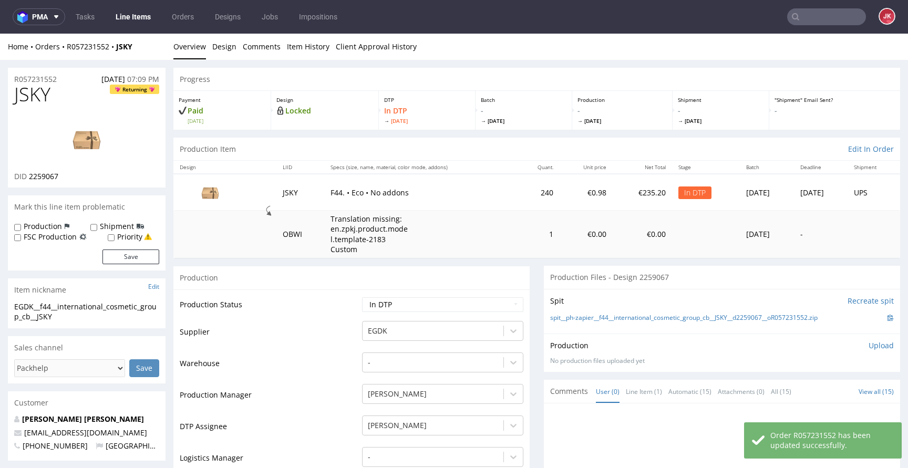
click at [54, 176] on span "2259067" at bounding box center [43, 176] width 29 height 10
copy span "2259067"
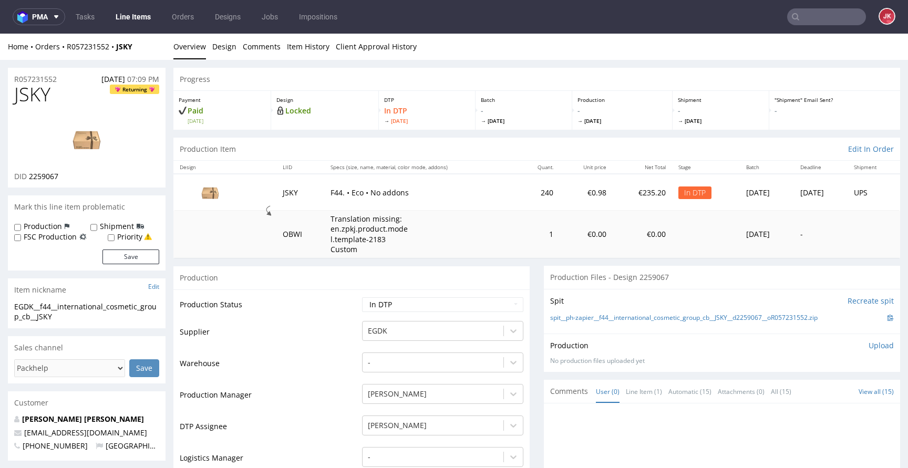
click at [29, 94] on span "JSKY" at bounding box center [32, 94] width 36 height 21
copy span "JSKY"
drag, startPoint x: 58, startPoint y: 313, endPoint x: 2, endPoint y: 309, distance: 56.9
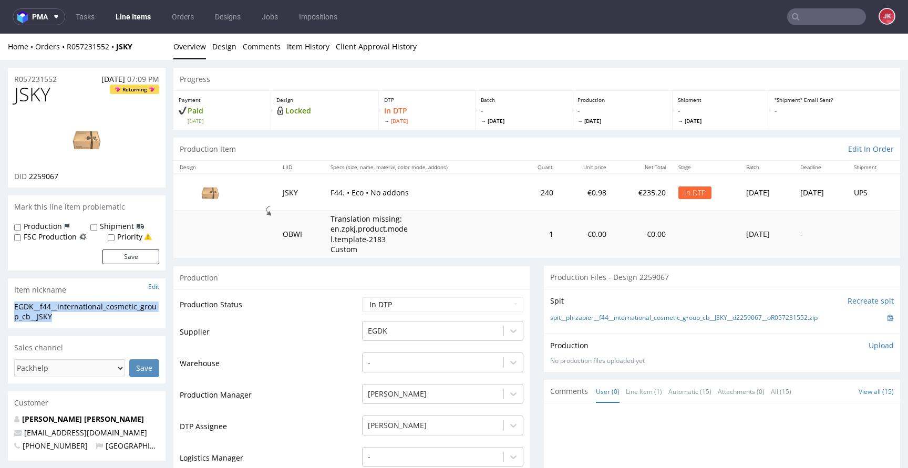
copy div "EGDK__f44__international_cosmetic_group_cb__JSKY"
drag, startPoint x: 61, startPoint y: 80, endPoint x: 0, endPoint y: 86, distance: 61.2
click at [64, 77] on div "R057231552 09.09.2025 07:09 PM" at bounding box center [87, 76] width 158 height 17
drag, startPoint x: 64, startPoint y: 79, endPoint x: 1, endPoint y: 79, distance: 63.6
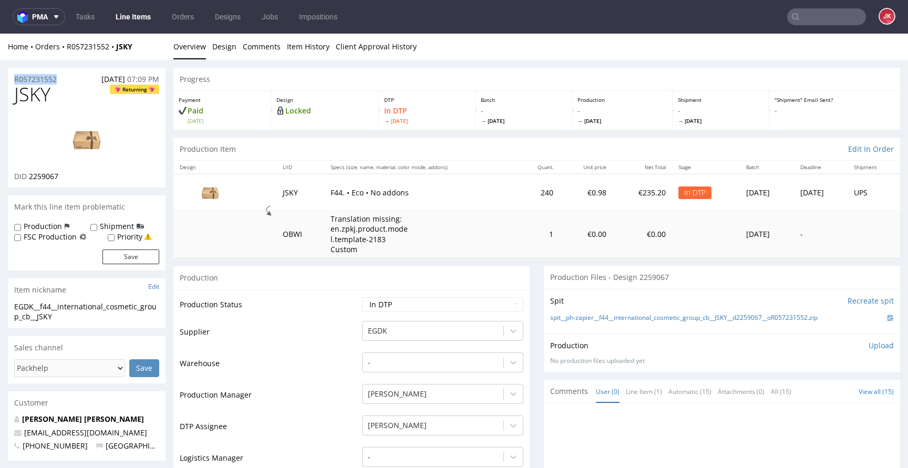
copy p "R057231552"
click at [695, 353] on div "Production Upload No production files uploaded yet Description (optional) Add f…" at bounding box center [722, 353] width 344 height 25
click at [871, 343] on p "Upload" at bounding box center [881, 346] width 25 height 11
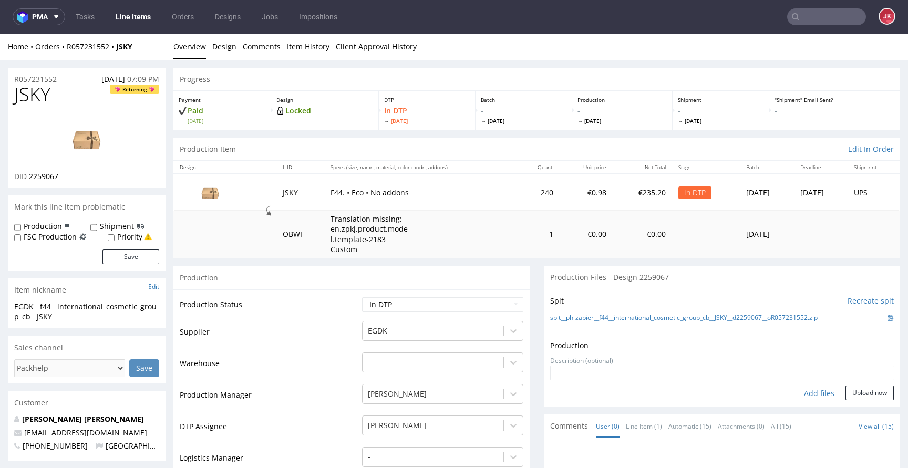
click at [810, 396] on div "Add files" at bounding box center [819, 394] width 53 height 16
type input "C:\fakepath\EGDK__f44__international_cosmetic_group_cb__JSKY__d2259067__oR05723…"
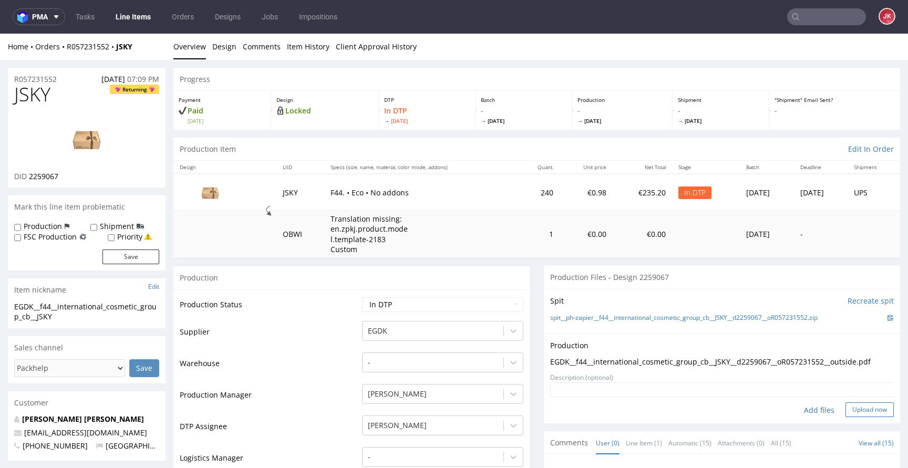
click at [848, 406] on button "Upload now" at bounding box center [870, 410] width 48 height 15
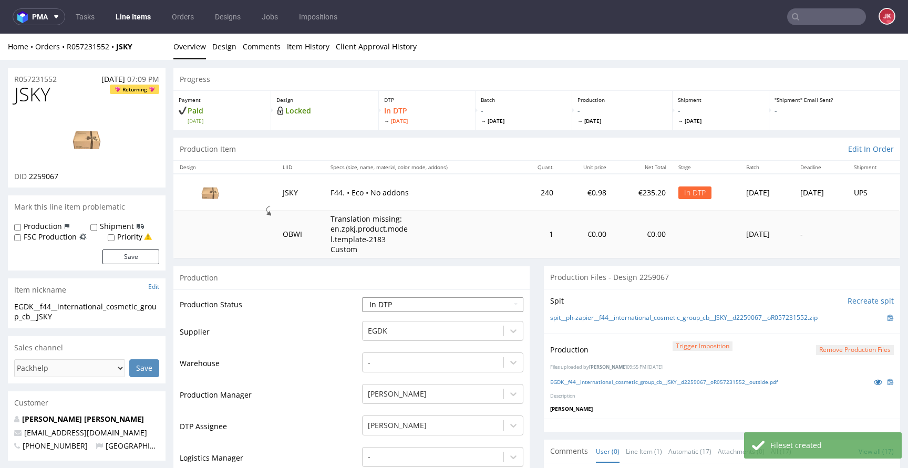
click at [428, 306] on select "Waiting for Artwork Waiting for Diecut Waiting for Mockup Waiting for DTP Waiti…" at bounding box center [442, 304] width 161 height 15
select select "dtp_production_ready"
click at [362, 297] on select "Waiting for Artwork Waiting for Diecut Waiting for Mockup Waiting for DTP Waiti…" at bounding box center [442, 304] width 161 height 15
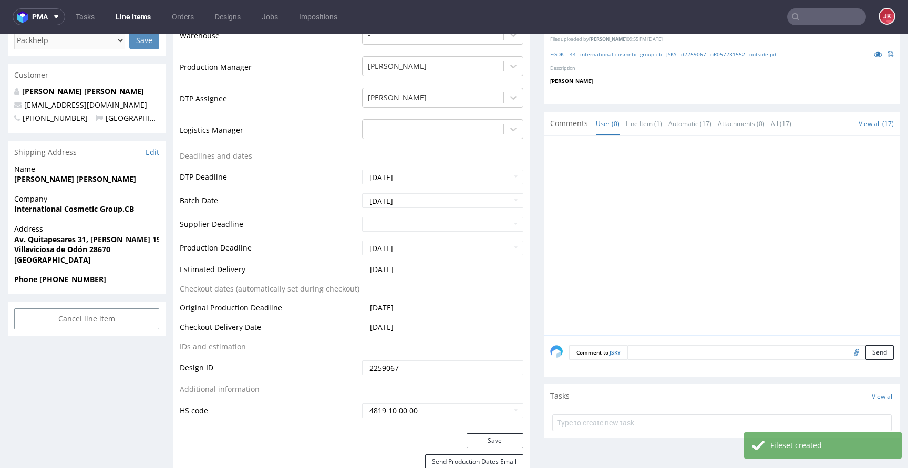
scroll to position [356, 0]
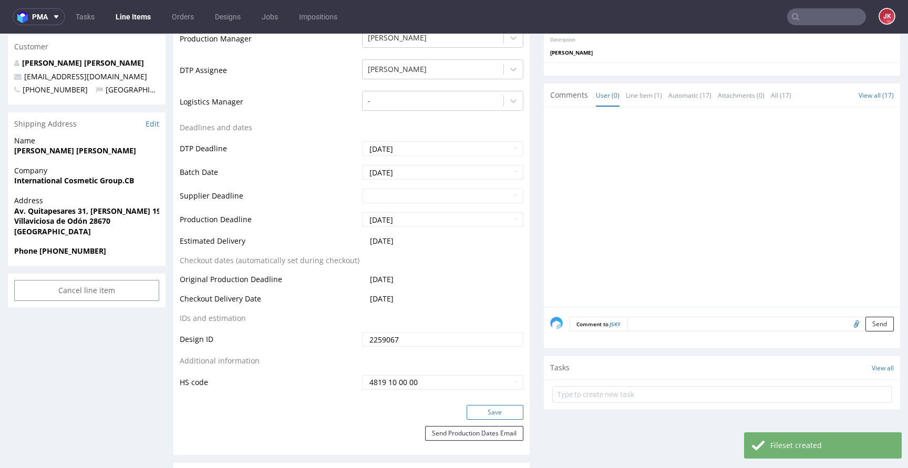
click at [486, 411] on button "Save" at bounding box center [495, 412] width 57 height 15
click at [352, 406] on div "Save" at bounding box center [351, 415] width 356 height 21
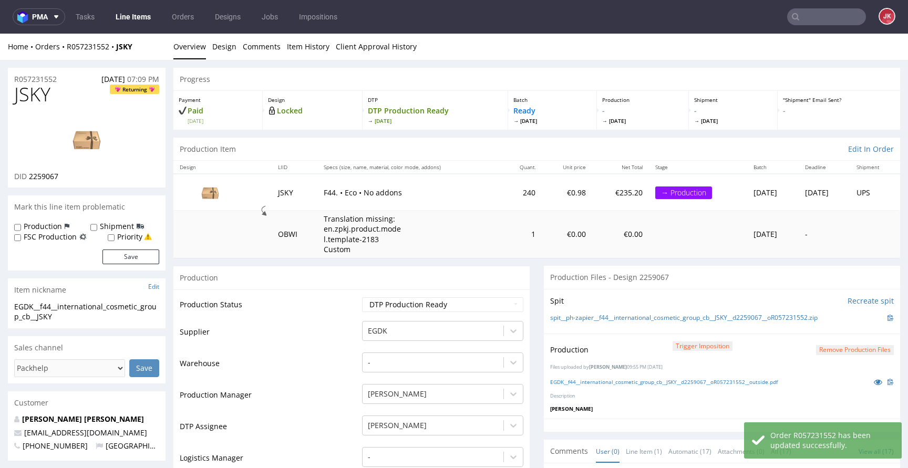
click at [349, 332] on td "Supplier" at bounding box center [270, 336] width 180 height 32
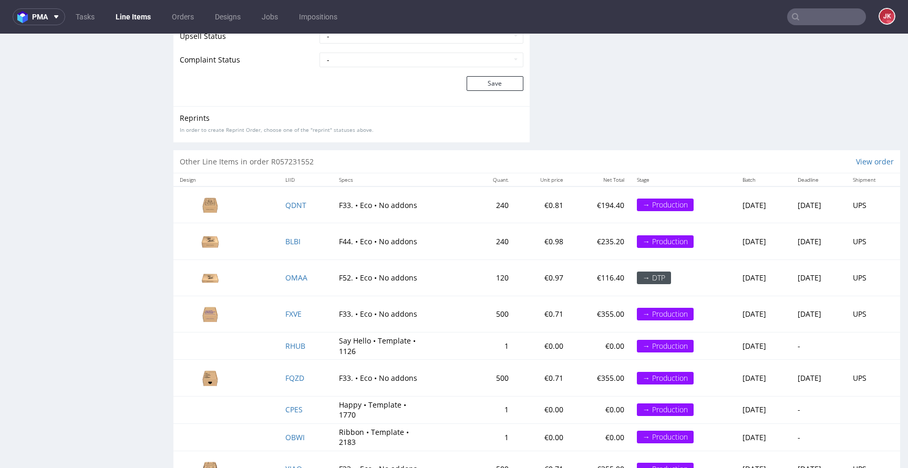
scroll to position [1688, 0]
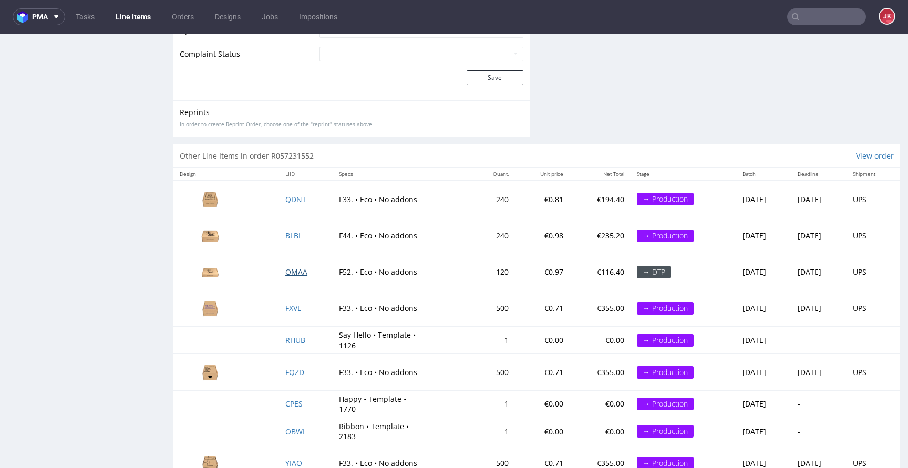
click at [288, 271] on span "OMAA" at bounding box center [296, 272] width 22 height 10
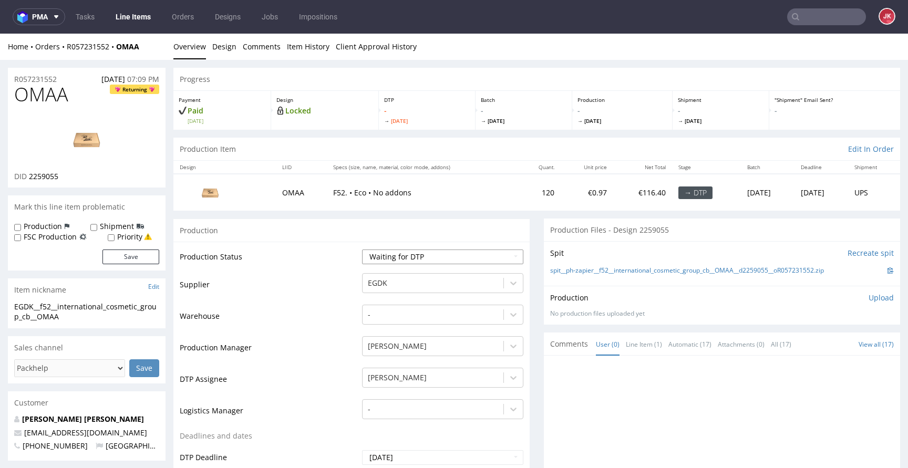
click at [375, 255] on select "Waiting for Artwork Waiting for Diecut Waiting for Mockup Waiting for DTP Waiti…" at bounding box center [442, 257] width 161 height 15
select select "dtp_in_process"
click at [362, 250] on select "Waiting for Artwork Waiting for Diecut Waiting for Mockup Waiting for DTP Waiti…" at bounding box center [442, 257] width 161 height 15
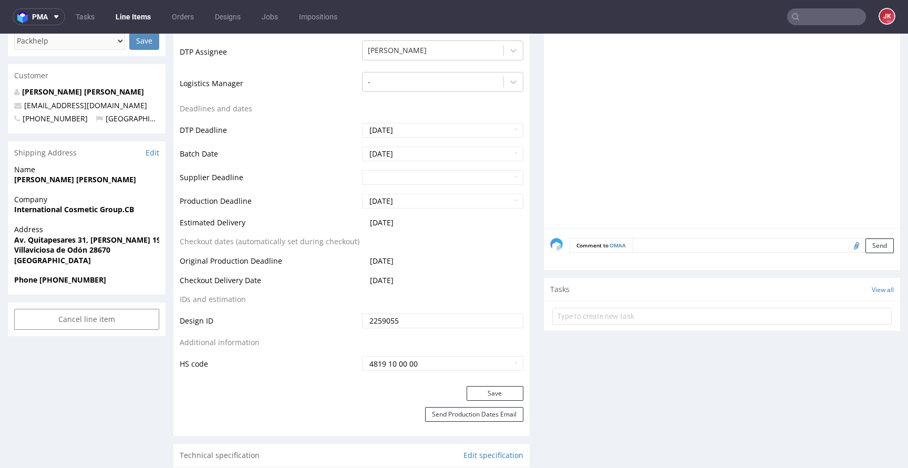
scroll to position [328, 0]
click at [505, 397] on button "Save" at bounding box center [495, 393] width 57 height 15
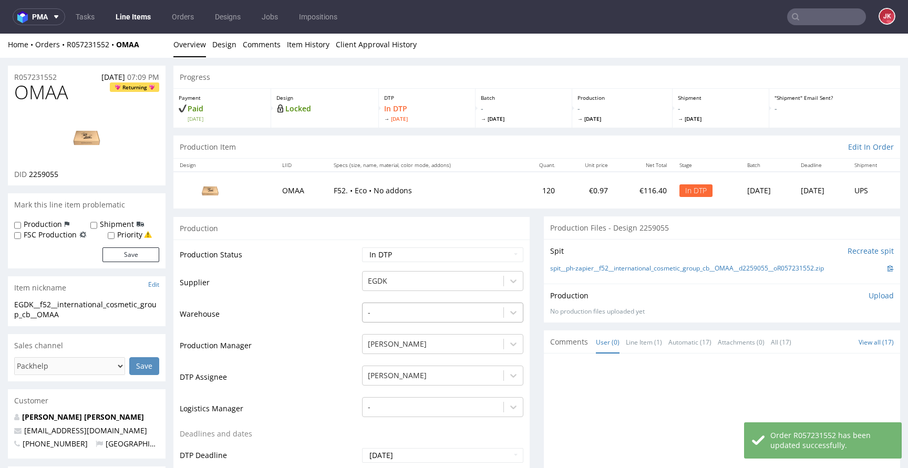
scroll to position [0, 0]
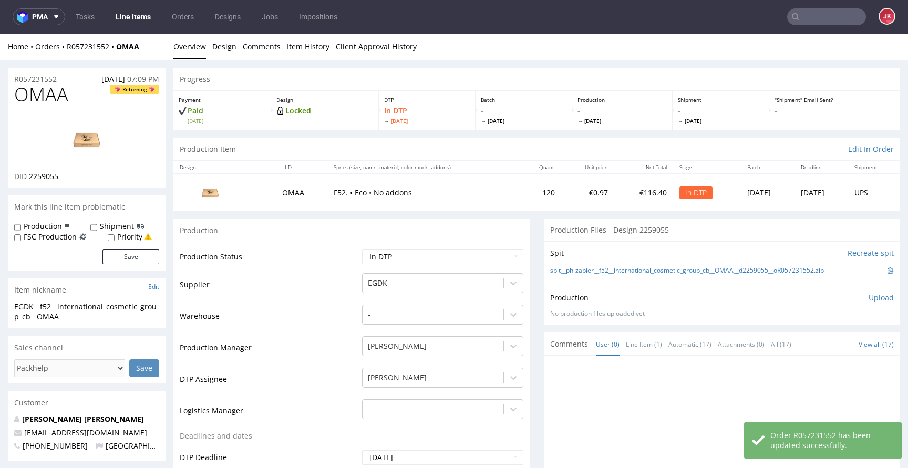
click at [42, 179] on span "2259055" at bounding box center [43, 176] width 29 height 10
copy span "2259055"
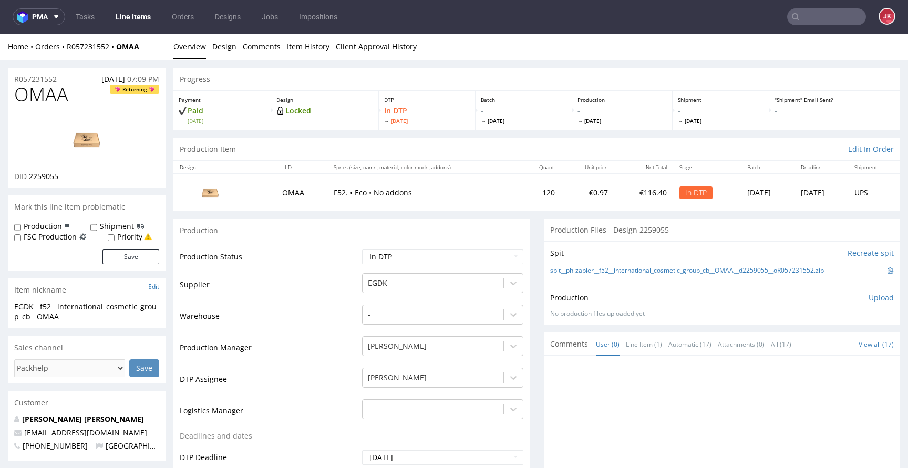
click at [47, 100] on span "OMAA" at bounding box center [41, 94] width 54 height 21
copy span "OMAA"
click at [221, 43] on link "Design" at bounding box center [224, 47] width 24 height 26
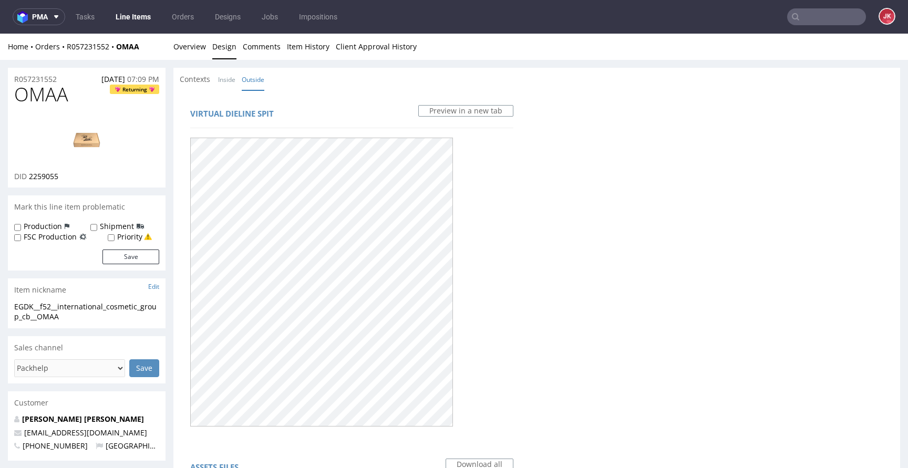
click at [392, 101] on div "Virtual dieline spit Preview in a new tab" at bounding box center [352, 267] width 344 height 341
click at [179, 42] on link "Overview" at bounding box center [189, 47] width 33 height 26
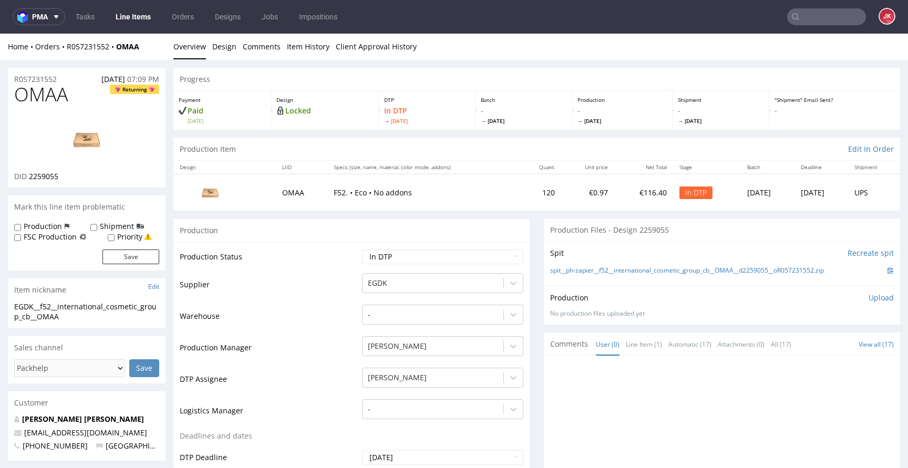
click at [258, 289] on td "Supplier" at bounding box center [270, 288] width 180 height 32
drag, startPoint x: 91, startPoint y: 316, endPoint x: 0, endPoint y: 306, distance: 92.0
drag, startPoint x: 67, startPoint y: 78, endPoint x: 0, endPoint y: 80, distance: 66.8
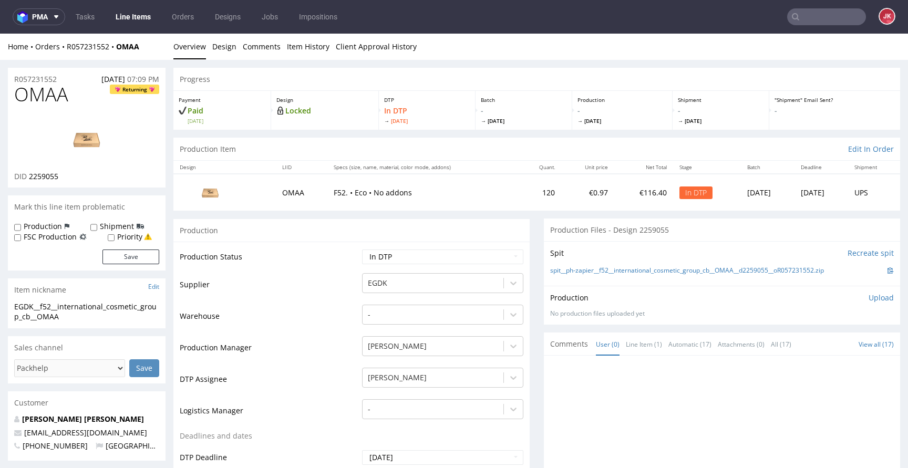
click at [698, 303] on div "Production Upload No production files uploaded yet Description (optional) Add f…" at bounding box center [722, 305] width 344 height 25
click at [869, 296] on p "Upload" at bounding box center [881, 298] width 25 height 11
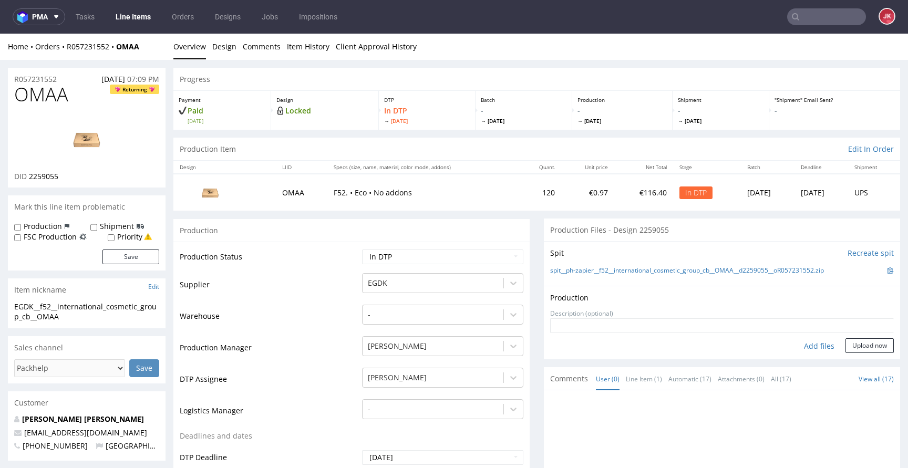
click at [799, 343] on div "Add files" at bounding box center [819, 346] width 53 height 16
type input "C:\fakepath\EGDK__f52__international_cosmetic_group_cb__OMAA__d2259055__oR05723…"
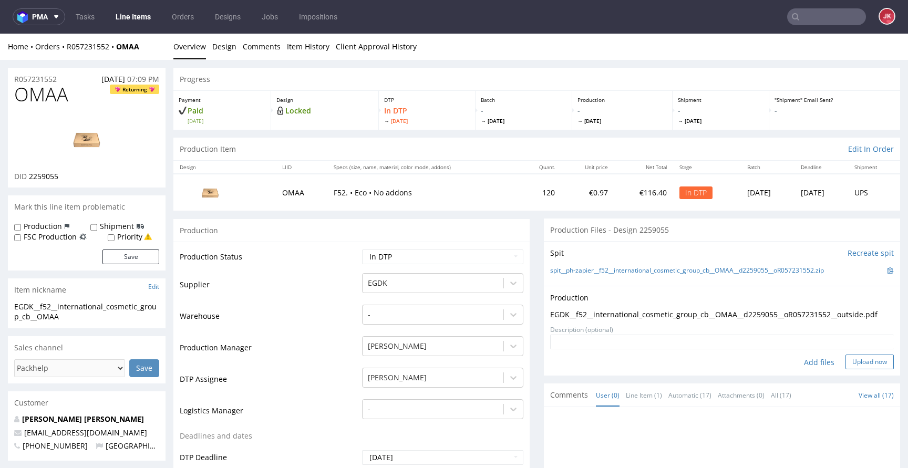
click at [848, 362] on button "Upload now" at bounding box center [870, 362] width 48 height 15
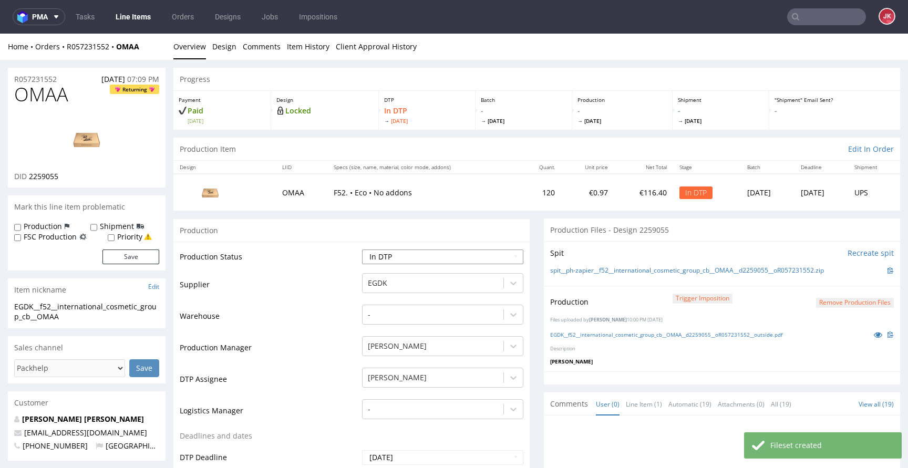
click at [431, 251] on select "Waiting for Artwork Waiting for Diecut Waiting for Mockup Waiting for DTP Waiti…" at bounding box center [442, 257] width 161 height 15
select select "dtp_production_ready"
click at [362, 250] on select "Waiting for Artwork Waiting for Diecut Waiting for Mockup Waiting for DTP Waiti…" at bounding box center [442, 257] width 161 height 15
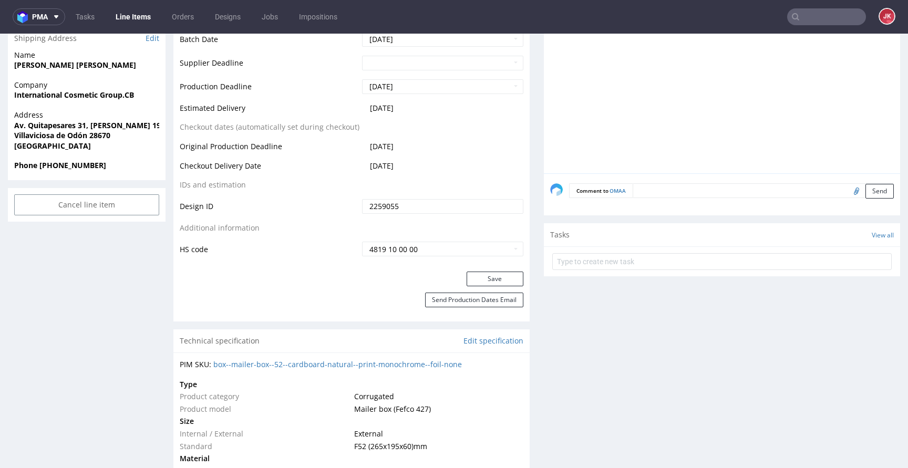
scroll to position [502, 0]
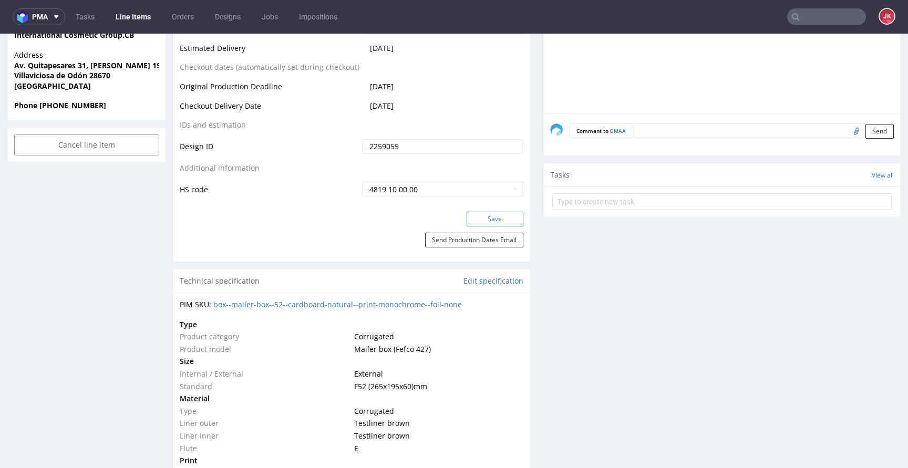
click at [477, 214] on button "Save" at bounding box center [495, 219] width 57 height 15
click at [351, 246] on div "Send Production Dates Email" at bounding box center [351, 247] width 356 height 29
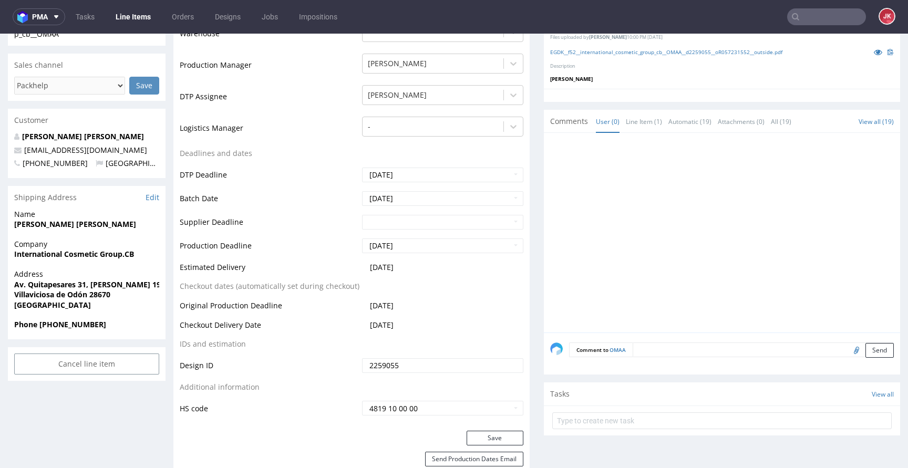
scroll to position [0, 0]
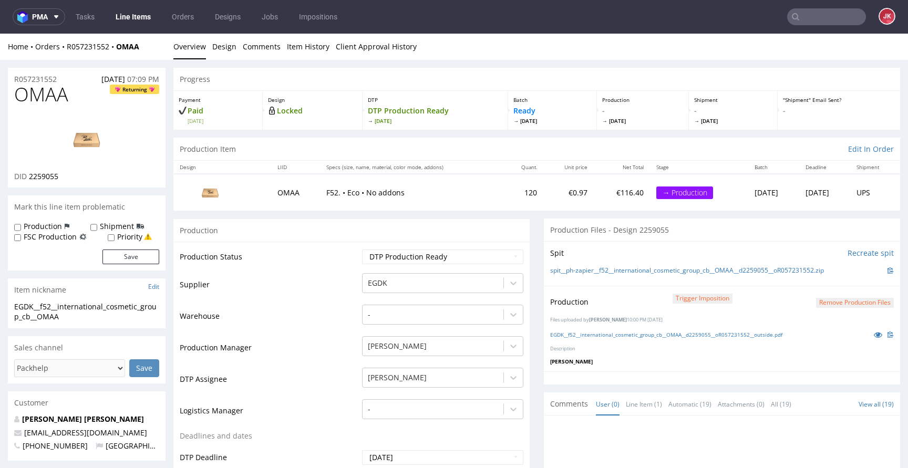
click at [349, 280] on td "Supplier" at bounding box center [270, 288] width 180 height 32
click at [343, 285] on td "Supplier" at bounding box center [270, 288] width 180 height 32
click at [349, 278] on td "Supplier" at bounding box center [270, 288] width 180 height 32
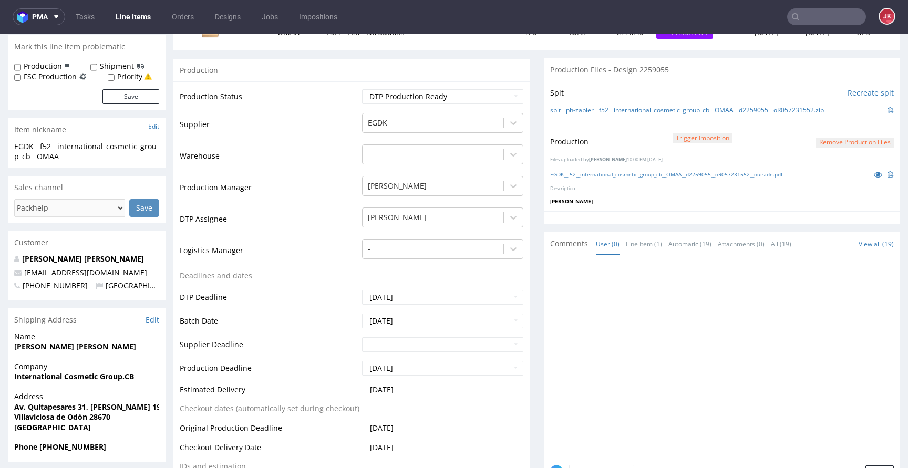
scroll to position [128, 0]
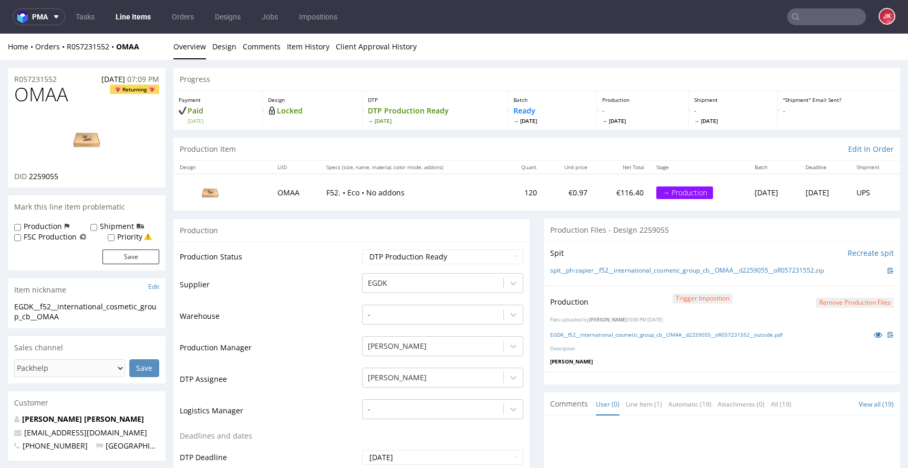
click at [133, 16] on link "Line Items" at bounding box center [133, 16] width 48 height 17
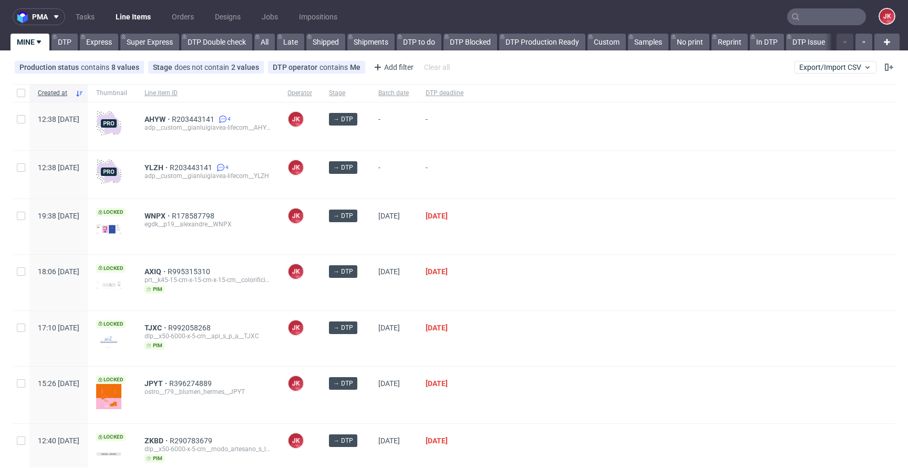
click at [457, 237] on div "[DATE]" at bounding box center [444, 226] width 55 height 55
click at [370, 192] on div "→ DTP" at bounding box center [345, 175] width 49 height 48
click at [370, 234] on div "→ DTP" at bounding box center [345, 226] width 49 height 55
